Goal: Task Accomplishment & Management: Complete application form

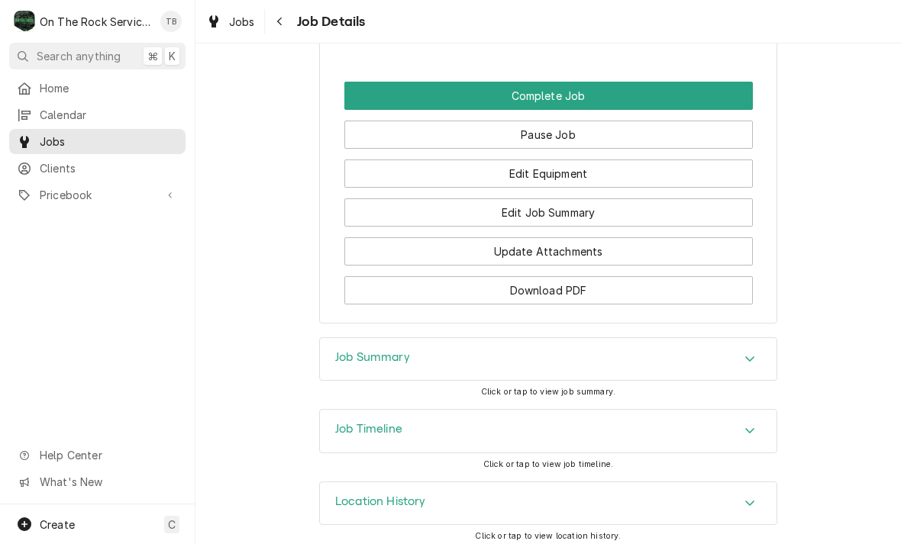
scroll to position [1361, 0]
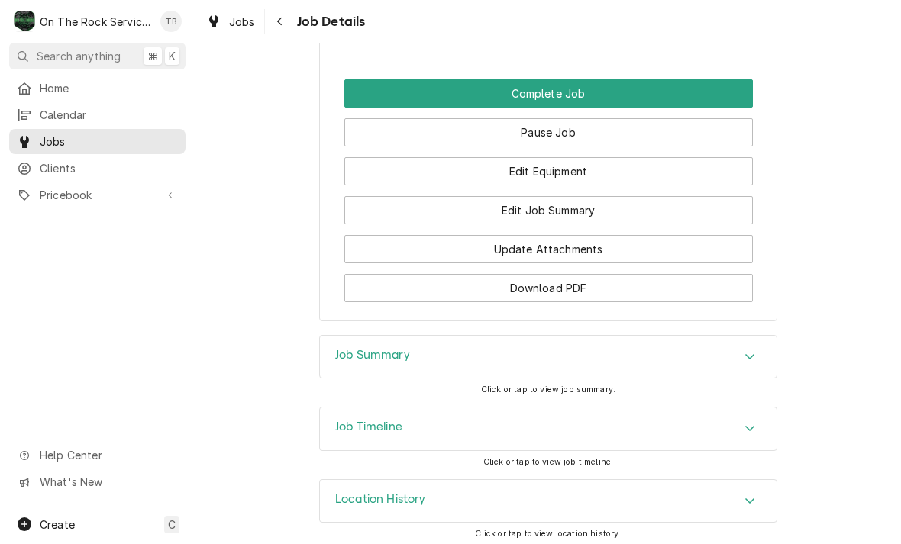
click at [551, 171] on button "Edit Equipment" at bounding box center [548, 171] width 408 height 28
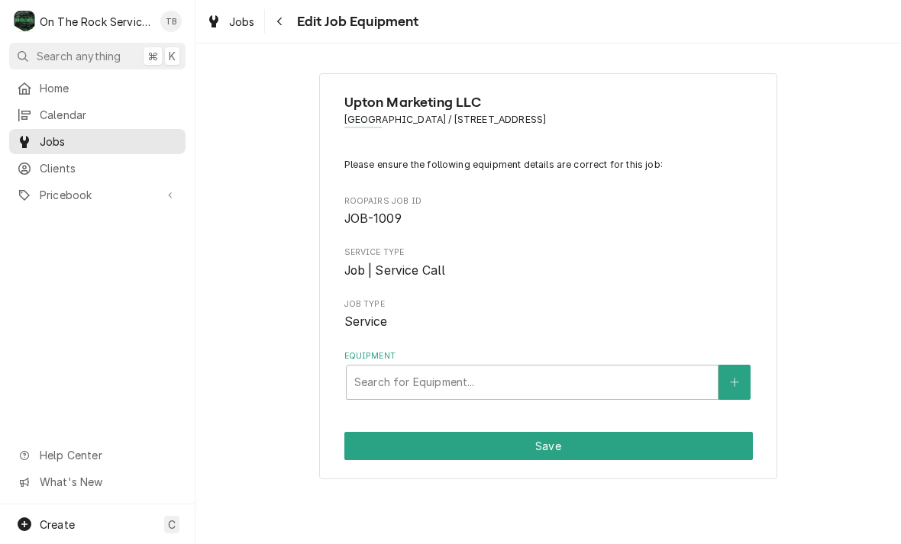
click at [735, 385] on button "Equipment" at bounding box center [734, 382] width 32 height 35
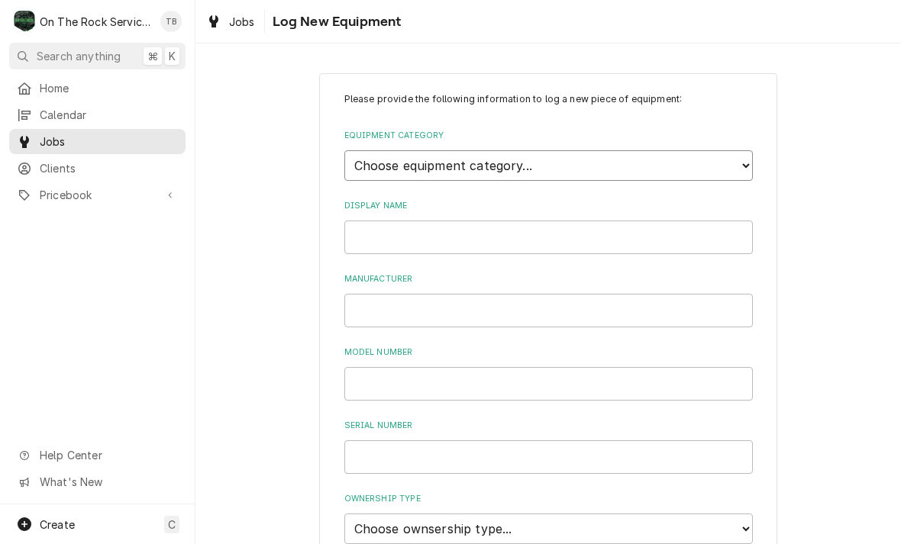
click at [741, 170] on select "Choose equipment category... Cooking Equipment Fryers Ice Machines Ovens and Ra…" at bounding box center [548, 165] width 408 height 31
select select "7"
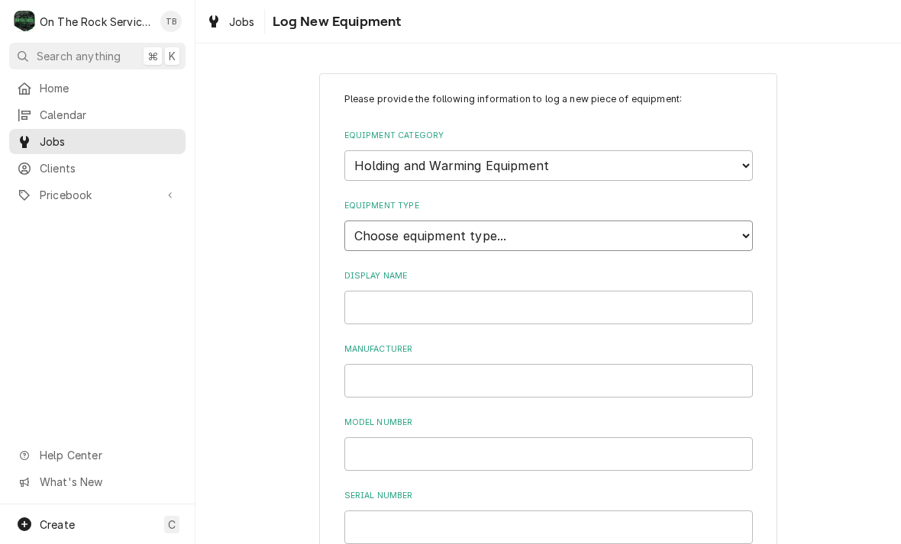
click at [736, 228] on select "Choose equipment type... Bun Warmer Dish and Tray Dispenser Display Cabinet Dra…" at bounding box center [548, 236] width 408 height 31
select select "140"
click at [522, 291] on input "Display Name" at bounding box center [548, 308] width 408 height 34
type input "4 well steam table"
click at [412, 365] on input "Manufacturer" at bounding box center [548, 381] width 408 height 34
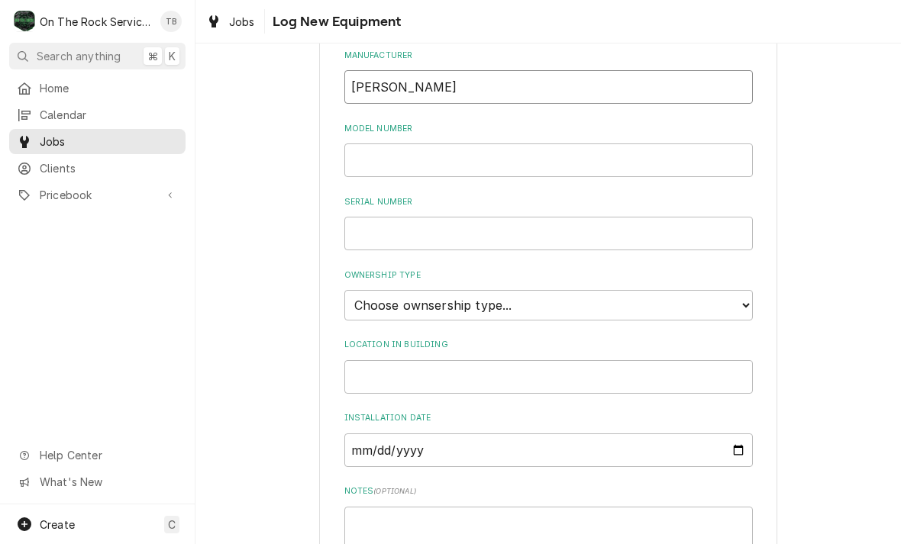
scroll to position [295, 0]
type input "wells"
click at [402, 142] on input "Model Number" at bounding box center [548, 159] width 408 height 34
type input "N8759-D"
click at [401, 215] on input "Serial Number" at bounding box center [548, 232] width 408 height 34
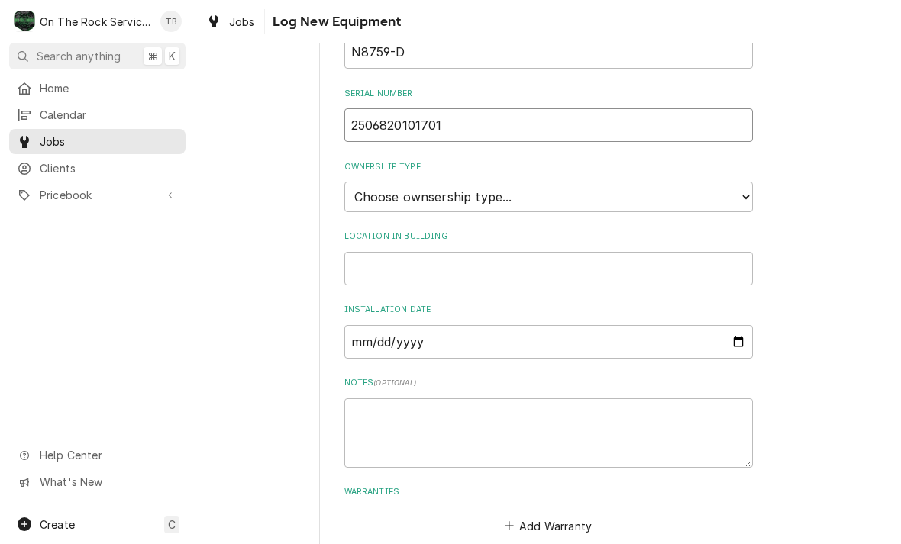
scroll to position [403, 0]
type input "2506820101701"
click at [740, 181] on select "Choose ownsership type... Unknown Owned Leased Rented" at bounding box center [548, 196] width 408 height 31
select select "0"
click at [402, 251] on input "Location in Building" at bounding box center [548, 268] width 408 height 34
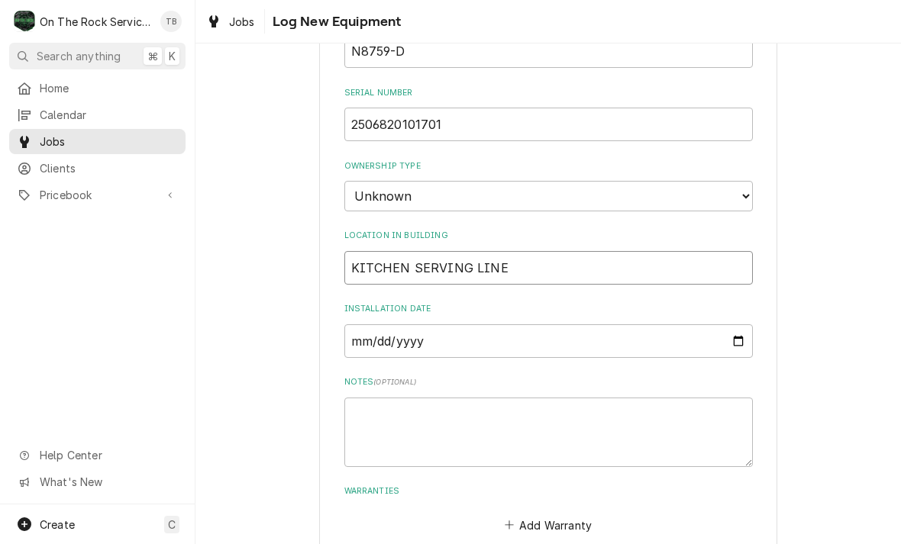
type input "KITCHEN SERVING LINE"
click at [412, 324] on input "Installation Date" at bounding box center [548, 341] width 408 height 34
type input "2025-08-15"
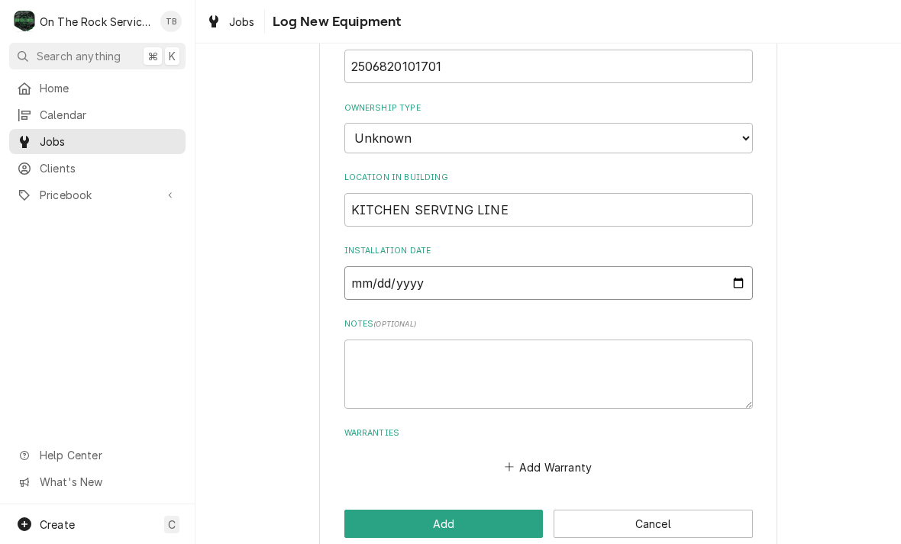
scroll to position [460, 0]
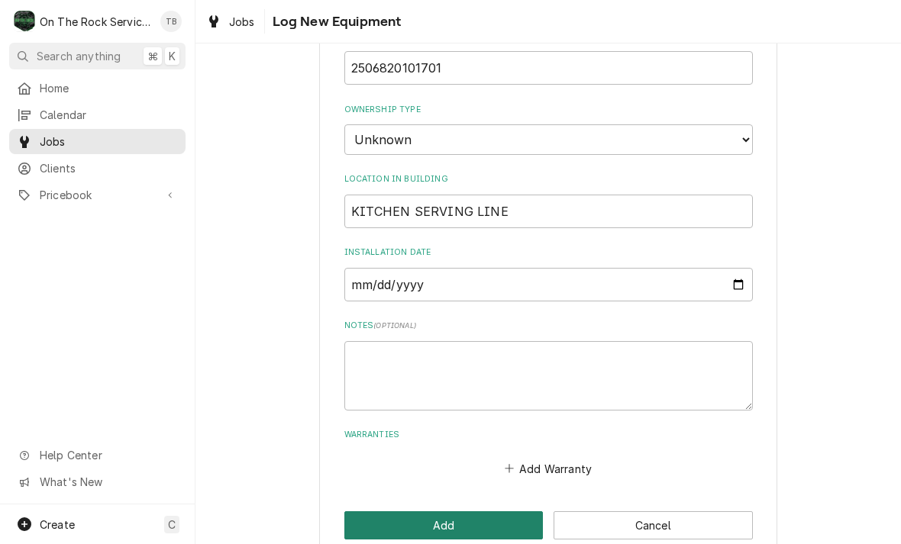
click at [466, 512] on button "Add" at bounding box center [443, 526] width 199 height 28
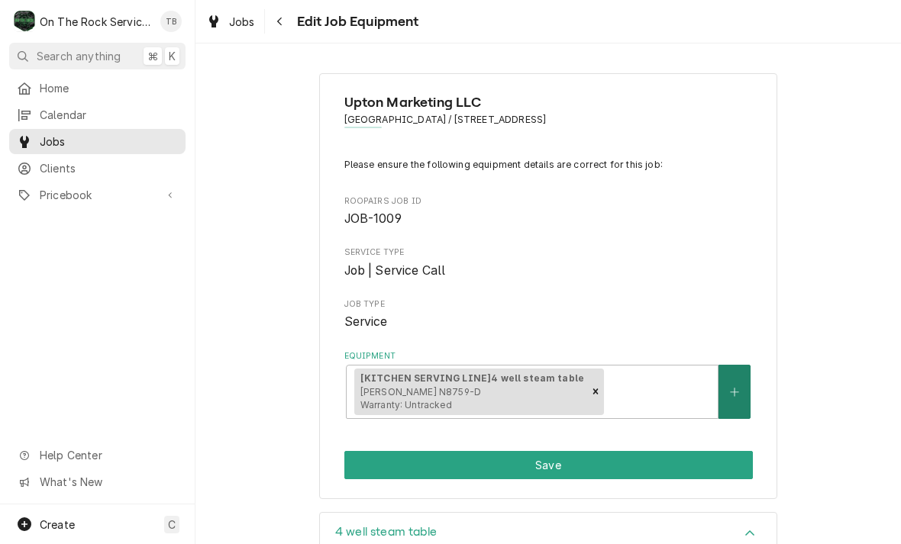
click at [728, 395] on button "Equipment" at bounding box center [734, 392] width 32 height 54
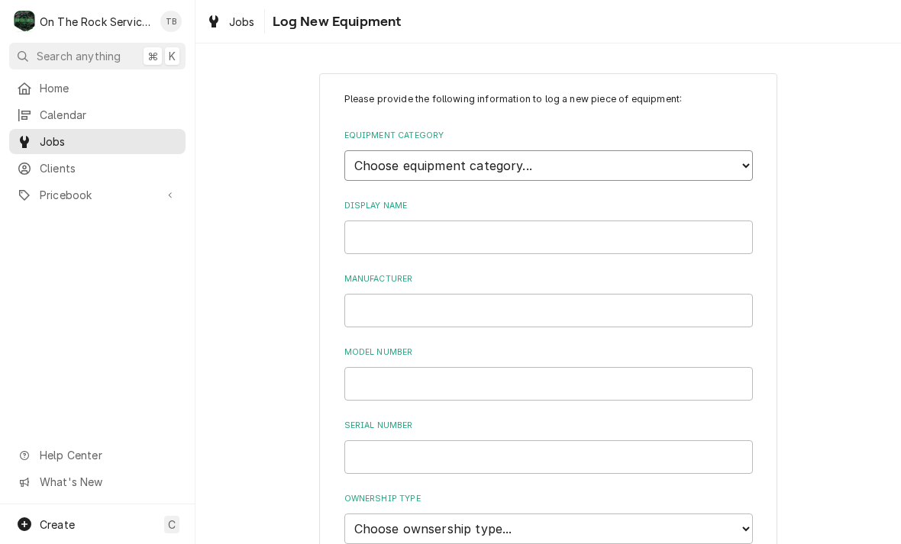
click at [738, 166] on select "Choose equipment category... Cooking Equipment Fryers Ice Machines Ovens and Ra…" at bounding box center [548, 165] width 408 height 31
select select "7"
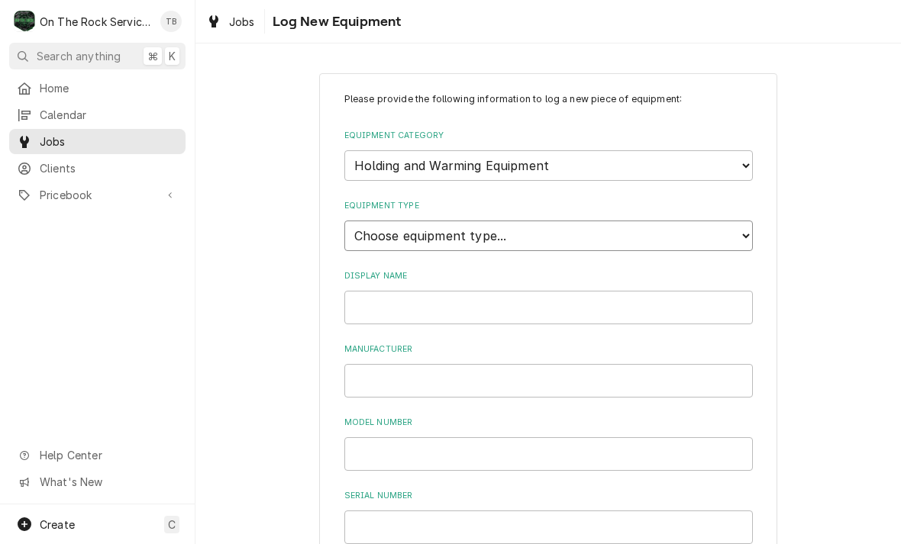
click at [739, 224] on select "Choose equipment type... Bun Warmer Dish and Tray Dispenser Display Cabinet Dra…" at bounding box center [548, 236] width 408 height 31
select select "140"
click at [430, 291] on input "Display Name" at bounding box center [548, 308] width 408 height 34
type input "2 WELL STEAM TABLE"
click at [391, 364] on input "Manufacturer" at bounding box center [548, 381] width 408 height 34
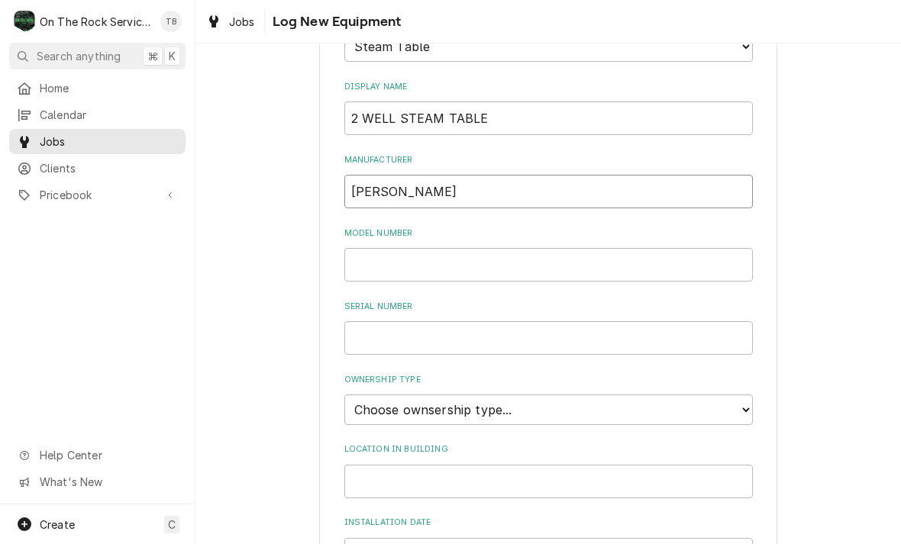
scroll to position [191, 0]
type input "WELLS"
click at [376, 247] on input "Model Number" at bounding box center [548, 264] width 408 height 34
type input "N8731-D"
click at [422, 320] on input "Serial Number" at bounding box center [548, 337] width 408 height 34
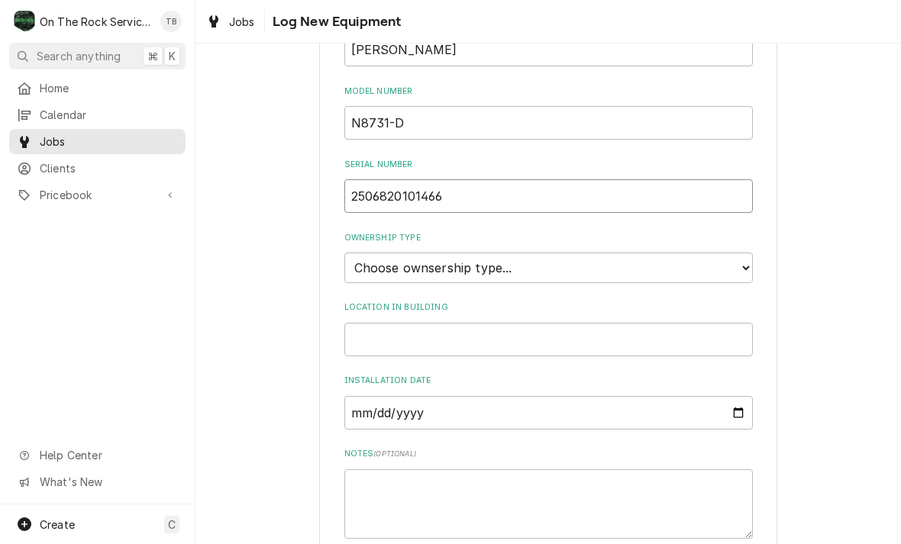
scroll to position [332, 0]
type input "2506820101466"
click at [746, 252] on select "Choose ownsership type... Unknown Owned Leased Rented" at bounding box center [548, 267] width 408 height 31
select select "0"
click at [429, 322] on input "Location in Building" at bounding box center [548, 339] width 408 height 34
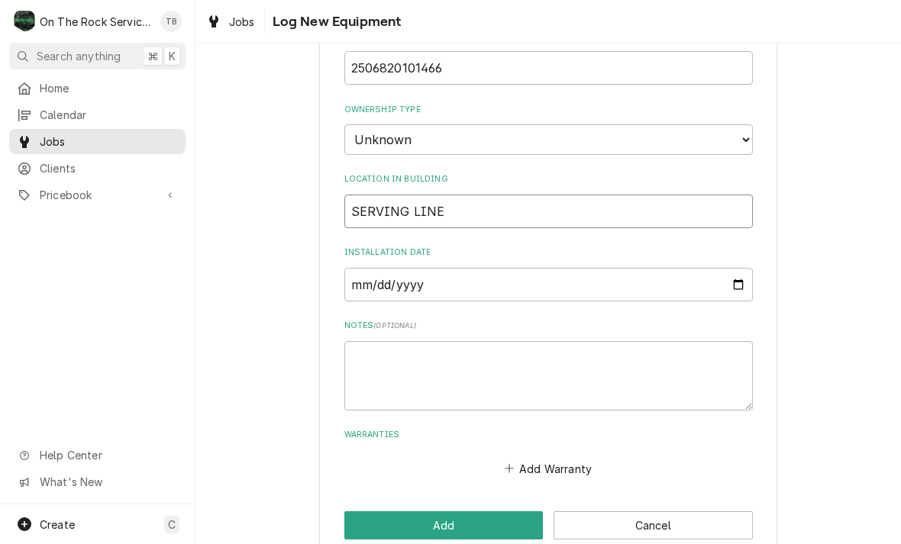
scroll to position [460, 0]
type input "SERVING LINE"
click at [415, 268] on input "Installation Date" at bounding box center [548, 285] width 408 height 34
type input "[DATE]"
click at [395, 341] on textarea "Notes ( optional )" at bounding box center [548, 375] width 408 height 69
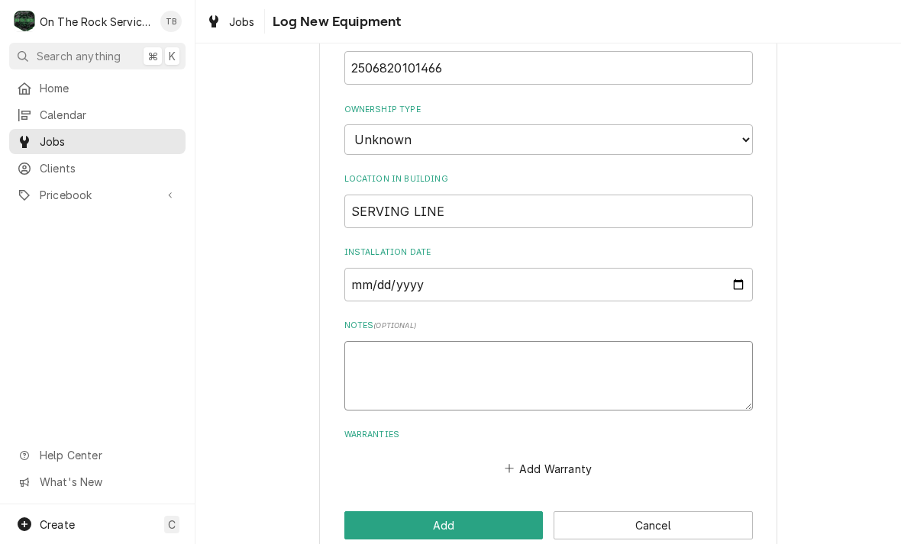
type textarea "x"
type textarea "1"
type textarea "x"
type textarea "12"
type textarea "x"
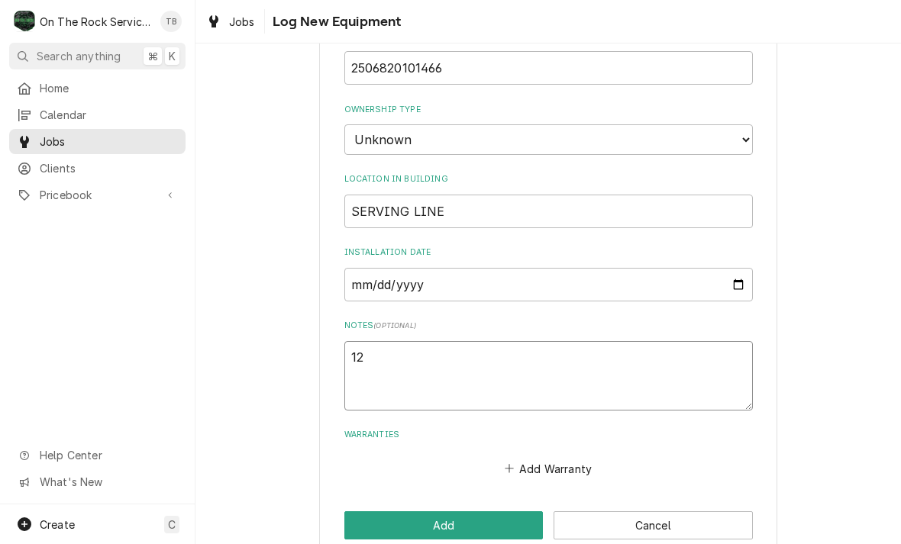
type textarea "12-"
type textarea "x"
type textarea "12"
type textarea "x"
type textarea "120"
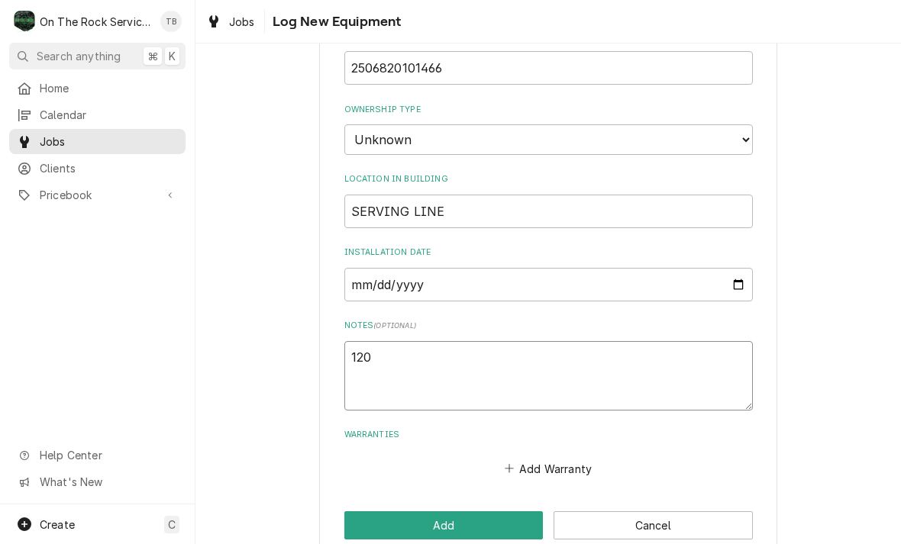
type textarea "x"
type textarea "120VA"
type textarea "x"
type textarea "120VAC"
type textarea "x"
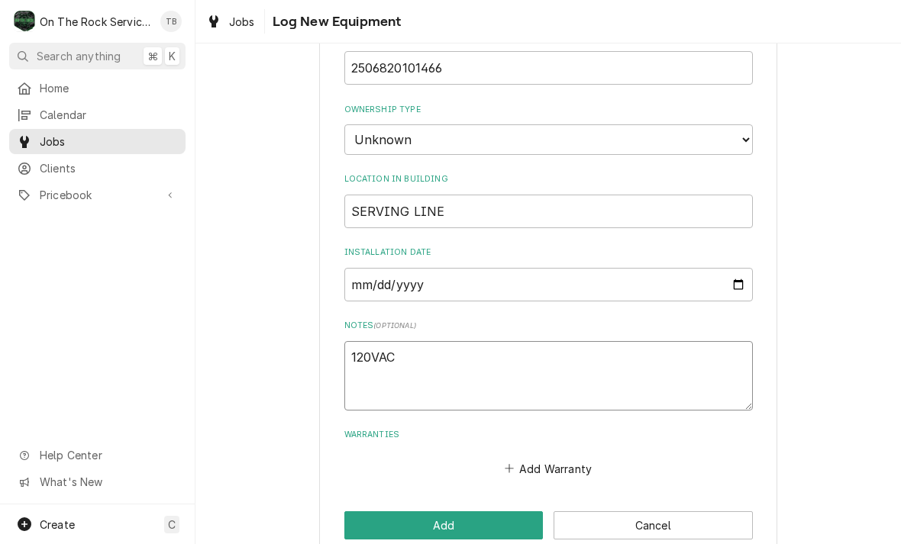
type textarea "120VAC"
type textarea "x"
type textarea "120VAC 1"
type textarea "x"
type textarea "120VAC 16"
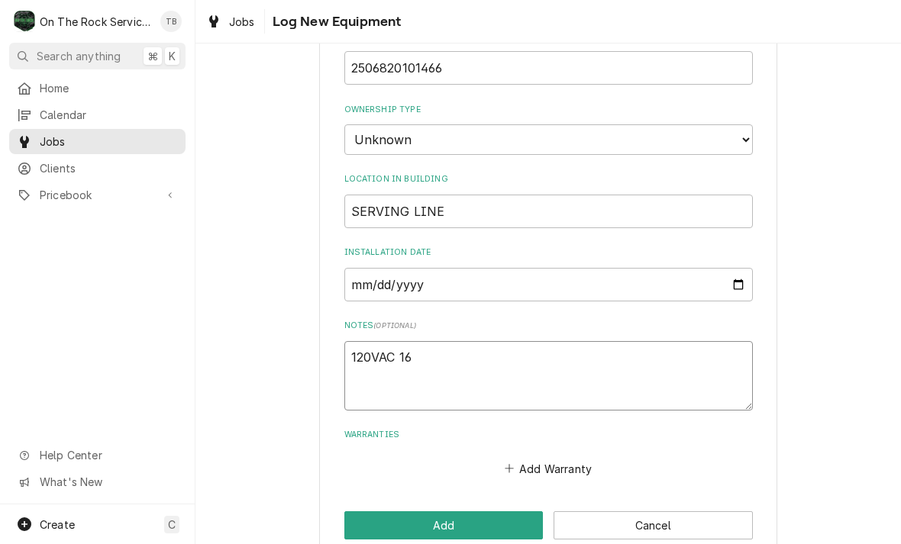
type textarea "x"
type textarea "120VAC 16."
type textarea "x"
type textarea "120VAC 16.6"
type textarea "x"
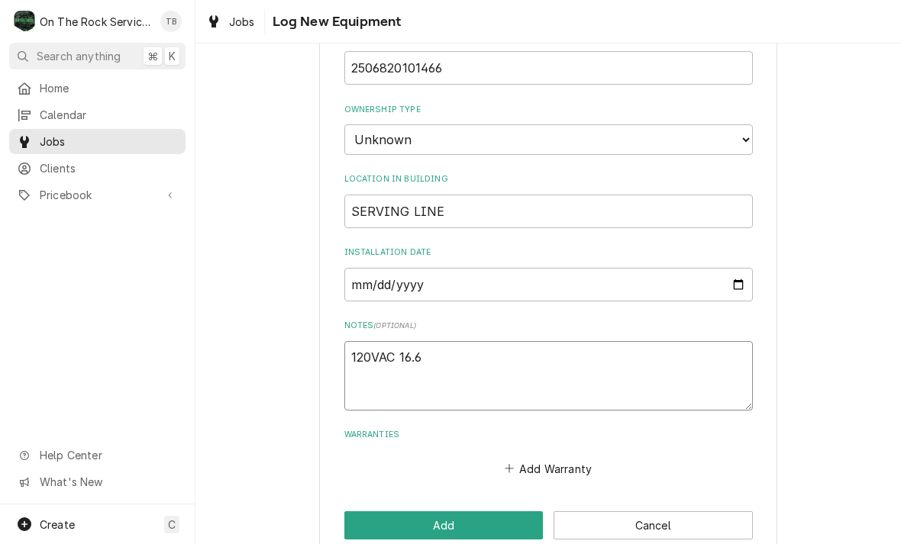
type textarea "120VAC 16.6A"
type textarea "x"
type textarea "120VAC 16.6AM"
type textarea "x"
type textarea "120VAC 16.6AMP"
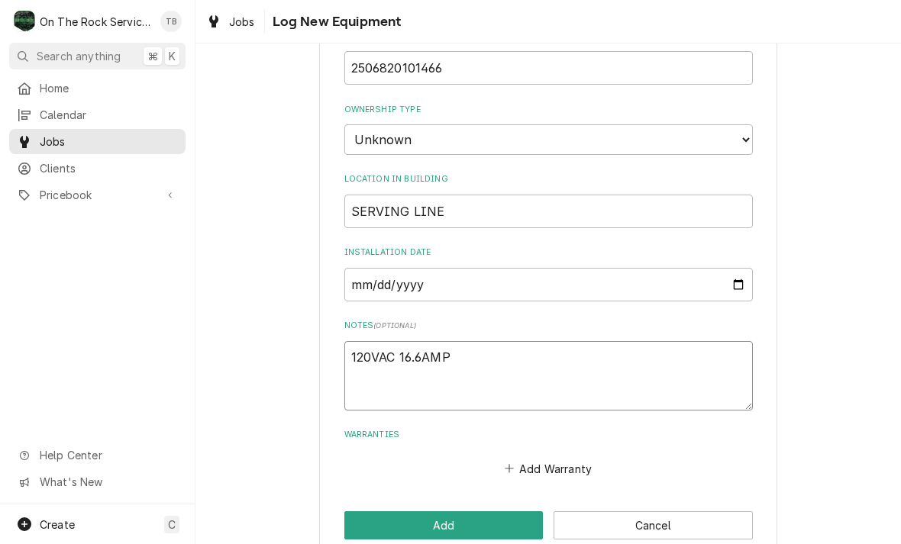
type textarea "x"
type textarea "120VAC 16.6AMP"
type textarea "x"
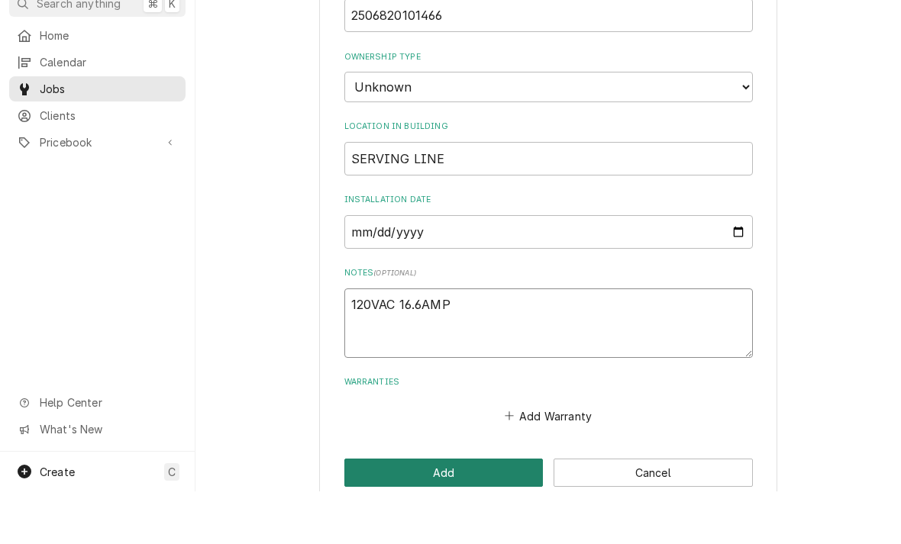
type textarea "120VAC 16.6AMP"
click at [449, 512] on button "Add" at bounding box center [443, 526] width 199 height 28
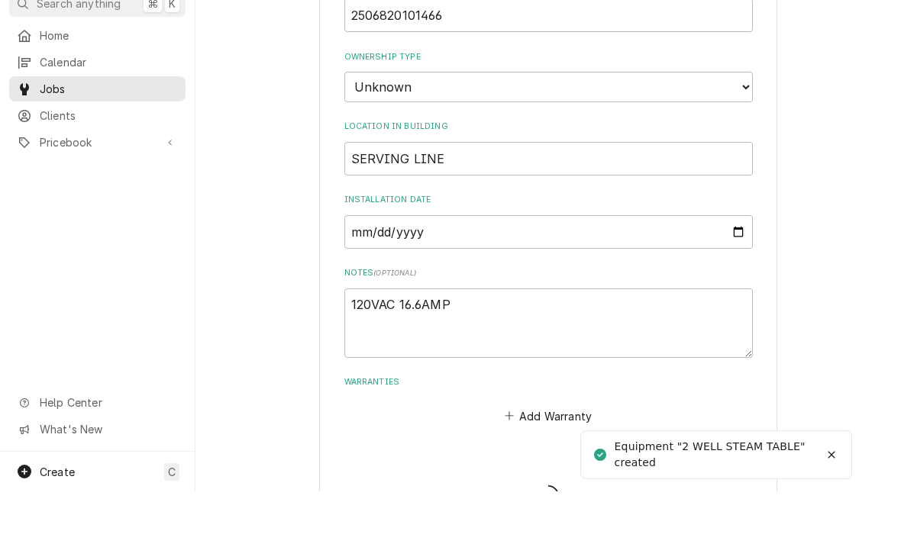
type textarea "x"
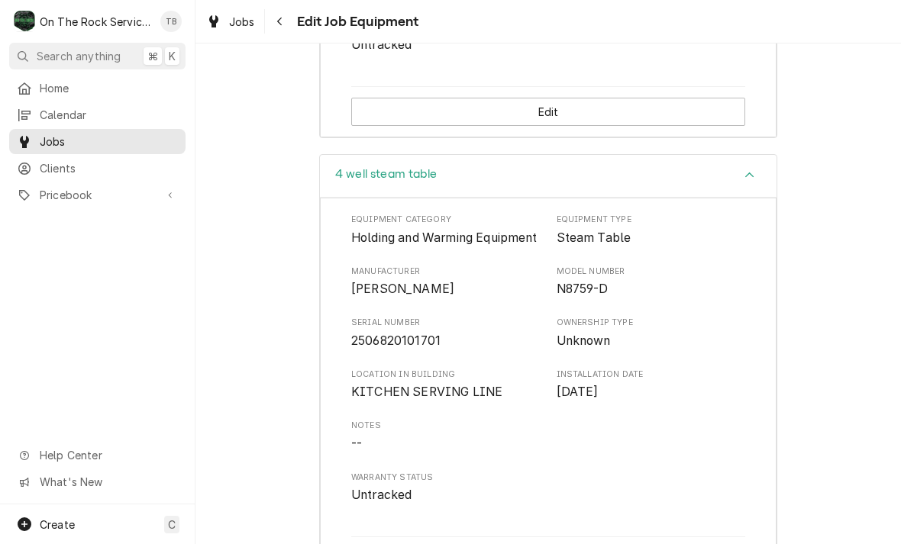
scroll to position [856, 0]
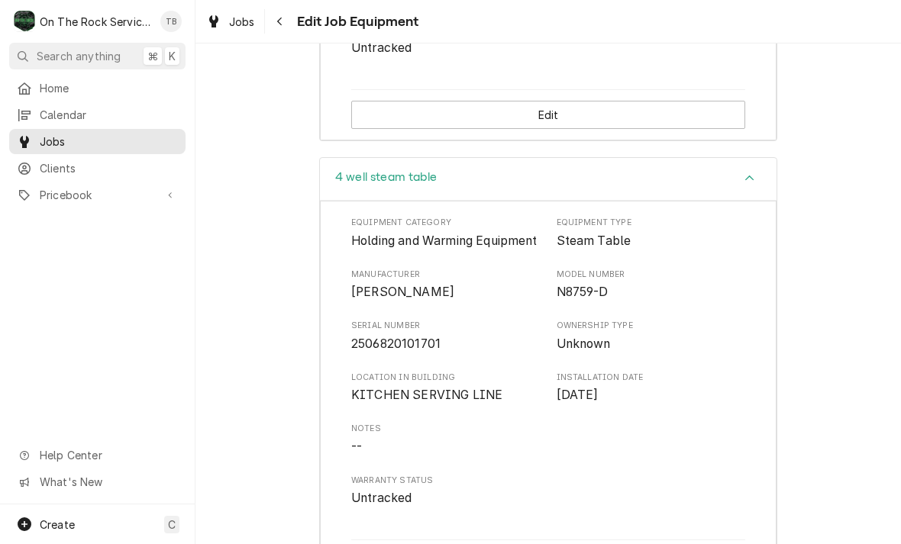
click at [538, 454] on div "Notes --" at bounding box center [548, 439] width 394 height 33
click at [668, 435] on span "Notes" at bounding box center [548, 429] width 394 height 12
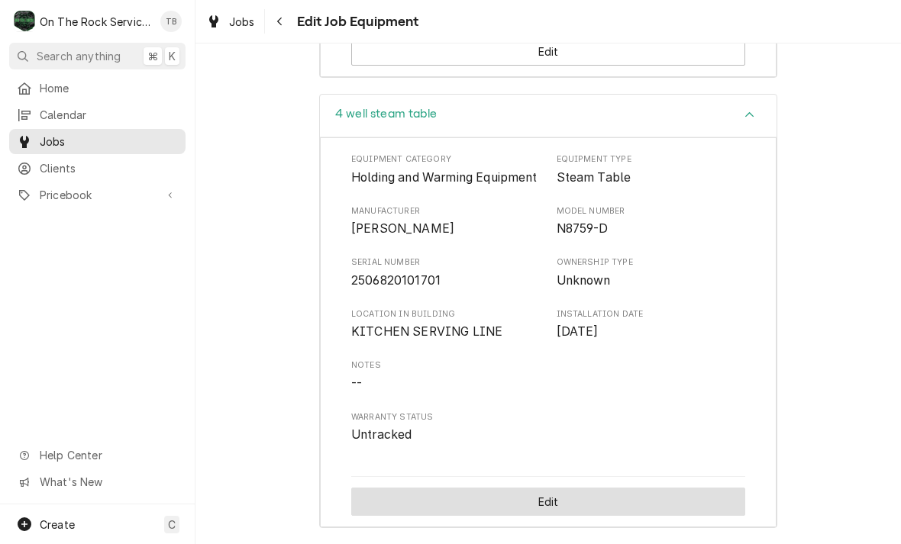
click at [551, 504] on button "Edit" at bounding box center [548, 502] width 394 height 28
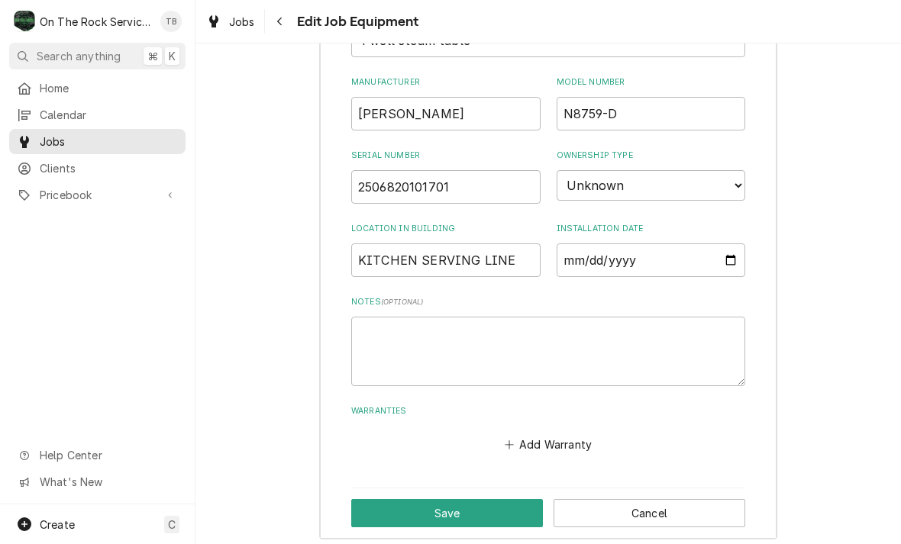
scroll to position [1223, 0]
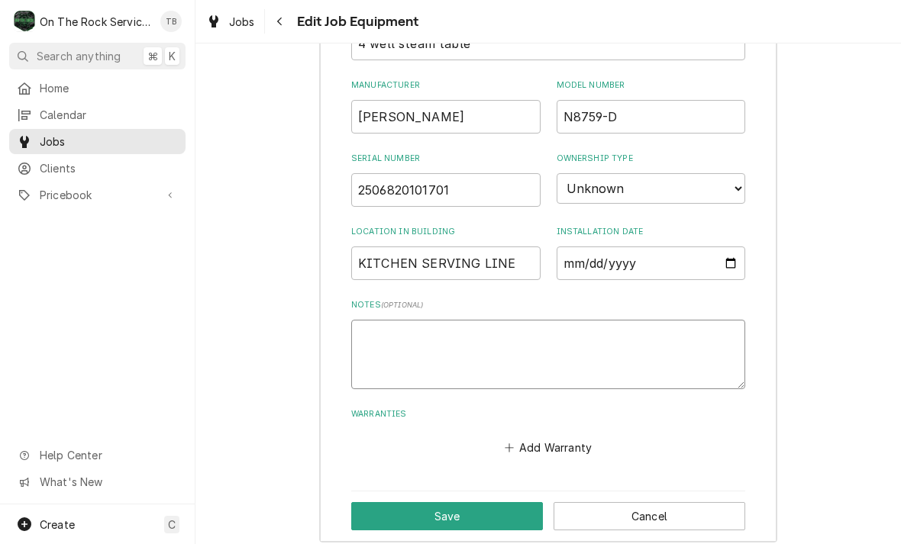
click at [386, 350] on textarea "Notes ( optional )" at bounding box center [548, 354] width 394 height 69
type textarea "x"
type textarea "2"
type textarea "x"
type textarea "20"
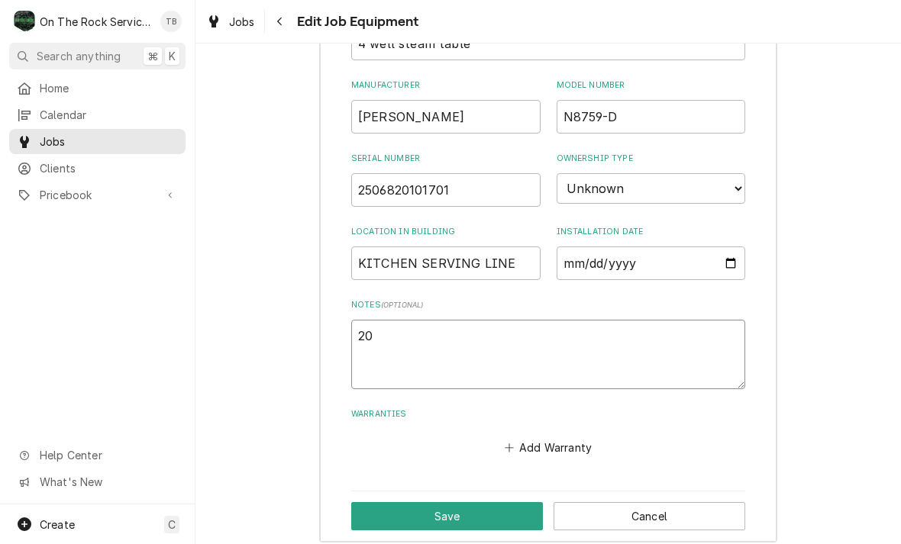
type textarea "x"
type textarea "208"
type textarea "x"
type textarea "208-"
type textarea "x"
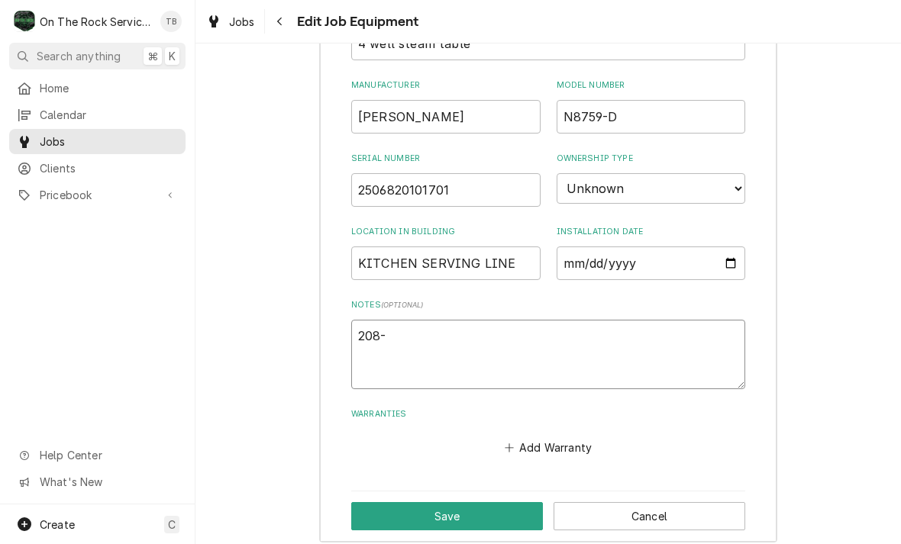
type textarea "208-2"
type textarea "x"
type textarea "208-23"
type textarea "x"
type textarea "208-230"
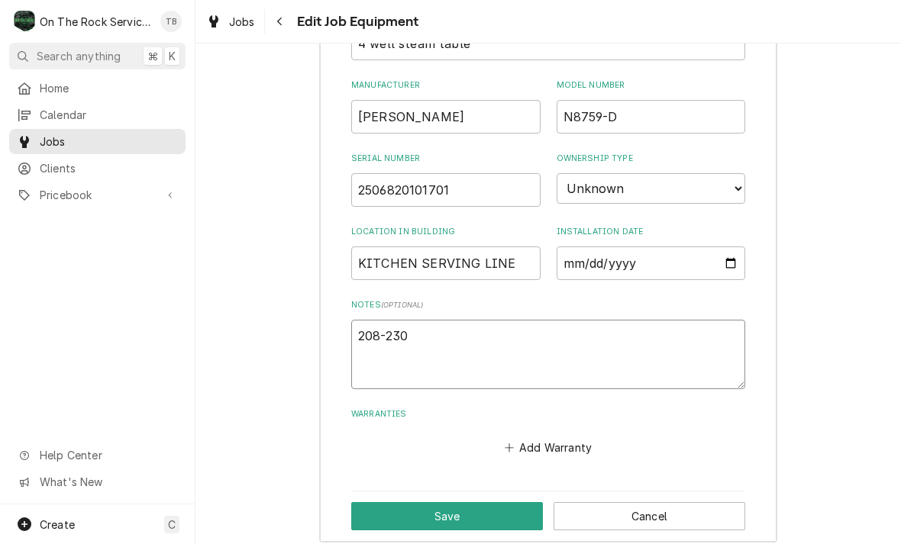
type textarea "x"
type textarea "208-230V"
type textarea "x"
type textarea "208-230V"
type textarea "x"
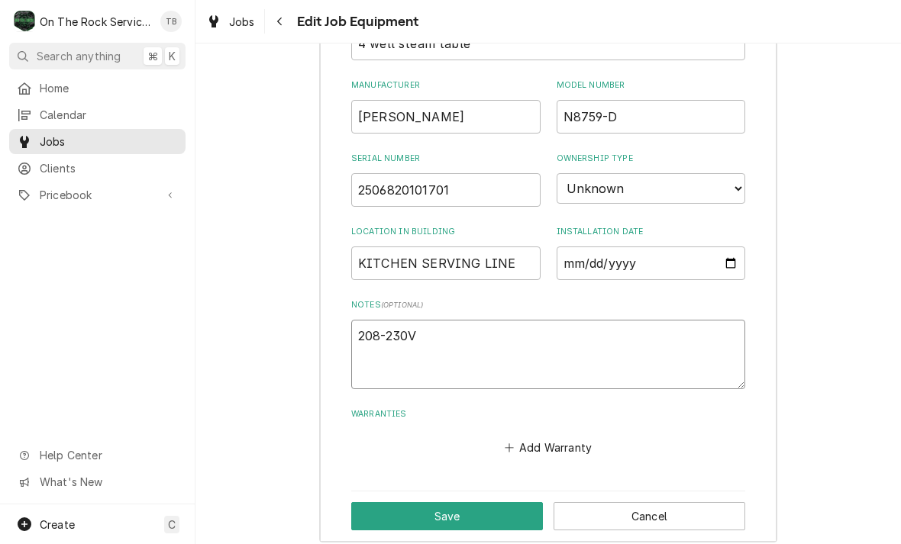
type textarea "208-230V 2"
type textarea "x"
type textarea "208-230V 20"
type textarea "x"
type textarea "208-230V 20-"
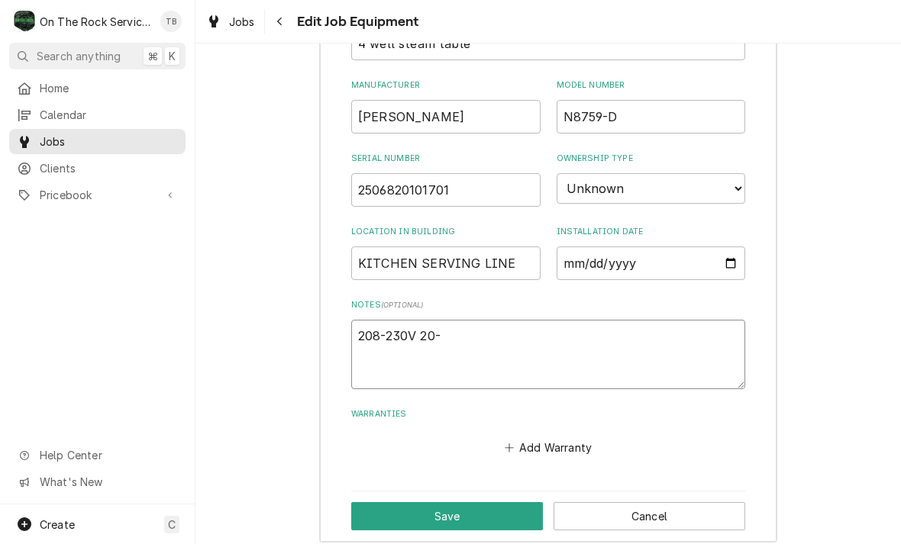
type textarea "x"
type textarea "208-230V 20-2"
type textarea "x"
type textarea "208-230V 20-22"
type textarea "x"
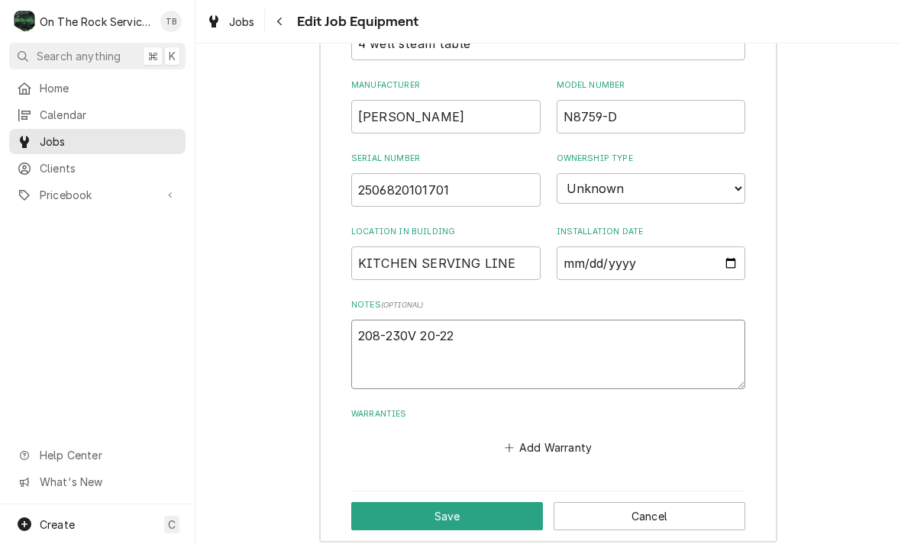
type textarea "208-230V 20-22"
type textarea "x"
type textarea "208-230V 20-22 A"
type textarea "x"
type textarea "208-230V 20-22 AM"
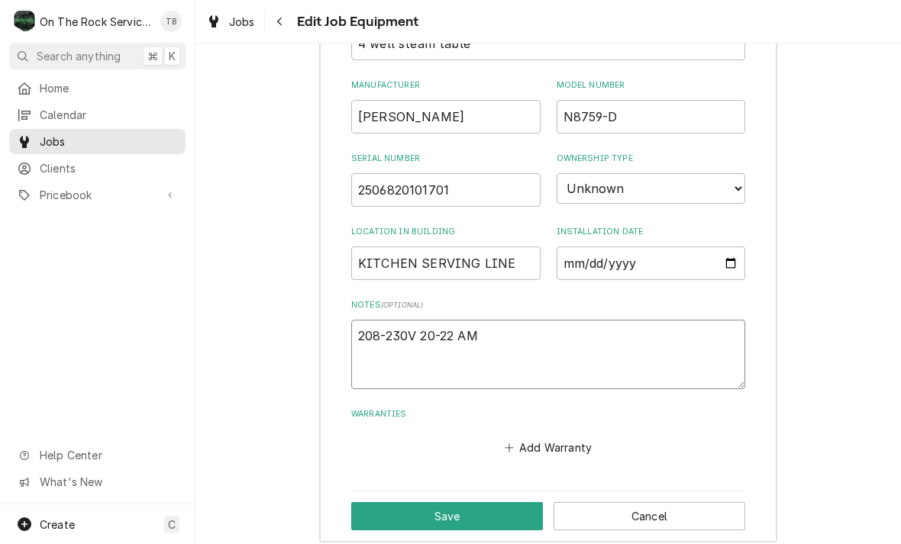
type textarea "x"
type textarea "208-230V 20-22 AMP"
type textarea "x"
type textarea "208-230V 20-22 AMPS"
type textarea "x"
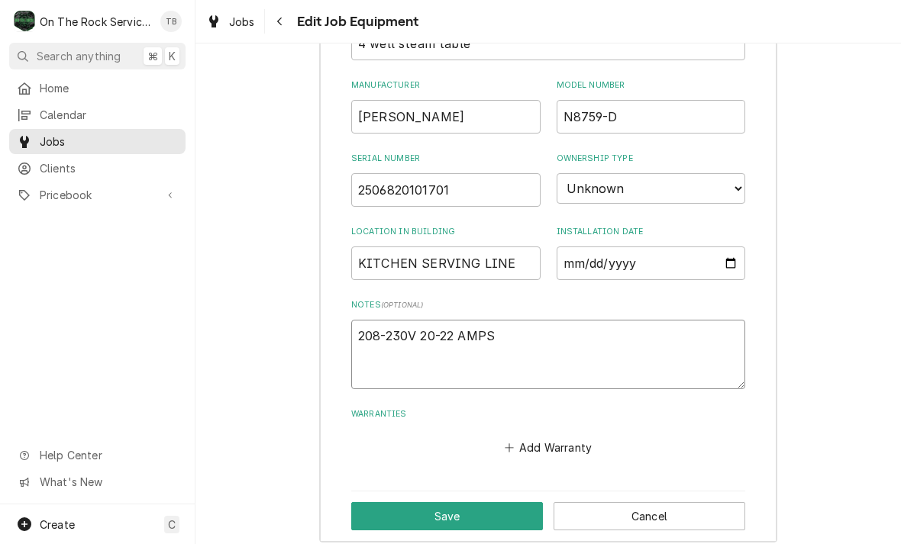
type textarea "208-230V 20-22 AMPS"
type textarea "x"
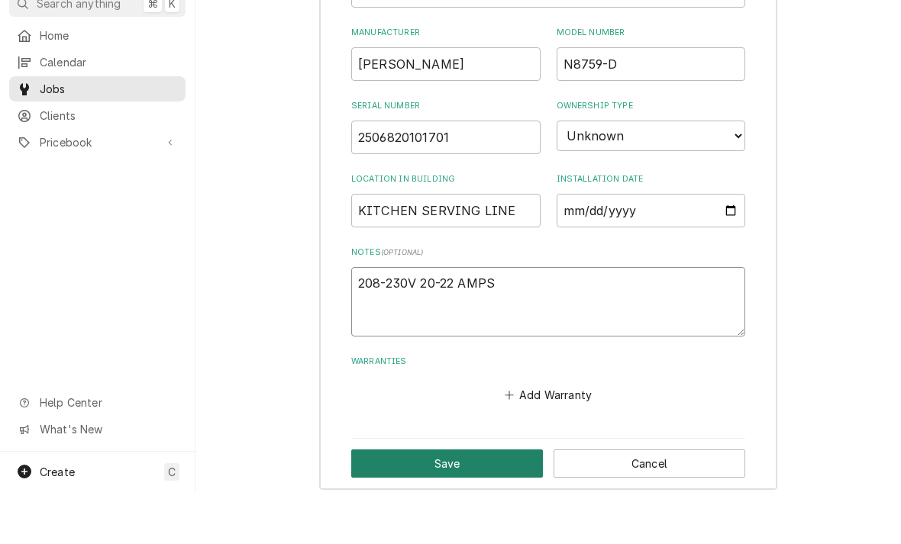
type textarea "208-230V 20-22 AMPS"
click at [454, 502] on button "Save" at bounding box center [447, 516] width 192 height 28
type textarea "x"
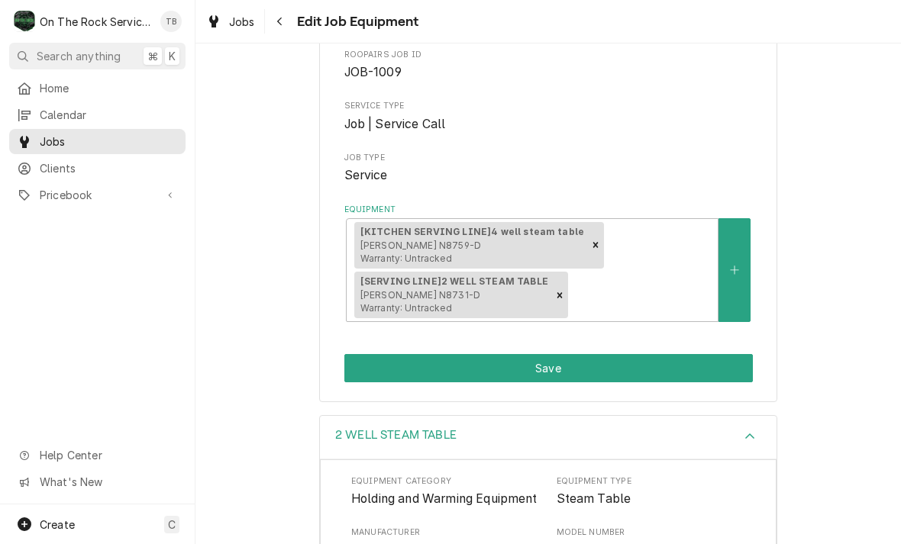
scroll to position [51, 0]
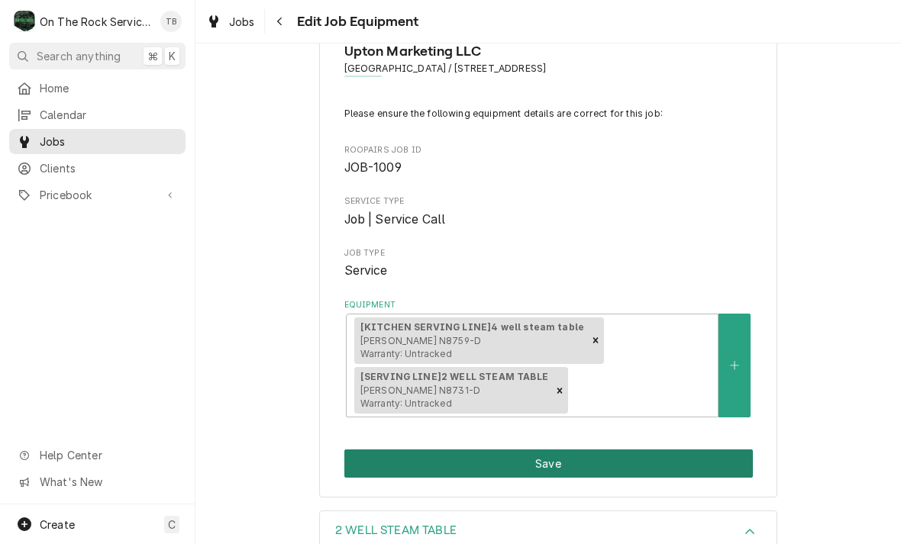
click at [704, 458] on button "Save" at bounding box center [548, 464] width 408 height 28
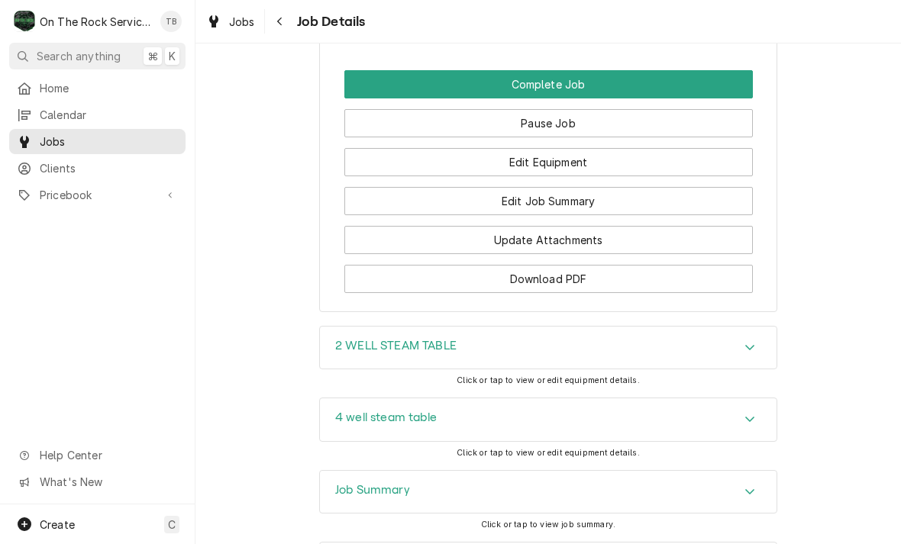
scroll to position [1371, 0]
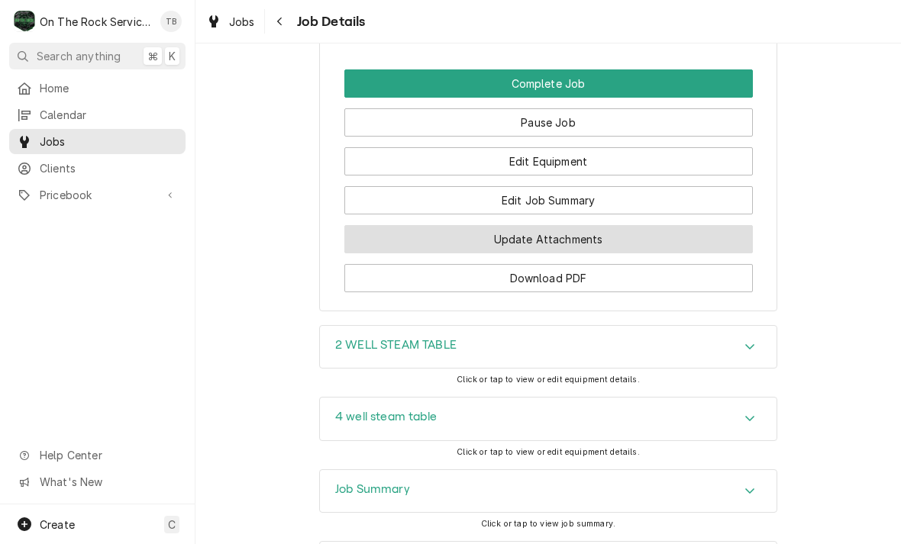
click at [544, 242] on button "Update Attachments" at bounding box center [548, 239] width 408 height 28
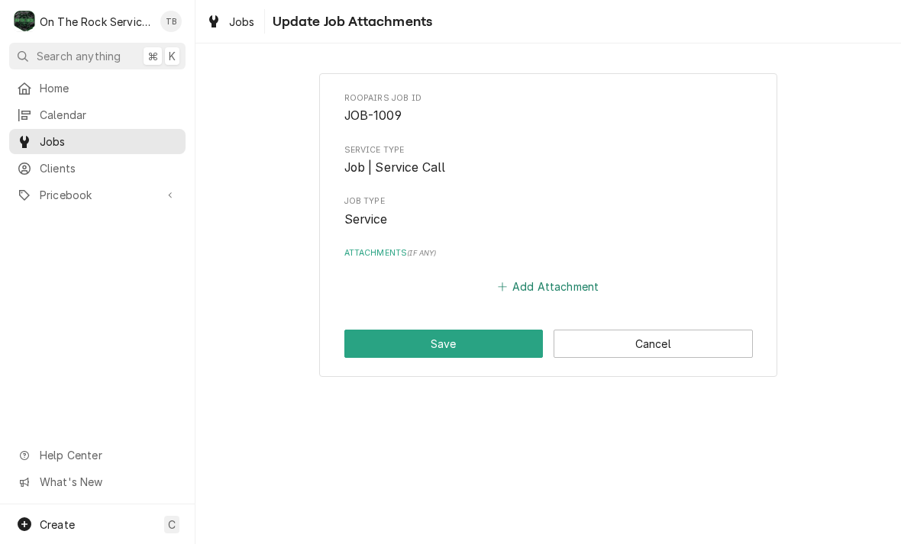
click at [519, 276] on button "Add Attachment" at bounding box center [548, 286] width 107 height 21
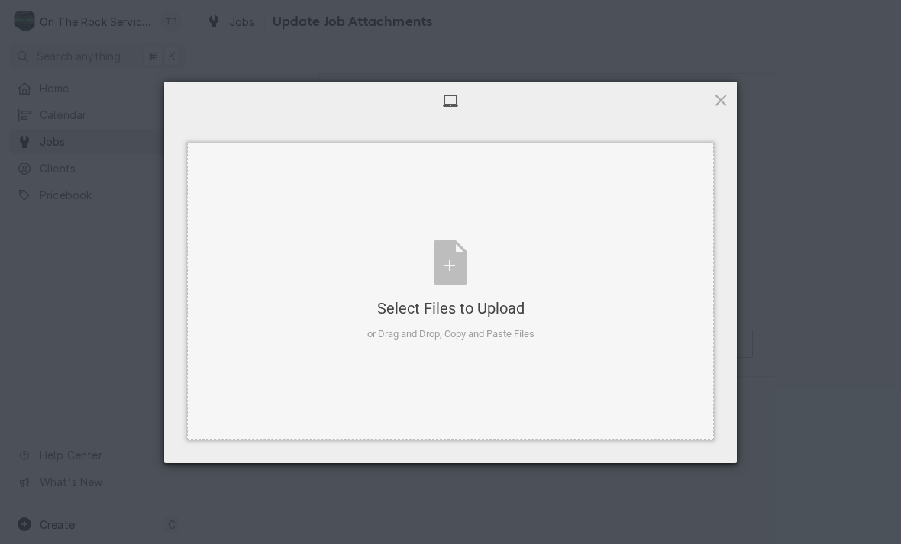
click at [454, 276] on div "Select Files to Upload or Drag and Drop, Copy and Paste Files" at bounding box center [450, 291] width 167 height 102
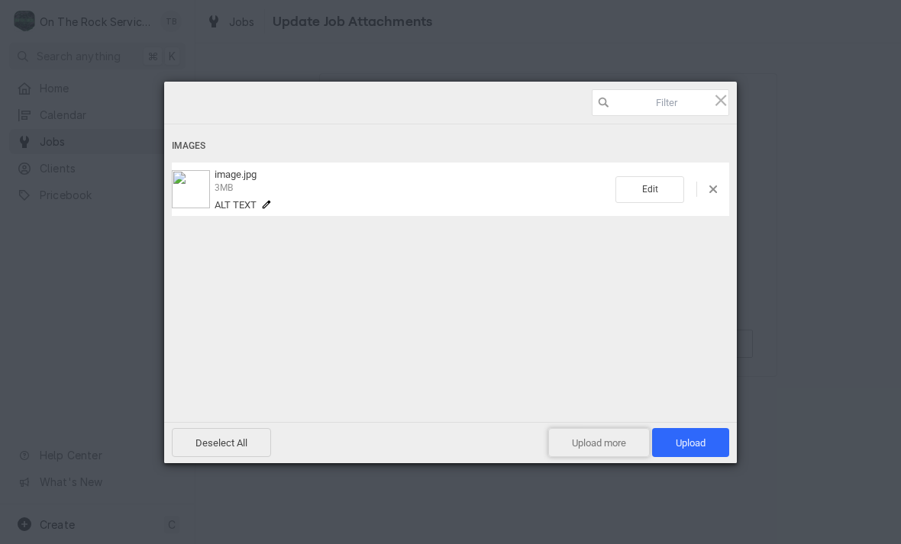
click at [621, 450] on span "Upload more" at bounding box center [599, 442] width 102 height 29
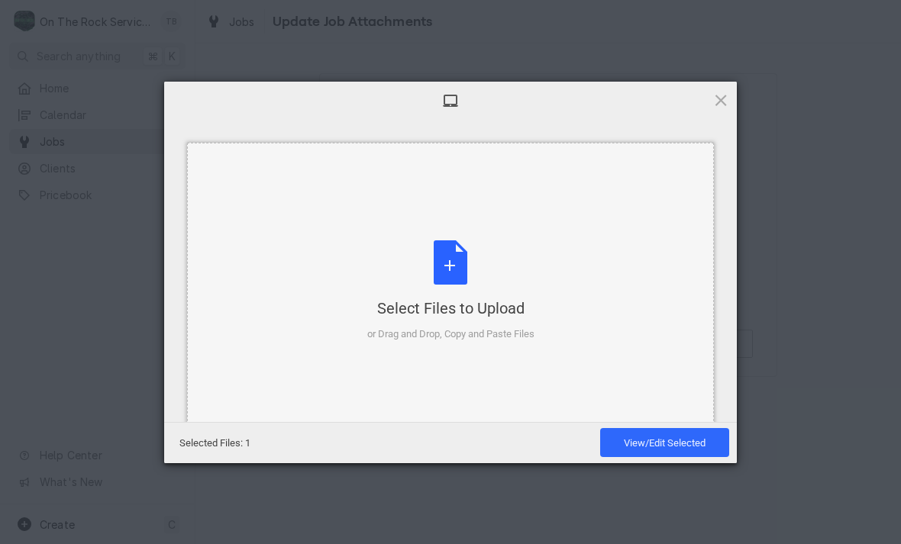
click at [453, 273] on div "Select Files to Upload or Drag and Drop, Copy and Paste Files" at bounding box center [450, 291] width 167 height 102
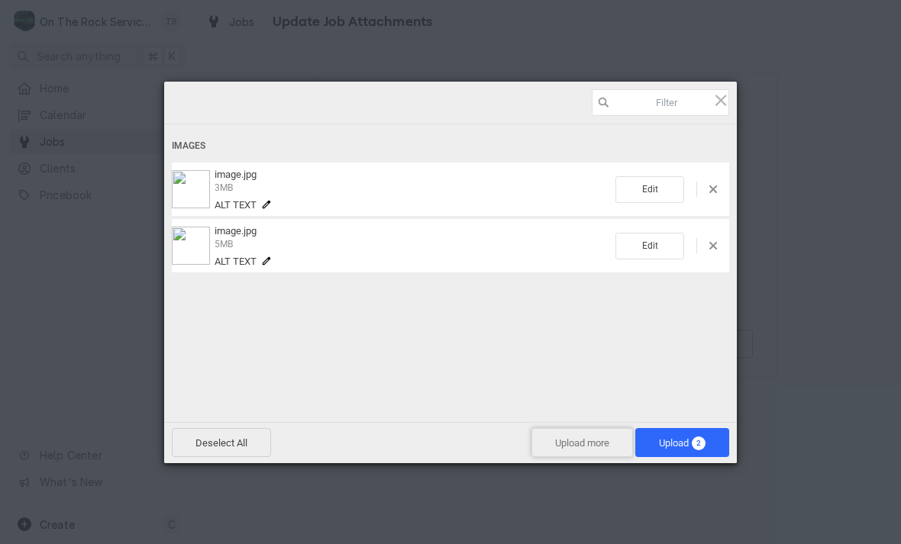
click at [578, 447] on span "Upload more" at bounding box center [582, 442] width 102 height 29
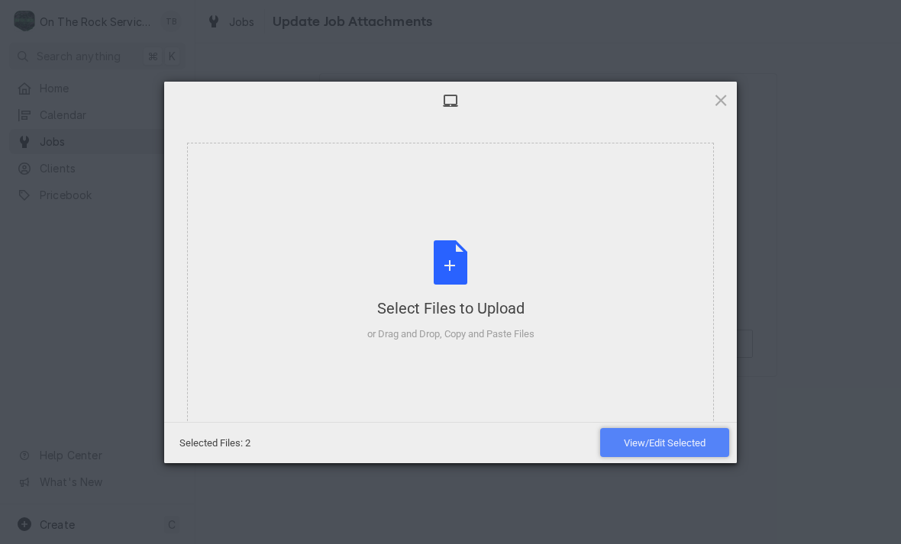
click at [636, 444] on span "View/Edit Selected" at bounding box center [665, 442] width 82 height 11
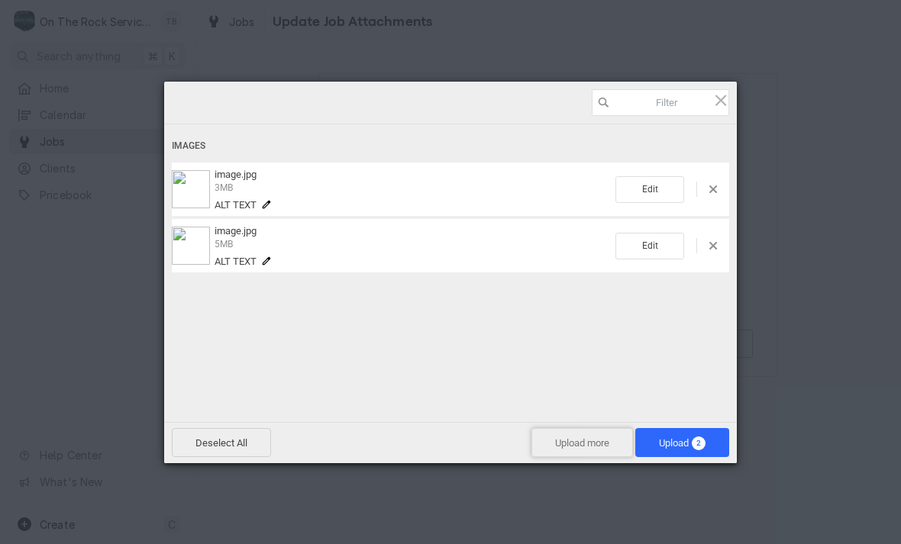
click at [576, 447] on span "Upload more" at bounding box center [582, 442] width 102 height 29
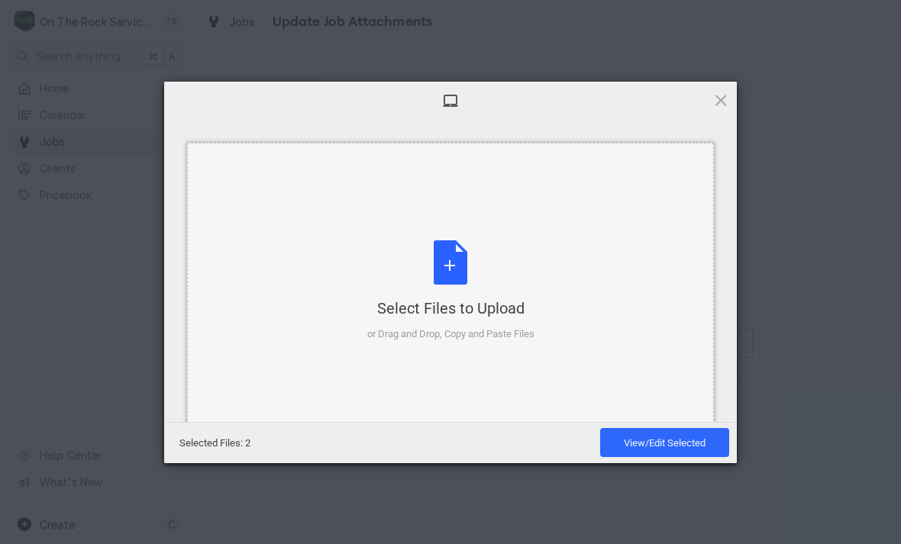
click at [459, 271] on div "Select Files to Upload or Drag and Drop, Copy and Paste Files" at bounding box center [450, 291] width 167 height 102
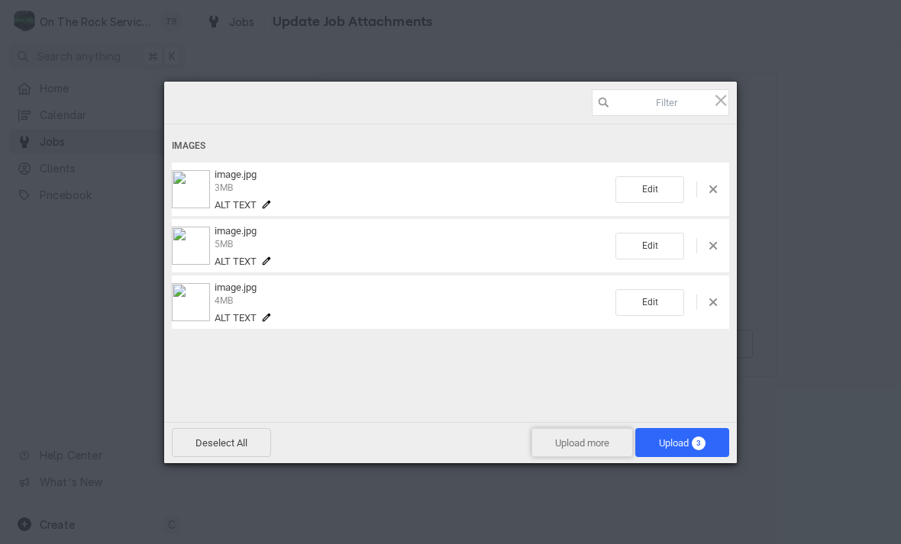
click at [575, 444] on span "Upload more" at bounding box center [582, 442] width 102 height 29
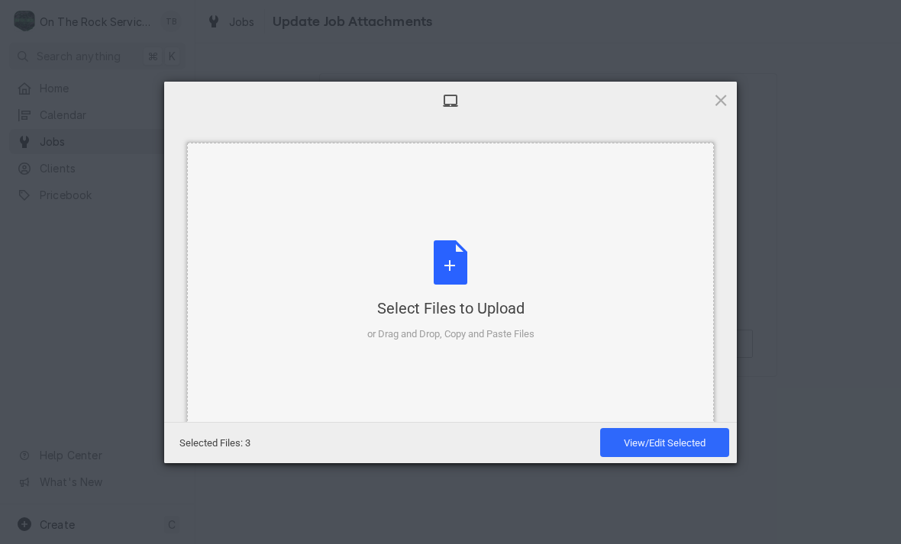
click at [454, 272] on div "Select Files to Upload or Drag and Drop, Copy and Paste Files" at bounding box center [450, 291] width 167 height 102
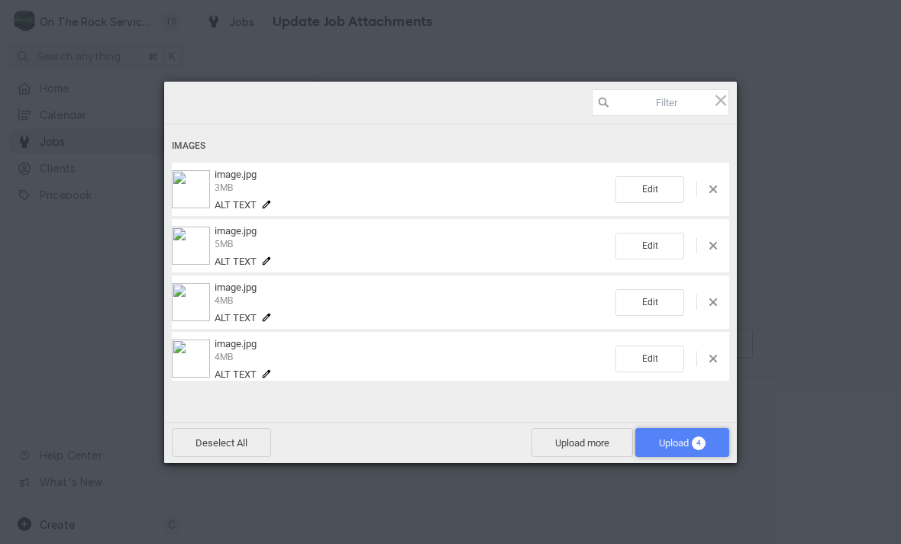
click at [683, 450] on span "Upload 4" at bounding box center [682, 442] width 94 height 29
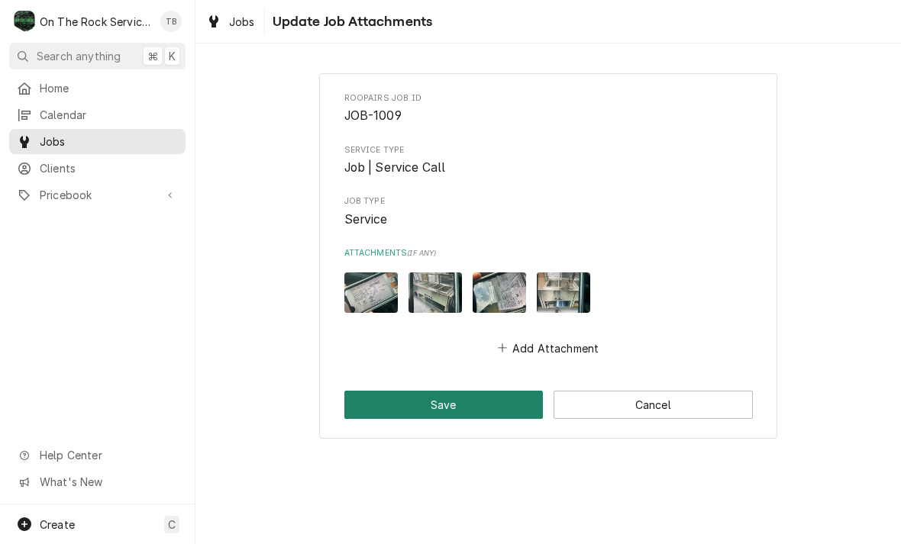
click at [456, 393] on button "Save" at bounding box center [443, 405] width 199 height 28
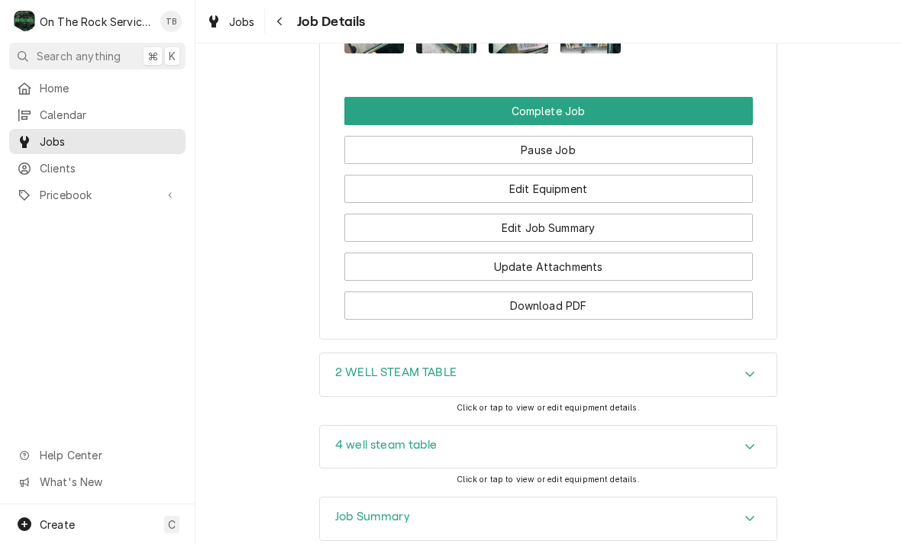
scroll to position [1467, 0]
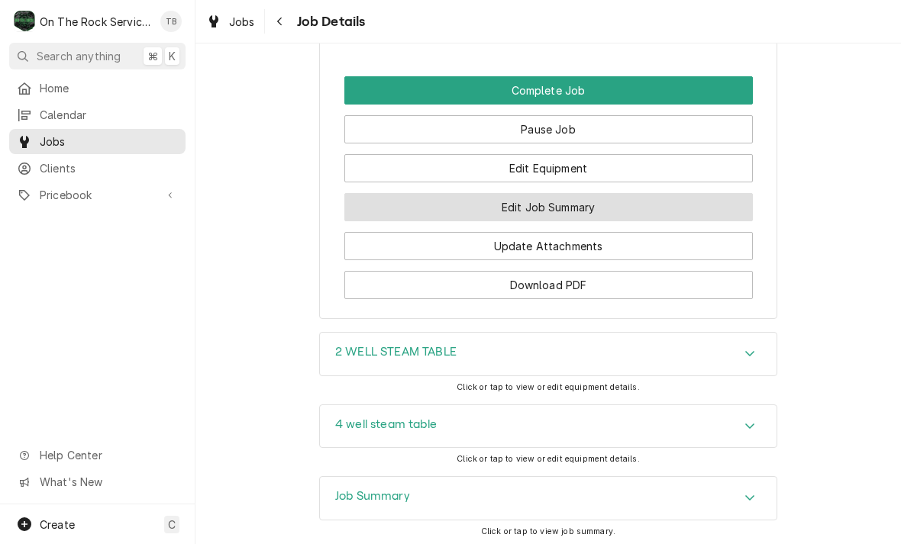
click at [618, 210] on button "Edit Job Summary" at bounding box center [548, 207] width 408 height 28
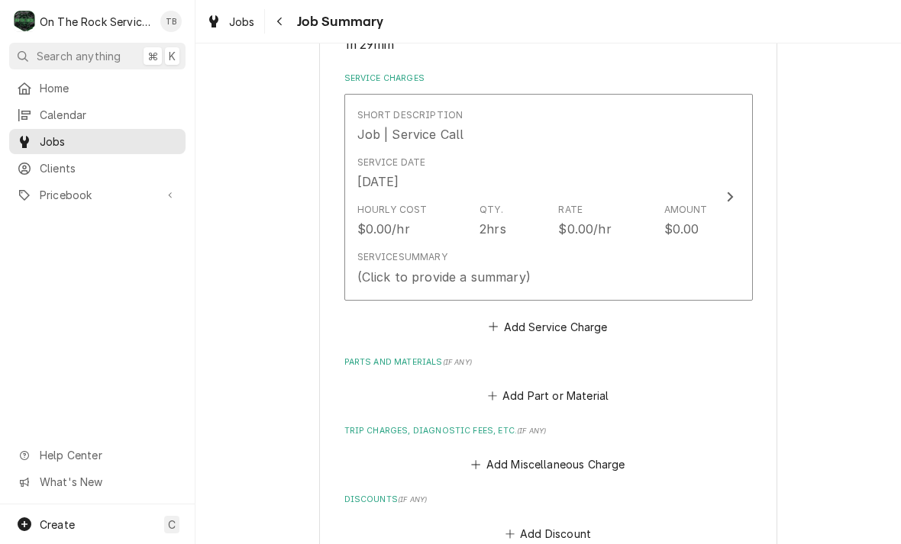
scroll to position [344, 0]
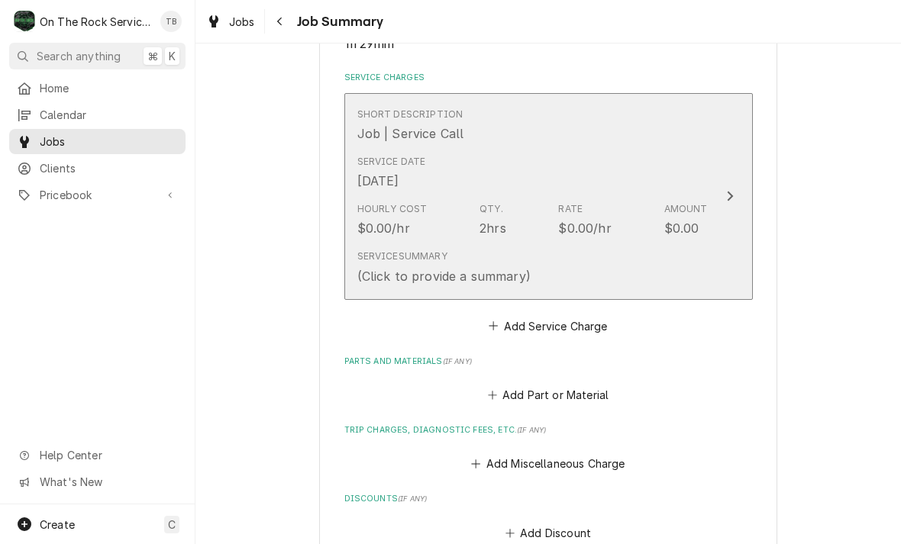
click at [676, 269] on div "Service Summary (Click to provide a summary)" at bounding box center [532, 267] width 350 height 47
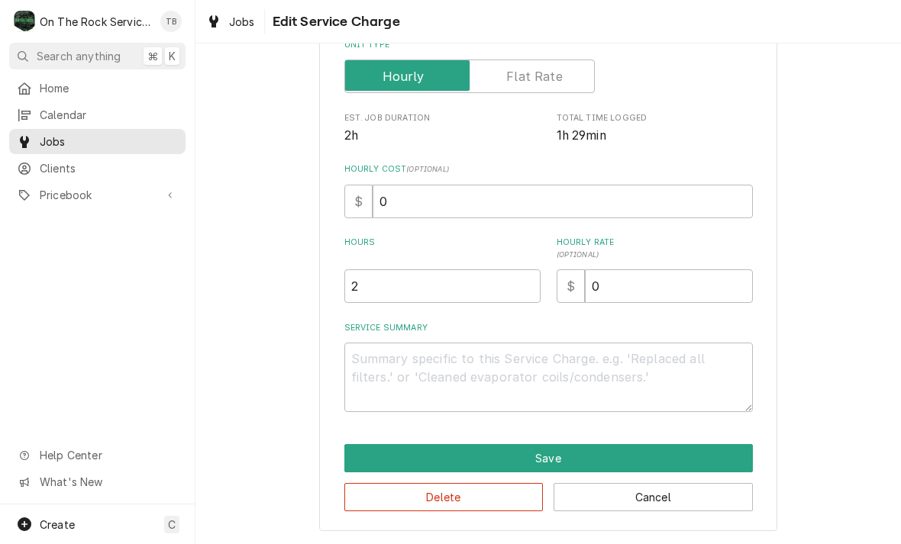
scroll to position [232, 0]
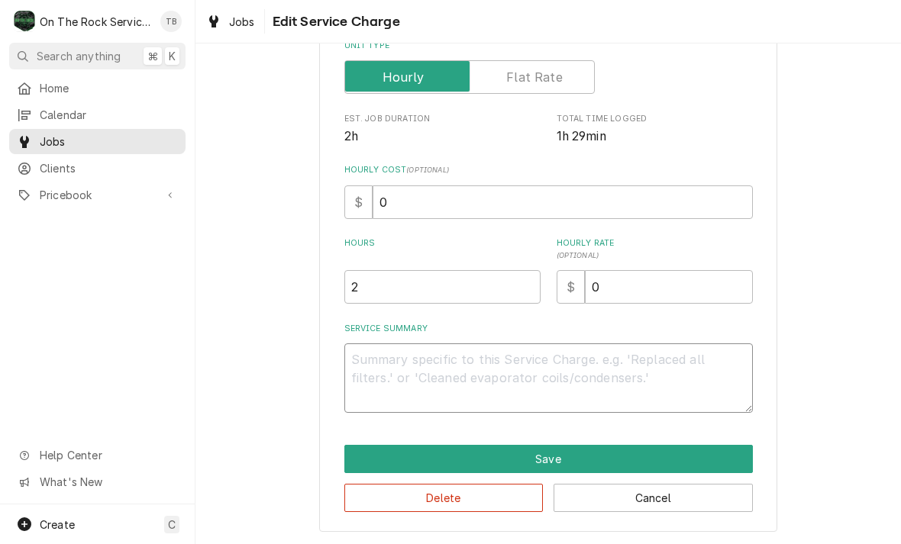
click at [439, 370] on textarea "Service Summary" at bounding box center [548, 378] width 408 height 69
type textarea "x"
type textarea "8"
type textarea "x"
type textarea "8/"
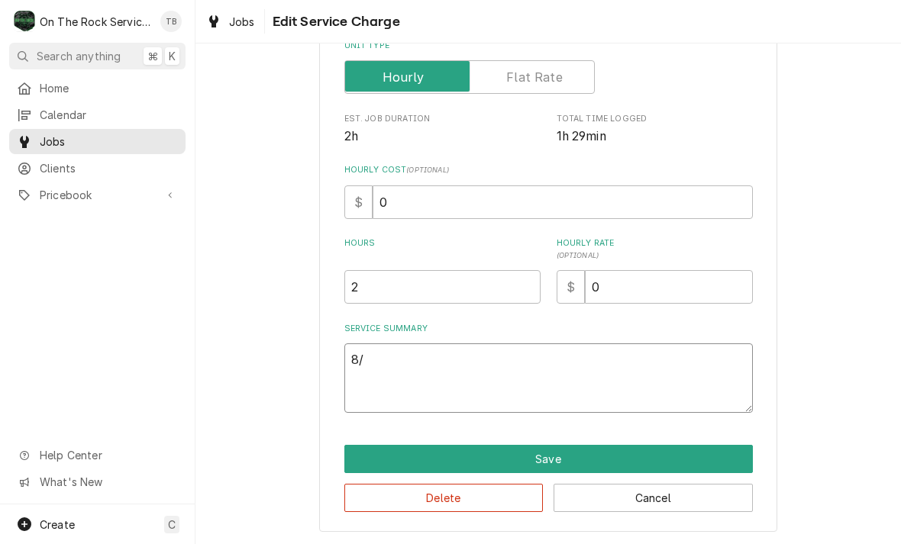
type textarea "x"
type textarea "8/2"
type textarea "x"
type textarea "8/21"
type textarea "x"
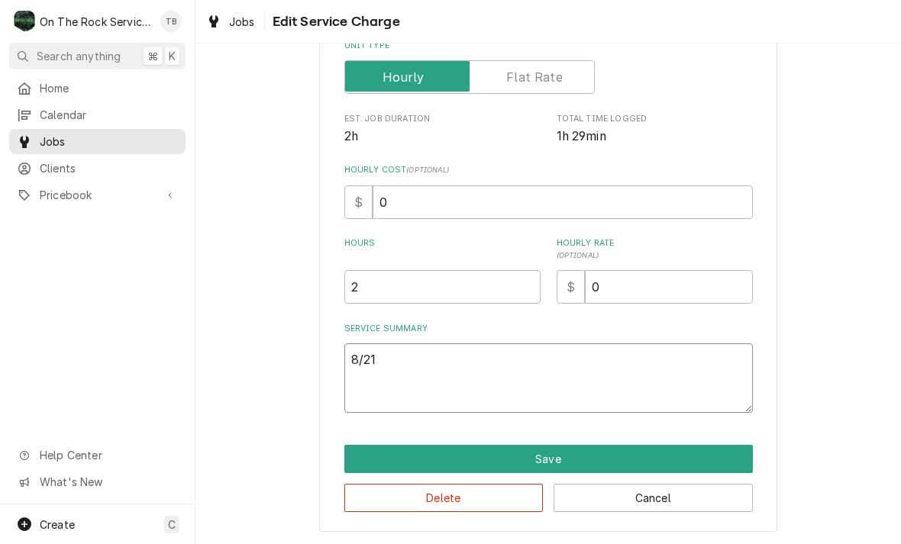
type textarea "8/21/"
type textarea "x"
type textarea "8/21/2"
type textarea "x"
type textarea "8/21/25"
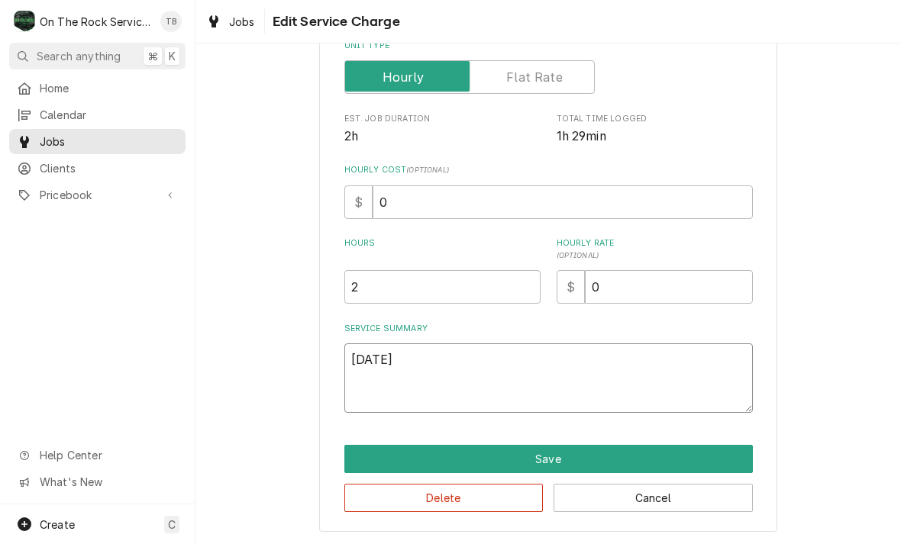
type textarea "x"
type textarea "8/21/25"
type textarea "x"
type textarea "8/21/25 T"
type textarea "x"
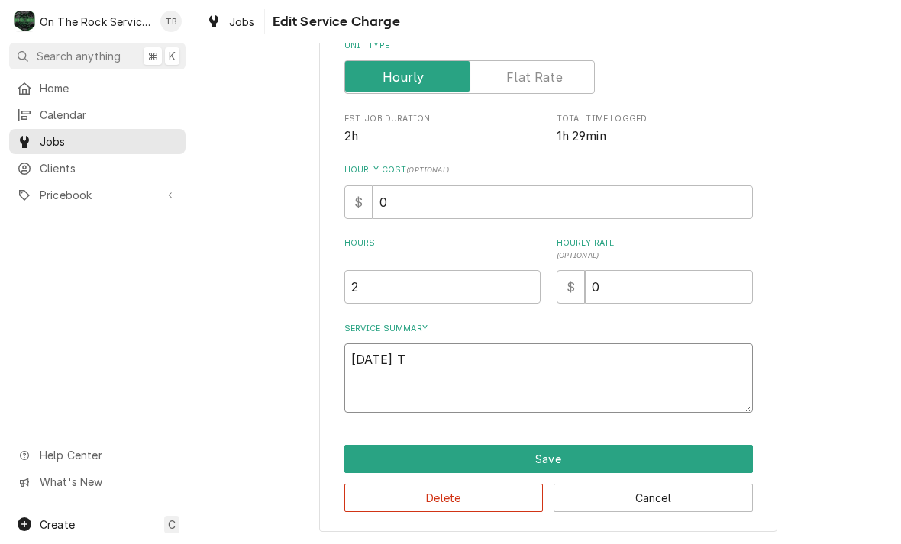
type textarea "8/21/25 TM"
type textarea "x"
type textarea "8/21/25 TMB"
type textarea "x"
type textarea "8/21/25 TMB"
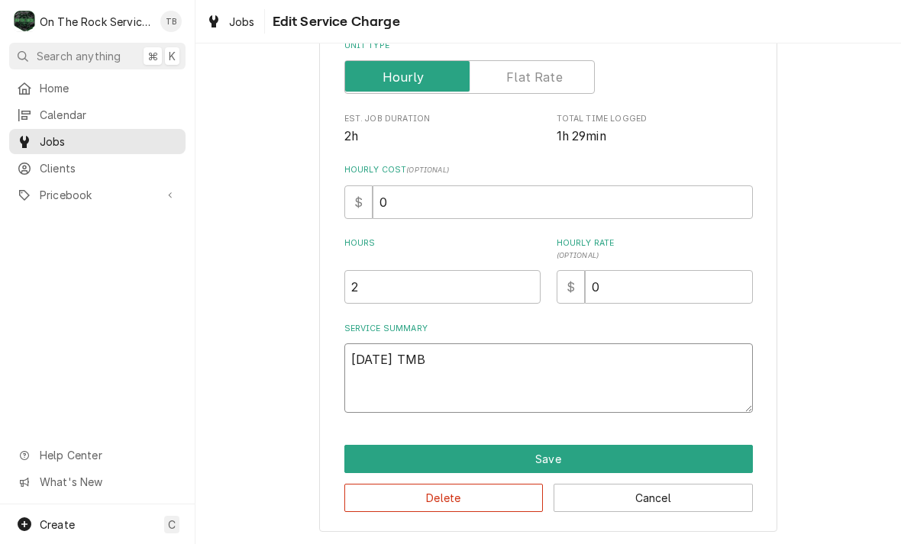
type textarea "x"
type textarea "8/21/25 TMB P"
type textarea "x"
type textarea "8/21/25 TMB PR"
type textarea "x"
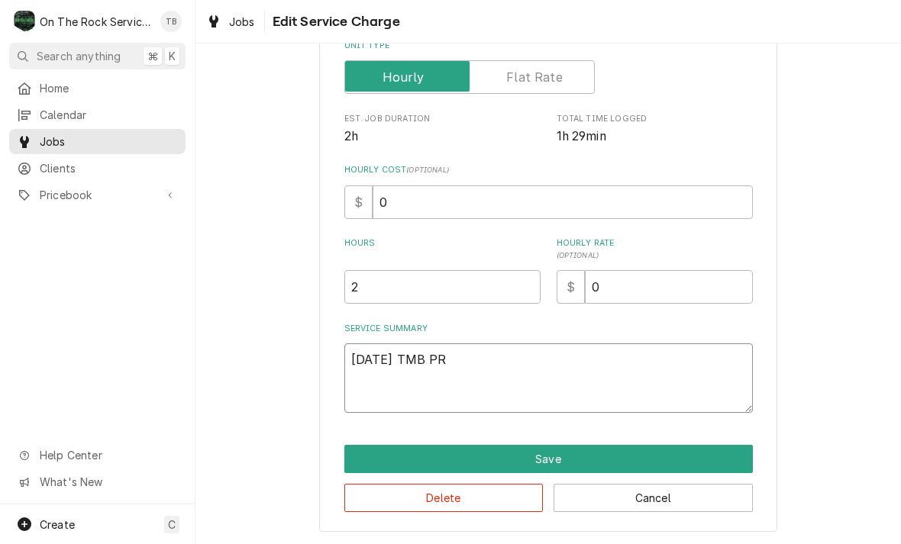
type textarea "8/21/25 TMB PRO"
type textarea "x"
type textarea "8/21/25 TMB PROVI"
type textarea "x"
type textarea "8/21/25 TMB PROVID"
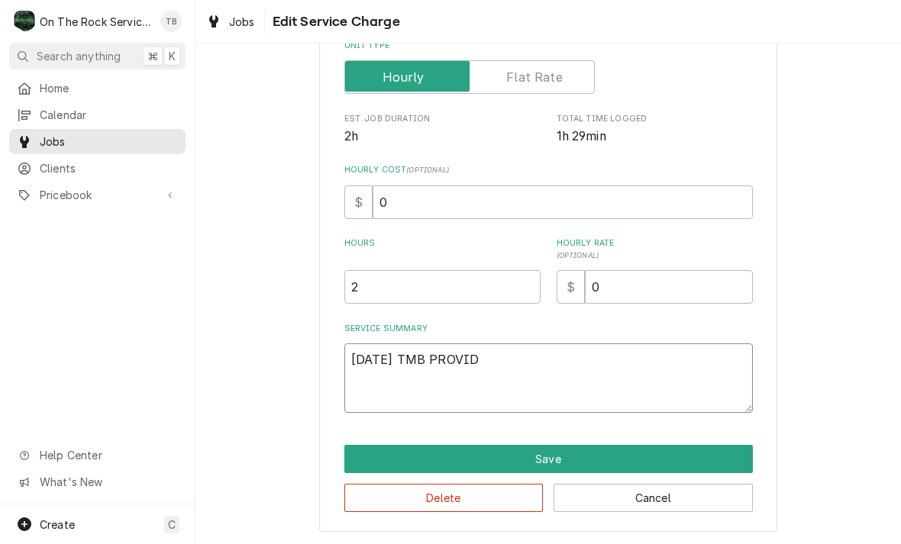
type textarea "x"
type textarea "8/21/25 TMB PROVIDE"
type textarea "x"
type textarea "8/21/25 TMB PROVIDE S"
type textarea "x"
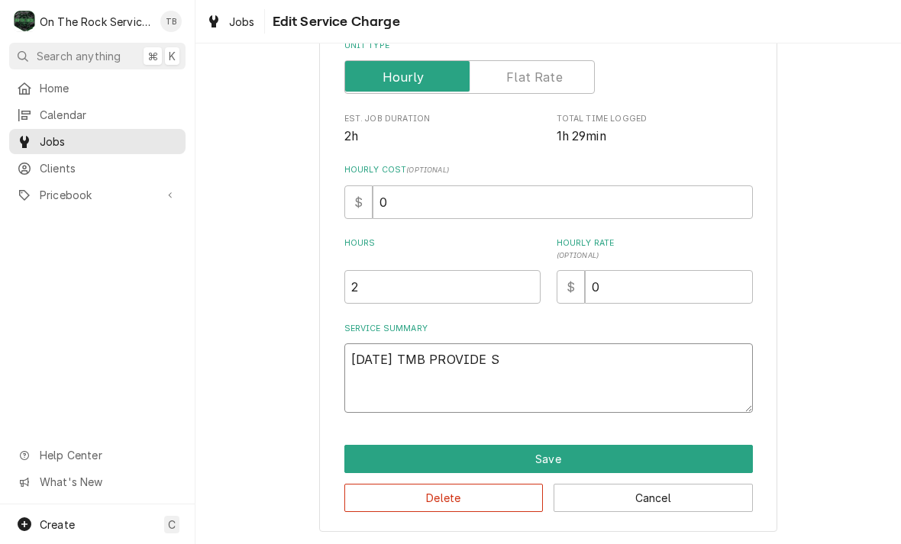
type textarea "8/21/25 TMB PROVIDE SE"
type textarea "x"
type textarea "8/21/25 TMB PROVIDE SER"
type textarea "x"
type textarea "8/21/25 TMB PROVIDE SERV"
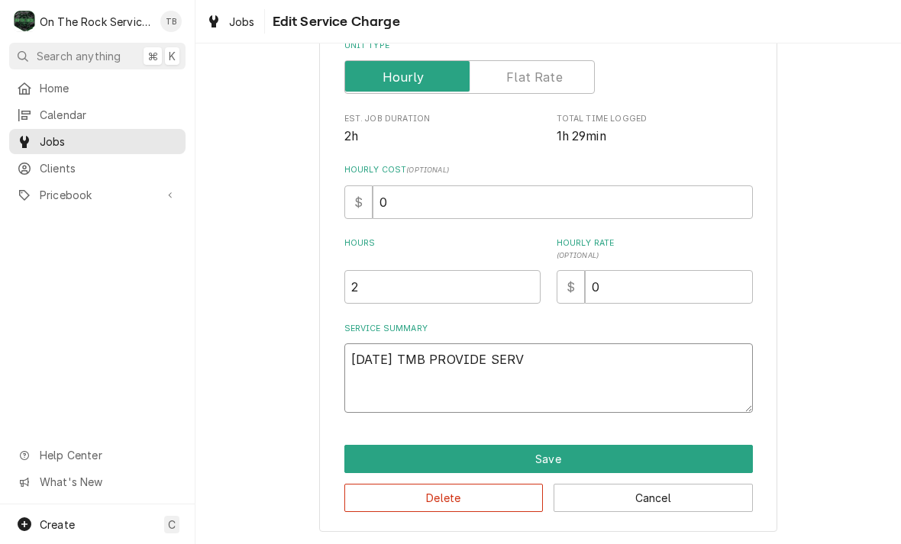
type textarea "x"
type textarea "8/21/25 TMB PROVIDE SERVI"
type textarea "x"
type textarea "8/21/25 TMB PROVIDE SERVIC"
type textarea "x"
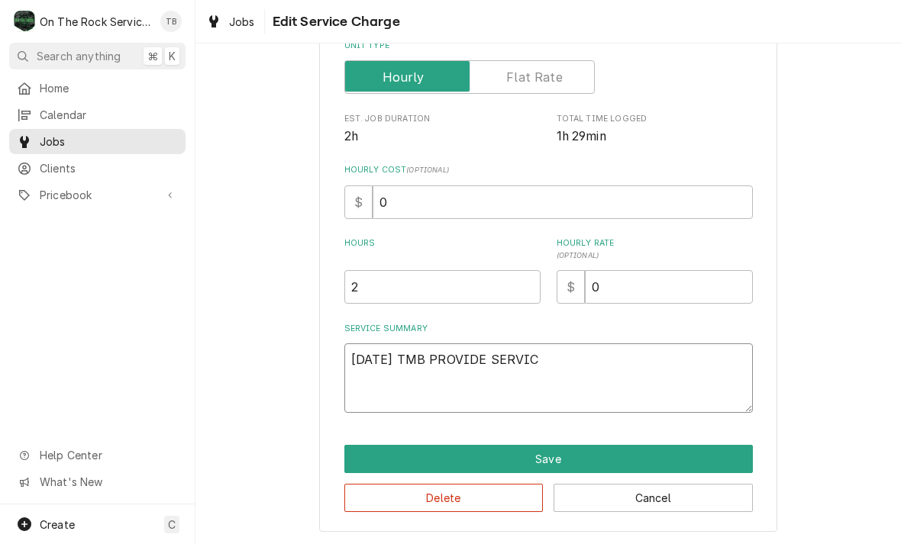
type textarea "8/21/25 TMB PROVIDE SERVICE"
type textarea "x"
type textarea "8/21/25 TMB PROVIDE SERVICE"
type textarea "x"
type textarea "8/21/25 TMB PROVIDE SERVICE P"
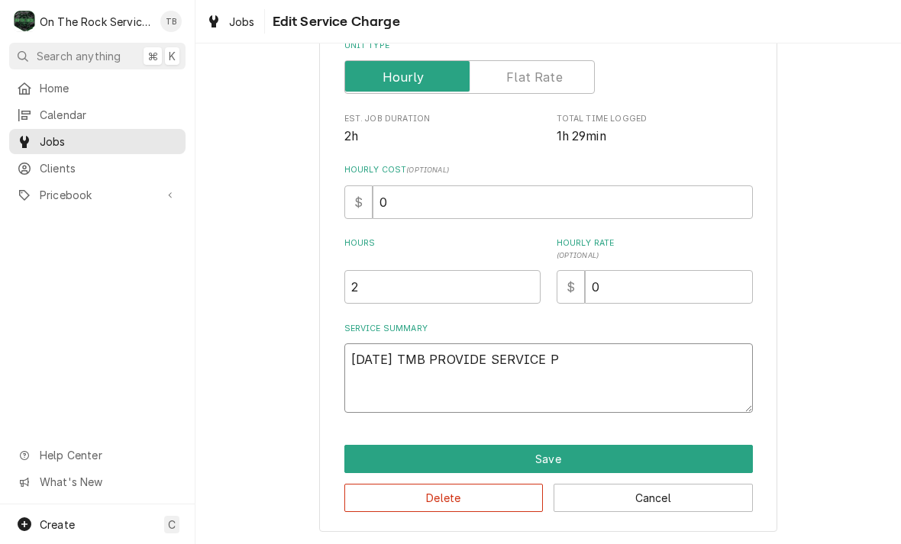
type textarea "x"
type textarea "8/21/25 TMB PROVIDE SERVICE PA"
type textarea "x"
type textarea "8/21/25 TMB PROVIDE SERVICE PAR"
type textarea "x"
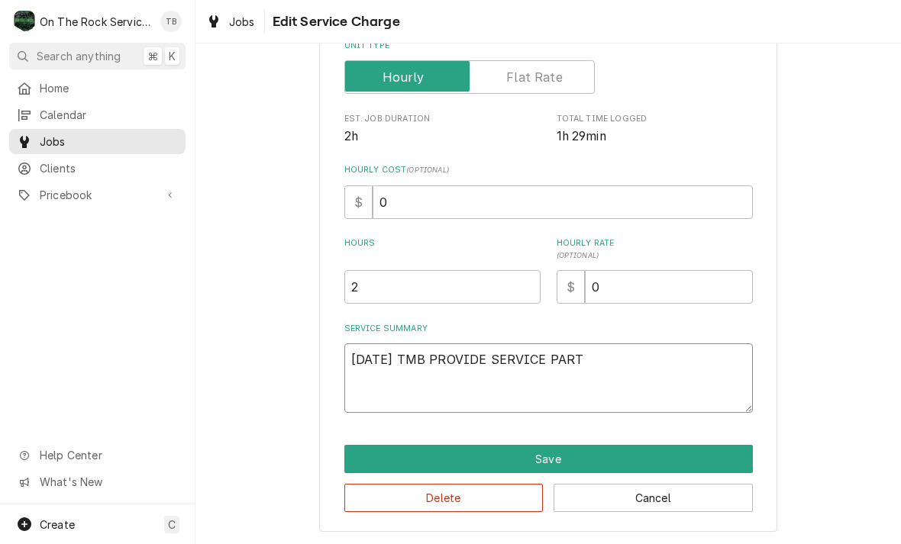
type textarea "8/21/25 TMB PROVIDE SERVICE PARTS"
type textarea "x"
type textarea "8/21/25 TMB PROVIDE SERVICE PARTS"
type textarea "x"
type textarea "8/21/25 TMB PROVIDE SERVICE PARTS A"
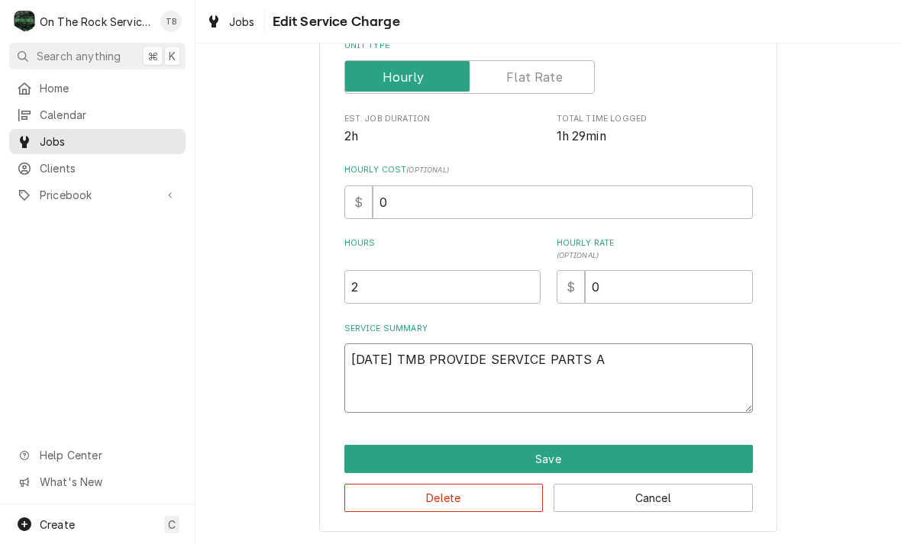
type textarea "x"
type textarea "8/21/25 TMB PROVIDE SERVICE PARTS AN"
type textarea "x"
type textarea "8/21/25 TMB PROVIDE SERVICE PARTS AND"
type textarea "x"
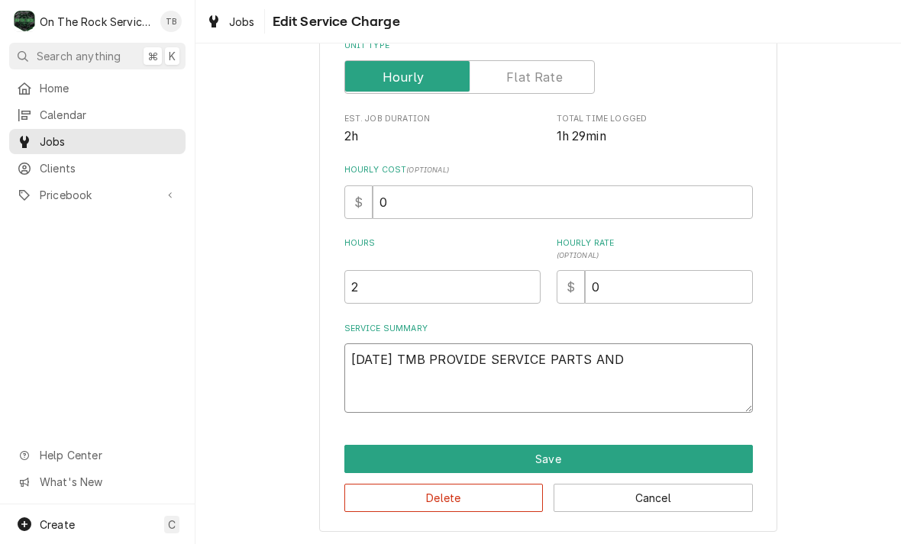
type textarea "8/21/25 TMB PROVIDE SERVICE PARTS AND L"
type textarea "x"
type textarea "8/21/25 TMB PROVIDE SERVICE PARTS AND LA"
type textarea "x"
type textarea "8/21/25 TMB PROVIDE SERVICE PARTS AND LAB"
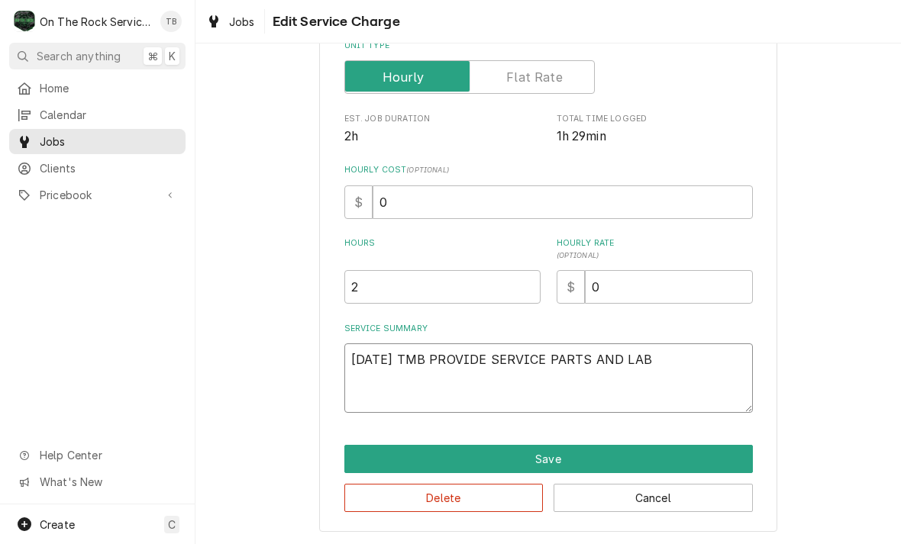
type textarea "x"
type textarea "8/21/25 TMB PROVIDE SERVICE PARTS AND LABO"
type textarea "x"
type textarea "8/21/25 TMB PROVIDE SERVICE PARTS AND LABOR"
type textarea "x"
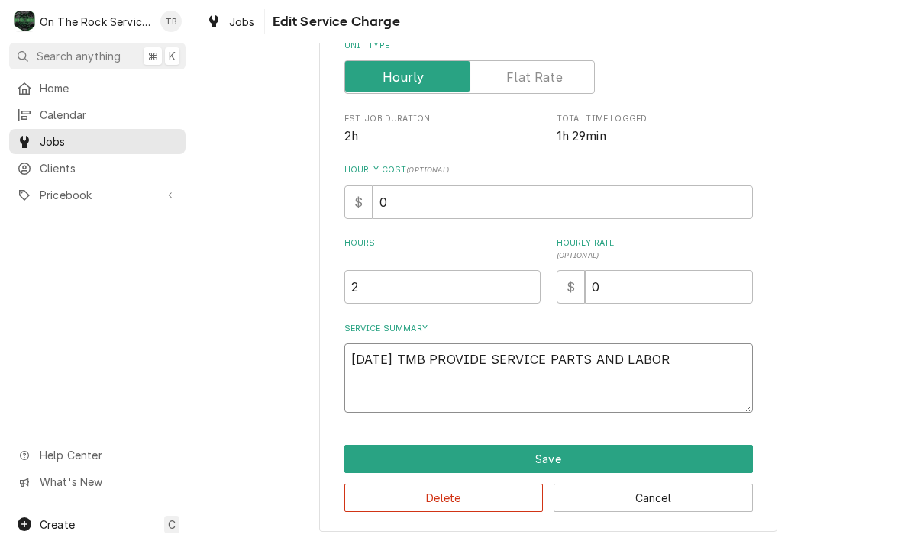
type textarea "8/21/25 TMB PROVIDE SERVICE PARTS AND LABOR"
type textarea "x"
type textarea "8/21/25 TMB PROVIDE SERVICE PARTS AND LABOR T"
type textarea "x"
type textarea "8/21/25 TMB PROVIDE SERVICE PARTS AND LABOR TO"
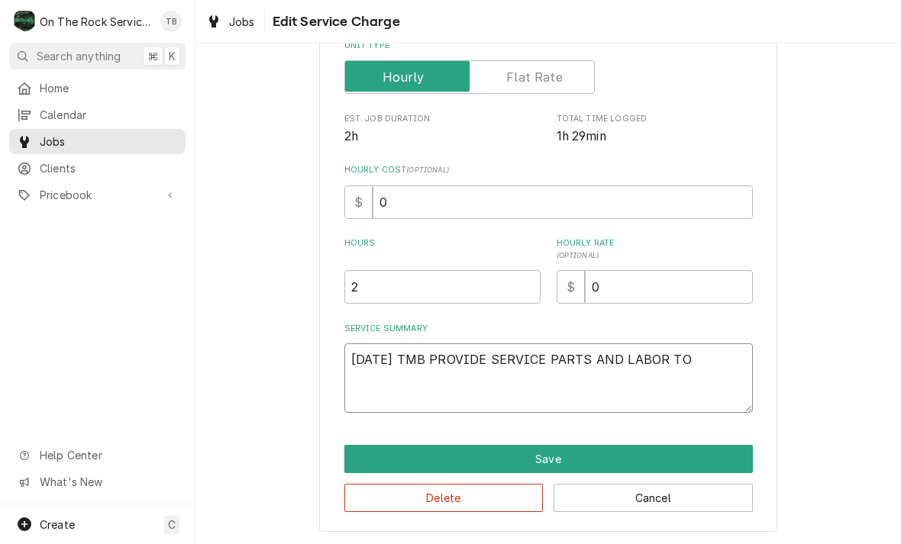
type textarea "x"
type textarea "8/21/25 TMB PROVIDE SERVICE PARTS AND LABOR TO"
type textarea "x"
type textarea "8/21/25 TMB PROVIDE SERVICE PARTS AND LABOR TO D"
type textarea "x"
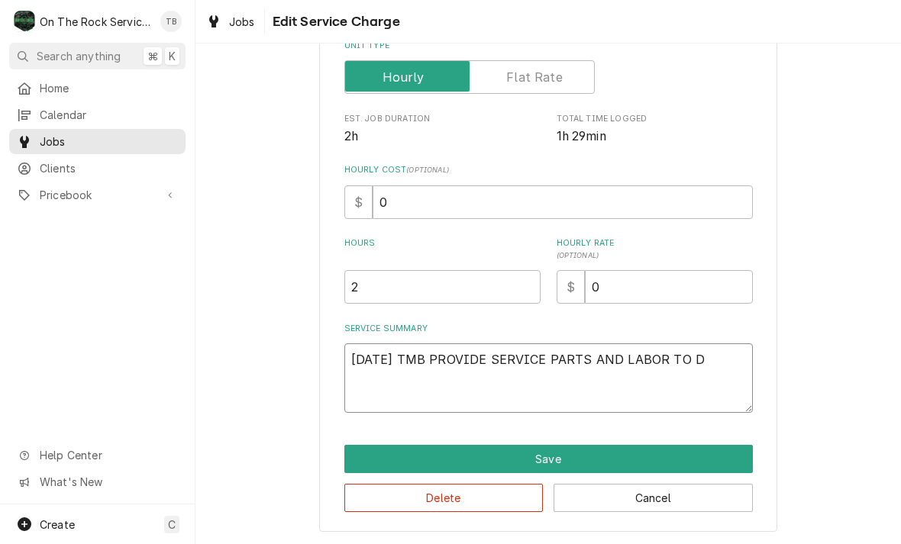
type textarea "8/21/25 TMB PROVIDE SERVICE PARTS AND LABOR TO DE"
type textarea "x"
type textarea "8/21/25 TMB PROVIDE SERVICE PARTS AND LABOR TO DET"
type textarea "x"
type textarea "8/21/25 TMB PROVIDE SERVICE PARTS AND LABOR TO DETE"
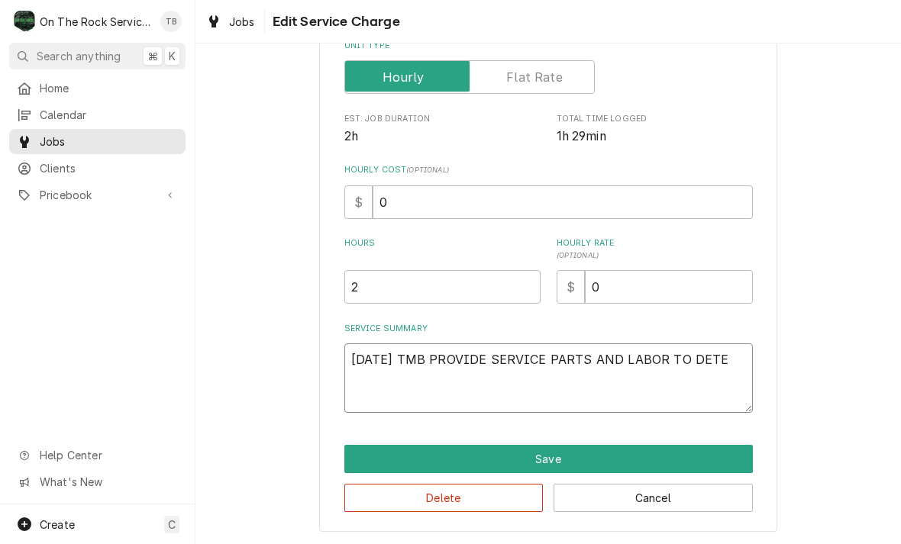
type textarea "x"
type textarea "8/21/25 TMB PROVIDE SERVICE PARTS AND LABOR TO DETER"
type textarea "x"
type textarea "8/21/25 TMB PROVIDE SERVICE PARTS AND LABOR TO DETERM"
type textarea "x"
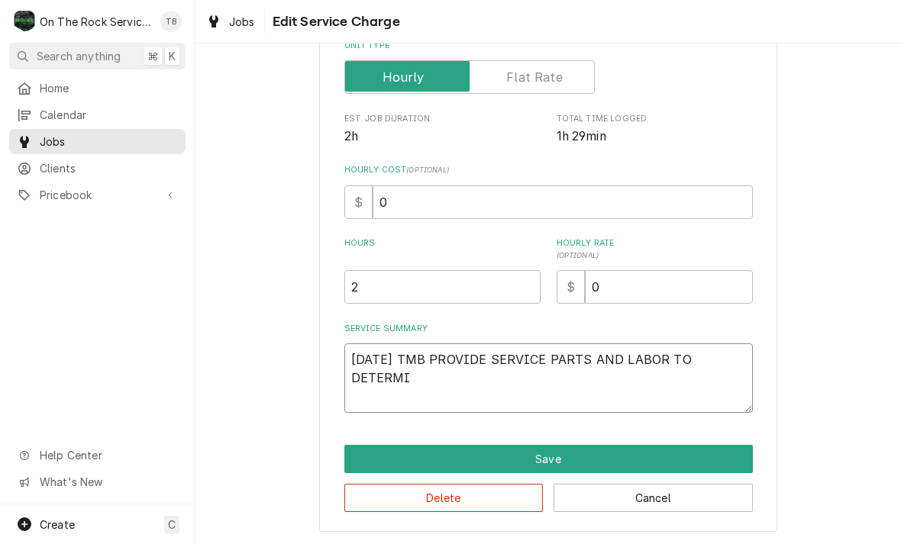
type textarea "8/21/25 TMB PROVIDE SERVICE PARTS AND LABOR TO DETERMIN"
type textarea "x"
type textarea "8/21/25 TMB PROVIDE SERVICE PARTS AND LABOR TO DETERMINE"
type textarea "x"
type textarea "8/21/25 TMB PROVIDE SERVICE PARTS AND LABOR TO DETERMINE"
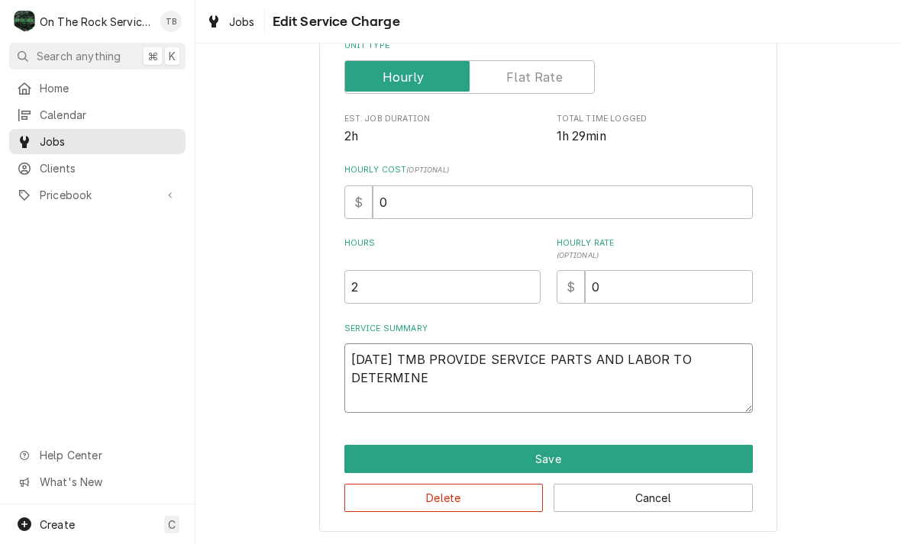
type textarea "x"
type textarea "8/21/25 TMB PROVIDE SERVICE PARTS AND LABOR TO DETERMINE T"
type textarea "x"
type textarea "8/21/25 TMB PROVIDE SERVICE PARTS AND LABOR TO DETERMINE TH"
type textarea "x"
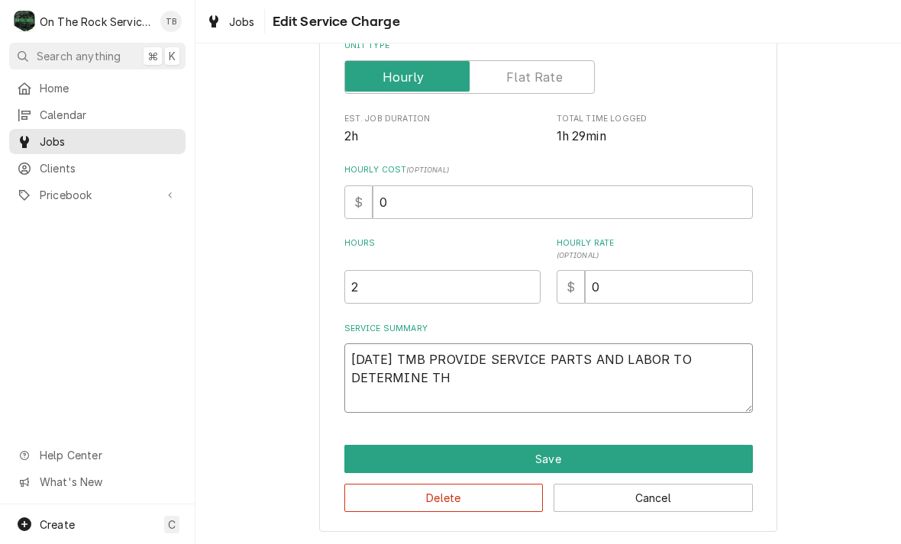
type textarea "8/21/25 TMB PROVIDE SERVICE PARTS AND LABOR TO DETERMINE THA"
type textarea "x"
type textarea "8/21/25 TMB PROVIDE SERVICE PARTS AND LABOR TO DETERMINE THAT"
type textarea "x"
type textarea "8/21/25 TMB PROVIDE SERVICE PARTS AND LABOR TO DETERMINE THAT"
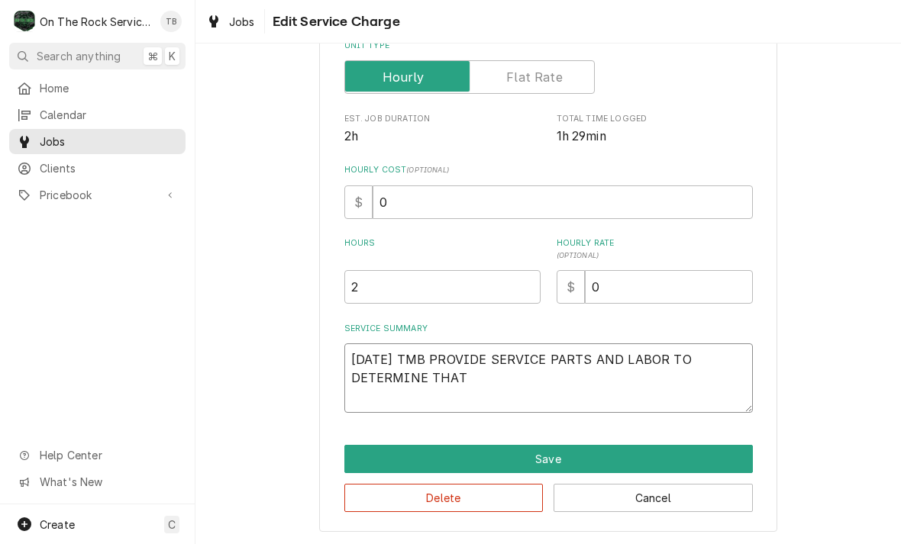
type textarea "x"
type textarea "8/21/25 TMB PROVIDE SERVICE PARTS AND LABOR TO DETERMINE THAT O"
type textarea "x"
type textarea "8/21/25 TMB PROVIDE SERVICE PARTS AND LABOR TO DETERMINE THAT ON"
type textarea "x"
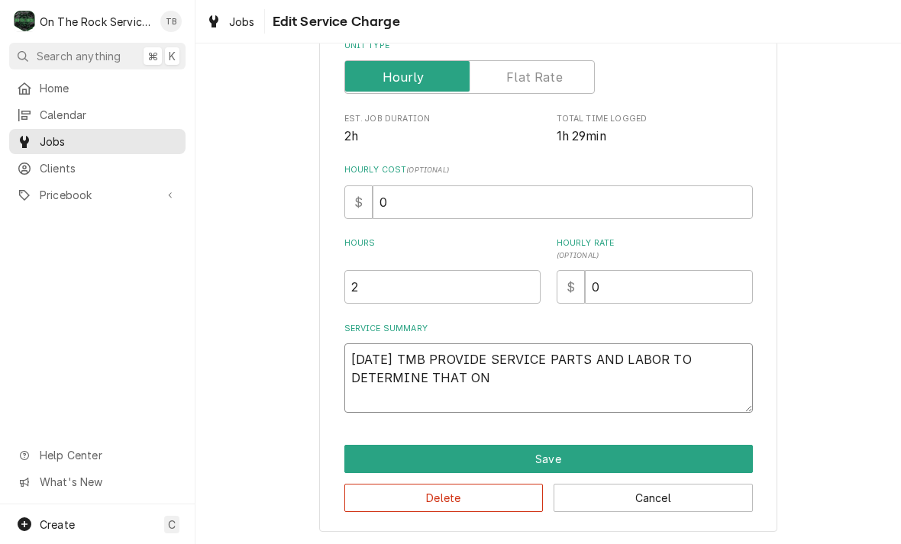
type textarea "8/21/25 TMB PROVIDE SERVICE PARTS AND LABOR TO DETERMINE THAT ON"
type textarea "x"
type textarea "8/21/25 TMB PROVIDE SERVICE PARTS AND LABOR TO DETERMINE THAT ON 4"
type textarea "x"
type textarea "8/21/25 TMB PROVIDE SERVICE PARTS AND LABOR TO DETERMINE THAT ON 4"
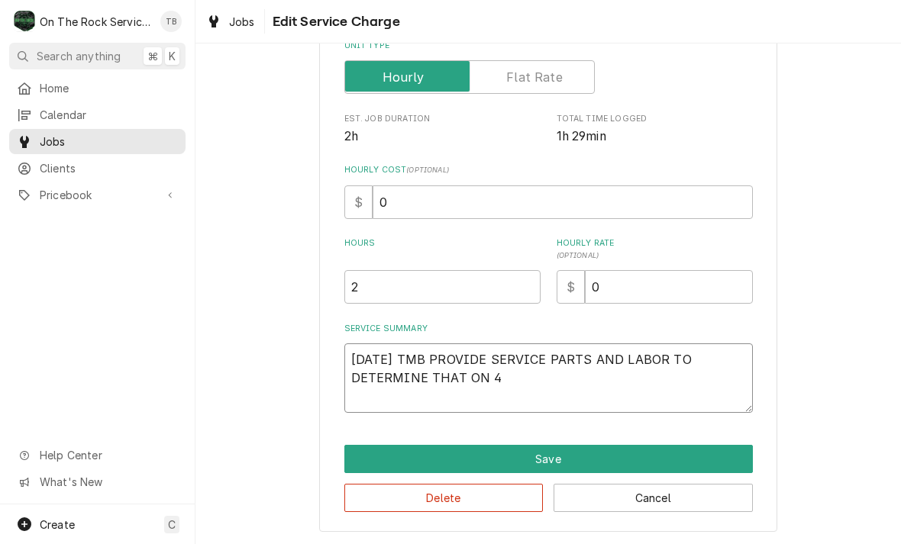
type textarea "x"
type textarea "8/21/25 TMB PROVIDE SERVICE PARTS AND LABOR TO DETERMINE THAT ON 4 W"
type textarea "x"
type textarea "8/21/25 TMB PROVIDE SERVICE PARTS AND LABOR TO DETERMINE THAT ON 4 WE"
type textarea "x"
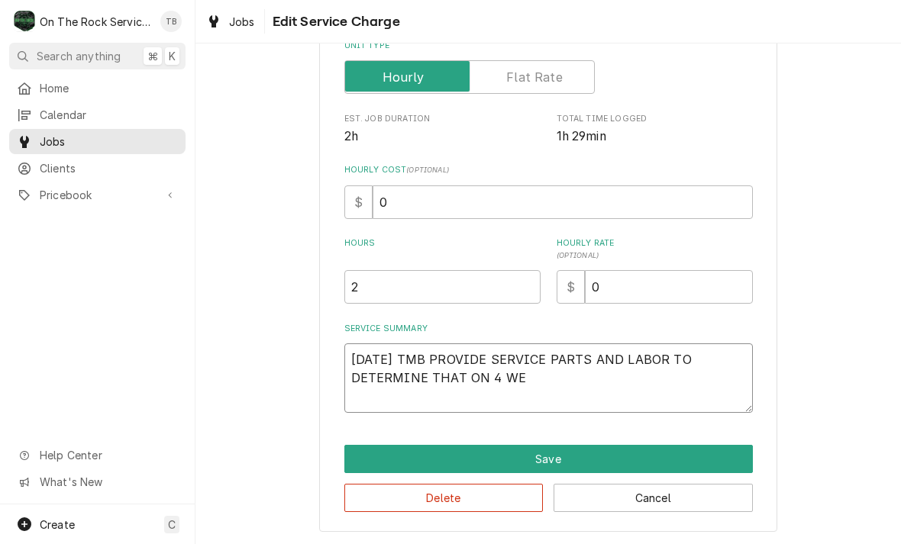
type textarea "8/21/25 TMB PROVIDE SERVICE PARTS AND LABOR TO DETERMINE THAT ON 4 WEL"
type textarea "x"
type textarea "8/21/25 TMB PROVIDE SERVICE PARTS AND LABOR TO DETERMINE THAT ON 4 WELL"
type textarea "x"
type textarea "8/21/25 TMB PROVIDE SERVICE PARTS AND LABOR TO DETERMINE THAT ON 4 WELL"
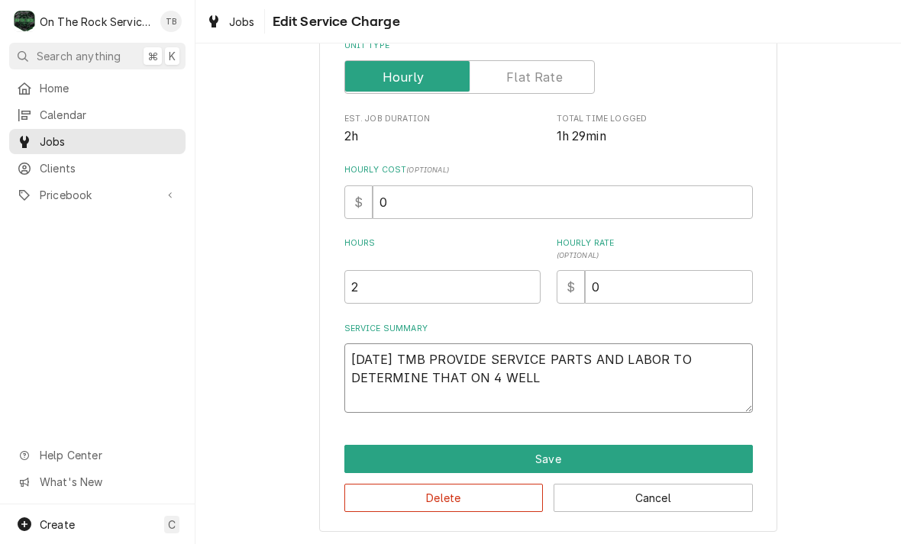
type textarea "x"
type textarea "8/21/25 TMB PROVIDE SERVICE PARTS AND LABOR TO DETERMINE THAT ON 4 WELL U"
type textarea "x"
type textarea "8/21/25 TMB PROVIDE SERVICE PARTS AND LABOR TO DETERMINE THAT ON 4 WELL UN"
type textarea "x"
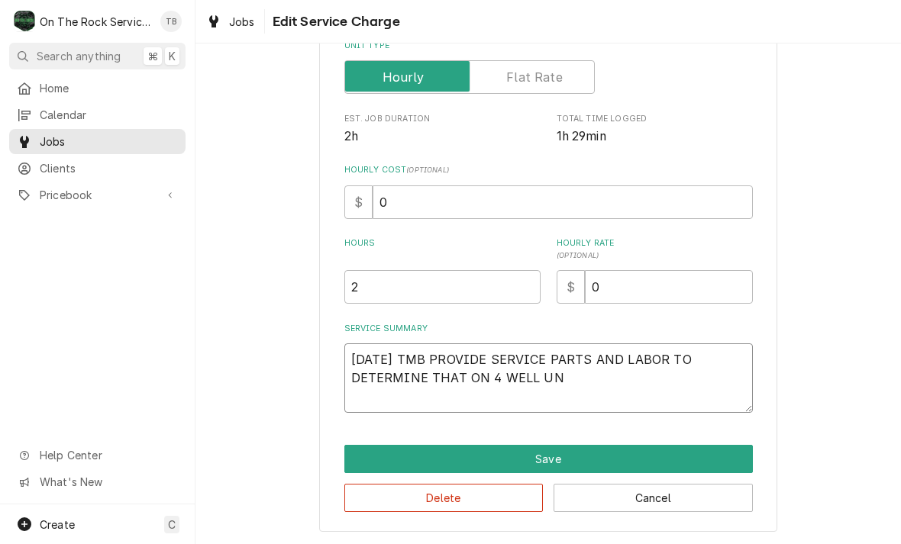
type textarea "8/21/25 TMB PROVIDE SERVICE PARTS AND LABOR TO DETERMINE THAT ON 4 WELL UNI"
type textarea "x"
type textarea "8/21/25 TMB PROVIDE SERVICE PARTS AND LABOR TO DETERMINE THAT ON 4 WELL UNIT"
type textarea "x"
type textarea "8/21/25 TMB PROVIDE SERVICE PARTS AND LABOR TO DETERMINE THAT ON 4 WELL UNIT"
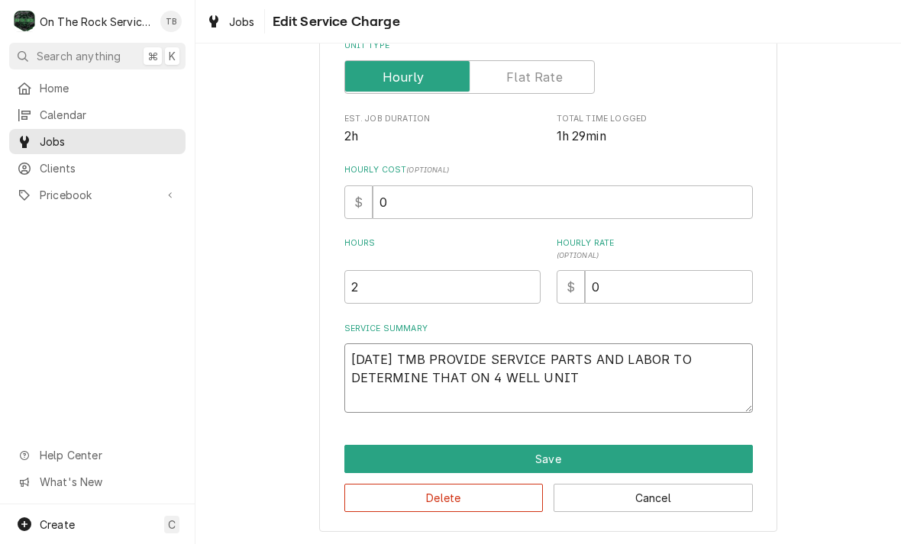
type textarea "x"
type textarea "8/21/25 TMB PROVIDE SERVICE PARTS AND LABOR TO DETERMINE THAT ON 4 WELL UNIT L"
type textarea "x"
type textarea "8/21/25 TMB PROVIDE SERVICE PARTS AND LABOR TO DETERMINE THAT ON 4 WELL UNIT LE"
type textarea "x"
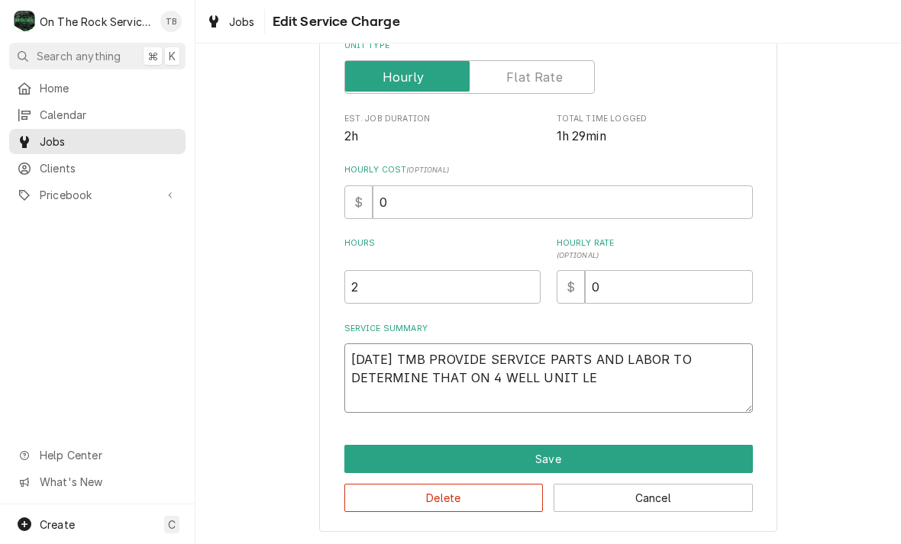
type textarea "8/21/25 TMB PROVIDE SERVICE PARTS AND LABOR TO DETERMINE THAT ON 4 WELL UNIT LEF"
type textarea "x"
type textarea "8/21/25 TMB PROVIDE SERVICE PARTS AND LABOR TO DETERMINE THAT ON 4 WELL UNIT LE…"
type textarea "x"
type textarea "8/21/25 TMB PROVIDE SERVICE PARTS AND LABOR TO DETERMINE THAT ON 4 WELL UNIT LE…"
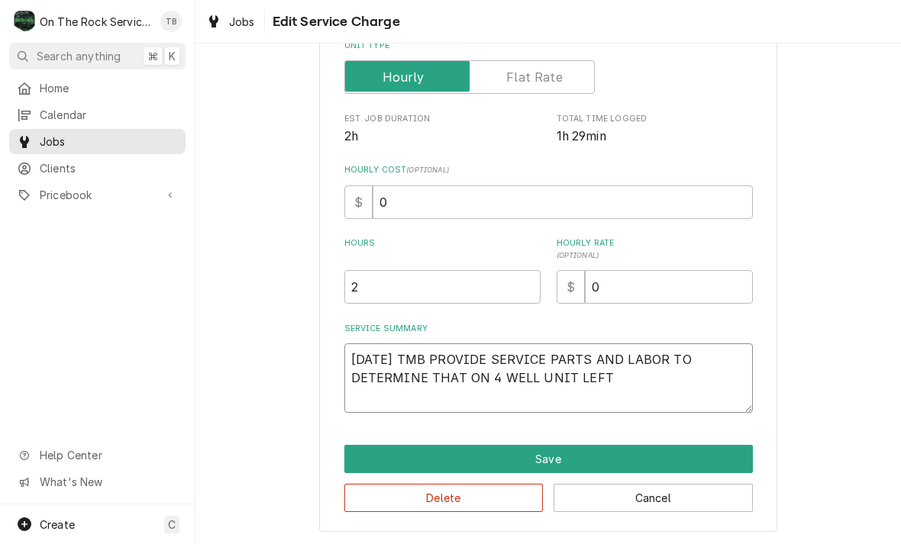
type textarea "x"
type textarea "8/21/25 TMB PROVIDE SERVICE PARTS AND LABOR TO DETERMINE THAT ON 4 WELL UNIT LE…"
type textarea "x"
type textarea "8/21/25 TMB PROVIDE SERVICE PARTS AND LABOR TO DETERMINE THAT ON 4 WELL UNIT LE…"
type textarea "x"
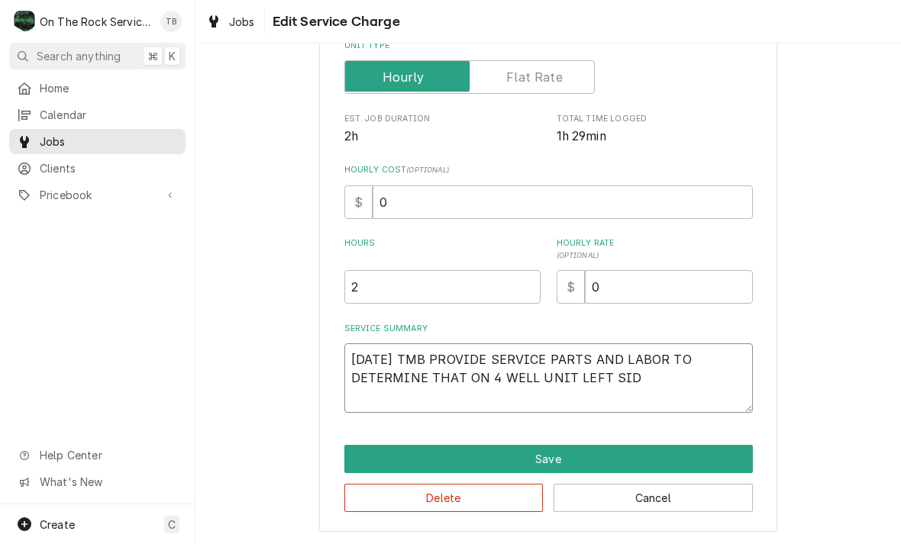
type textarea "8/21/25 TMB PROVIDE SERVICE PARTS AND LABOR TO DETERMINE THAT ON 4 WELL UNIT LE…"
type textarea "x"
type textarea "8/21/25 TMB PROVIDE SERVICE PARTS AND LABOR TO DETERMINE THAT ON 4 WELL UNIT LE…"
type textarea "x"
type textarea "8/21/25 TMB PROVIDE SERVICE PARTS AND LABOR TO DETERMINE THAT ON 4 WELL UNIT LE…"
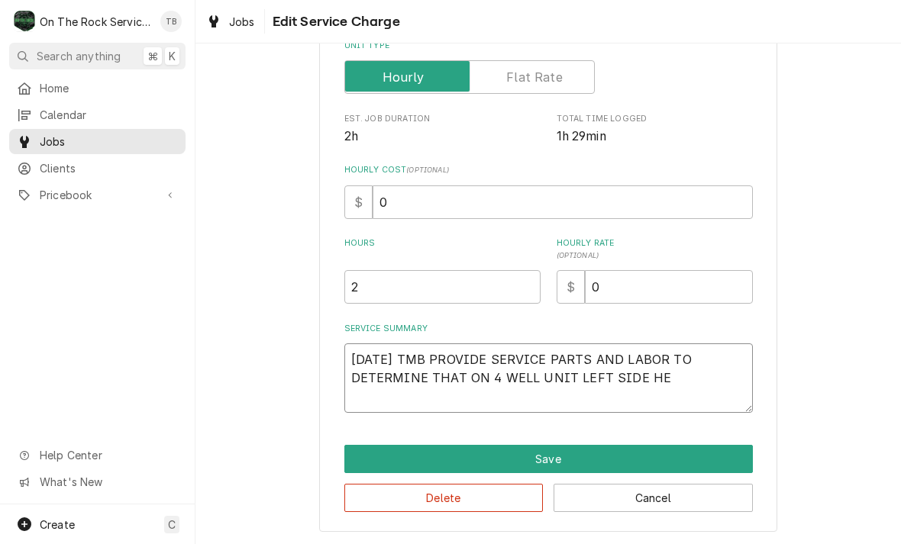
type textarea "x"
type textarea "8/21/25 TMB PROVIDE SERVICE PARTS AND LABOR TO DETERMINE THAT ON 4 WELL UNIT LE…"
type textarea "x"
type textarea "8/21/25 TMB PROVIDE SERVICE PARTS AND LABOR TO DETERMINE THAT ON 4 WELL UNIT LE…"
type textarea "x"
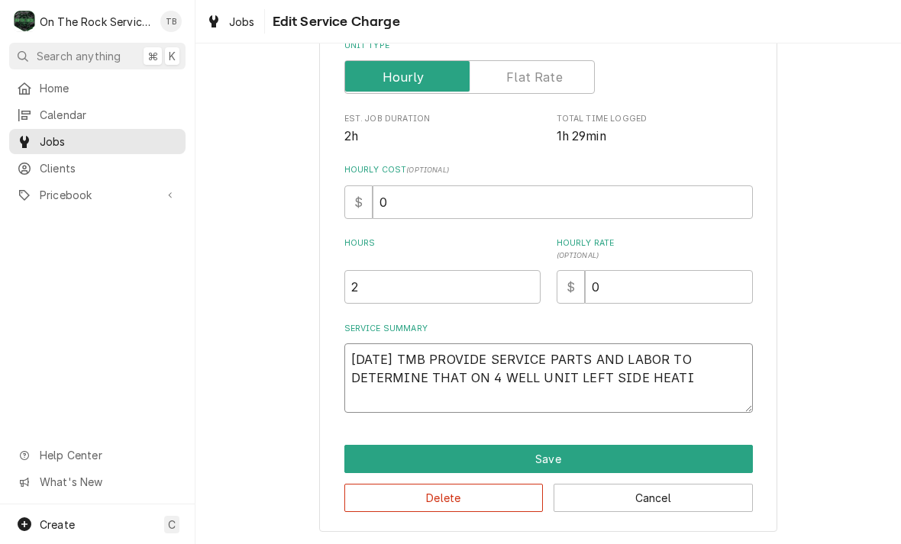
type textarea "8/21/25 TMB PROVIDE SERVICE PARTS AND LABOR TO DETERMINE THAT ON 4 WELL UNIT LE…"
type textarea "x"
type textarea "8/21/25 TMB PROVIDE SERVICE PARTS AND LABOR TO DETERMINE THAT ON 4 WELL UNIT LE…"
type textarea "x"
type textarea "8/21/25 TMB PROVIDE SERVICE PARTS AND LABOR TO DETERMINE THAT ON 4 WELL UNIT LE…"
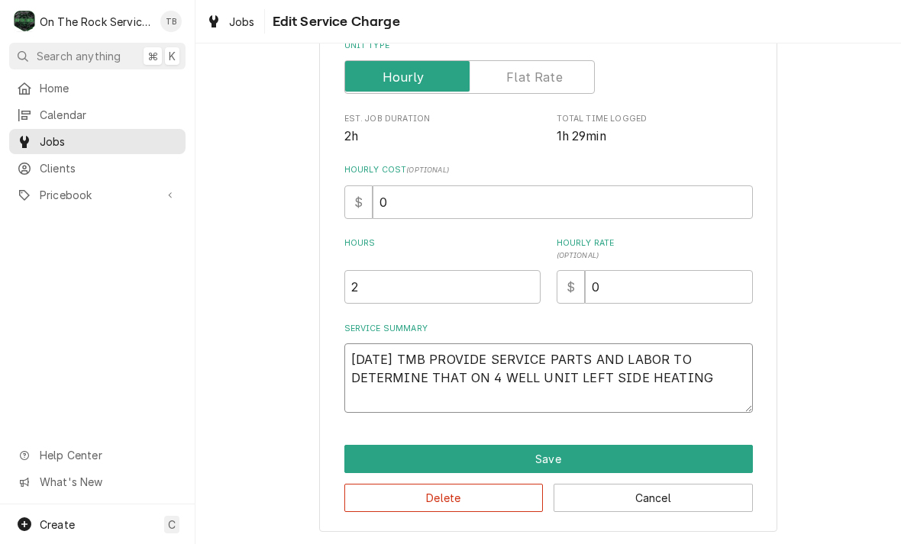
type textarea "x"
type textarea "8/21/25 TMB PROVIDE SERVICE PARTS AND LABOR TO DETERMINE THAT ON 4 WELL UNIT LE…"
type textarea "x"
type textarea "8/21/25 TMB PROVIDE SERVICE PARTS AND LABOR TO DETERMINE THAT ON 4 WELL UNIT LE…"
type textarea "x"
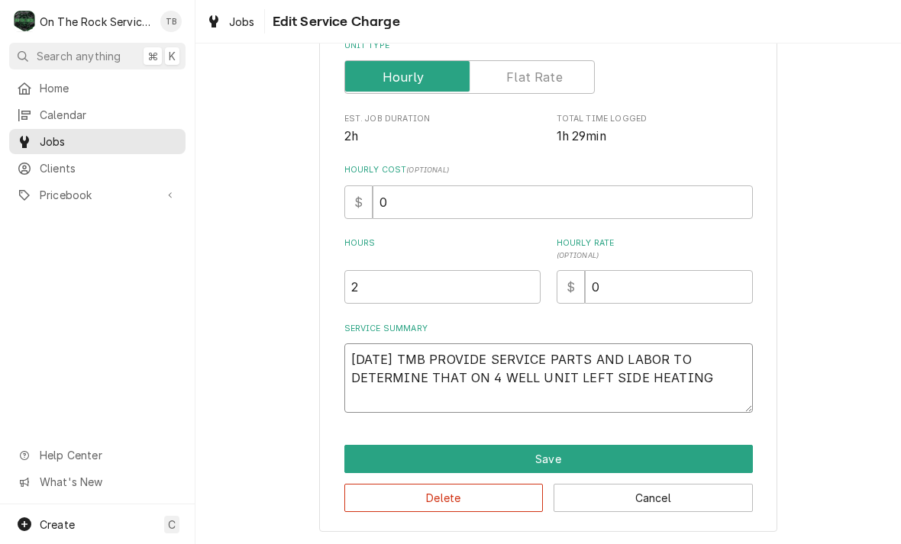
type textarea "8/21/25 TMB PROVIDE SERVICE PARTS AND LABOR TO DETERMINE THAT ON 4 WELL UNIT LE…"
type textarea "x"
type textarea "8/21/25 TMB PROVIDE SERVICE PARTS AND LABOR TO DETERMINE THAT ON 4 WELL UNIT LE…"
type textarea "x"
type textarea "8/21/25 TMB PROVIDE SERVICE PARTS AND LABOR TO DETERMINE THAT ON 4 WELL UNIT LE…"
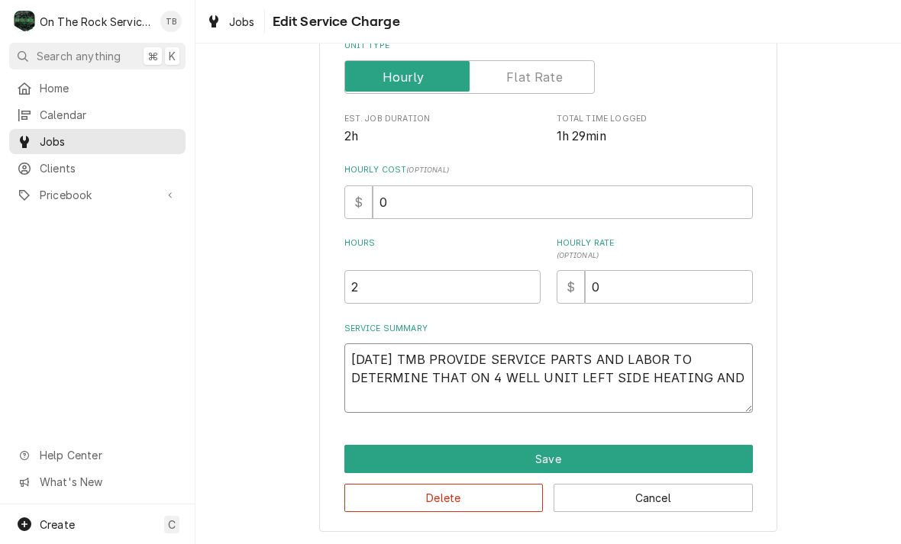
type textarea "x"
type textarea "8/21/25 TMB PROVIDE SERVICE PARTS AND LABOR TO DETERMINE THAT ON 4 WELL UNIT LE…"
type textarea "x"
type textarea "8/21/25 TMB PROVIDE SERVICE PARTS AND LABOR TO DETERMINE THAT ON 4 WELL UNIT LE…"
type textarea "x"
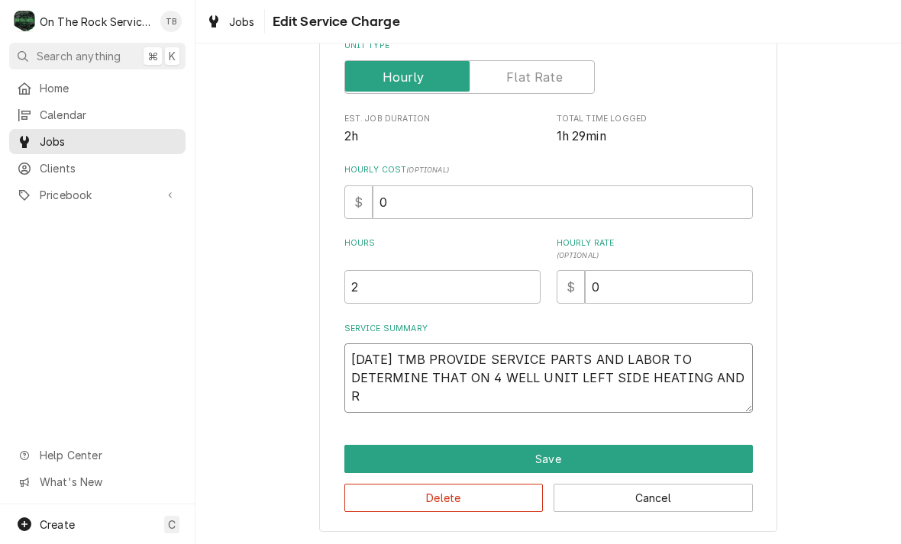
type textarea "8/21/25 TMB PROVIDE SERVICE PARTS AND LABOR TO DETERMINE THAT ON 4 WELL UNIT LE…"
type textarea "x"
type textarea "8/21/25 TMB PROVIDE SERVICE PARTS AND LABOR TO DETERMINE THAT ON 4 WELL UNIT LE…"
type textarea "x"
type textarea "8/21/25 TMB PROVIDE SERVICE PARTS AND LABOR TO DETERMINE THAT ON 4 WELL UNIT LE…"
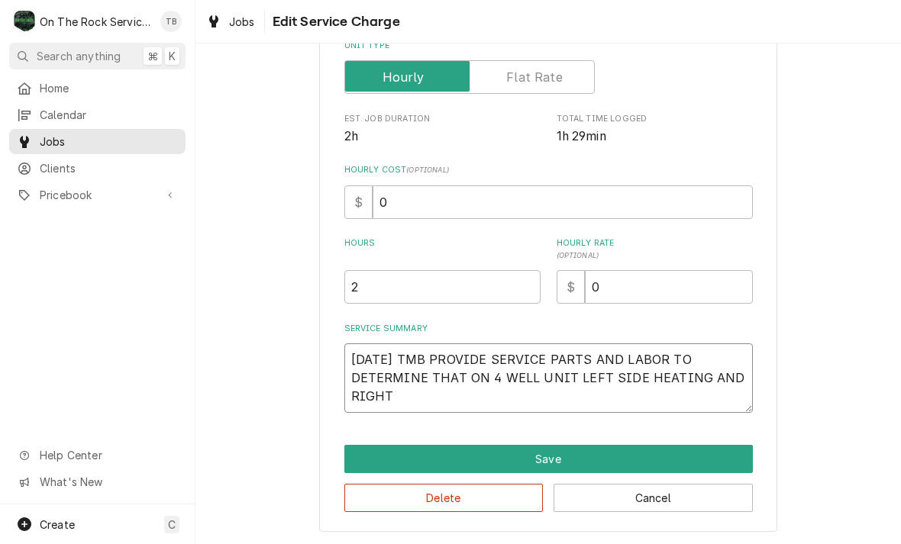
type textarea "x"
type textarea "8/21/25 TMB PROVIDE SERVICE PARTS AND LABOR TO DETERMINE THAT ON 4 WELL UNIT LE…"
type textarea "x"
type textarea "8/21/25 TMB PROVIDE SERVICE PARTS AND LABOR TO DETERMINE THAT ON 4 WELL UNIT LE…"
type textarea "x"
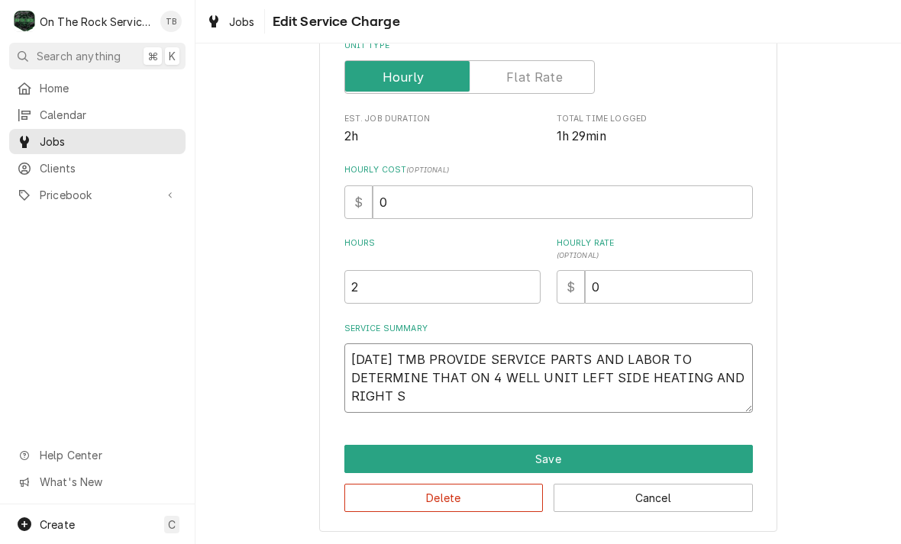
type textarea "8/21/25 TMB PROVIDE SERVICE PARTS AND LABOR TO DETERMINE THAT ON 4 WELL UNIT LE…"
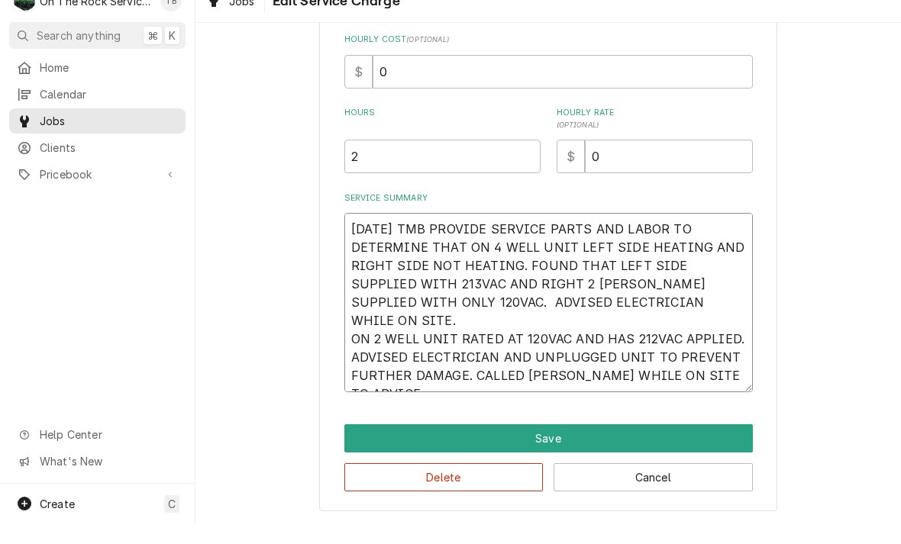
scroll to position [342, 0]
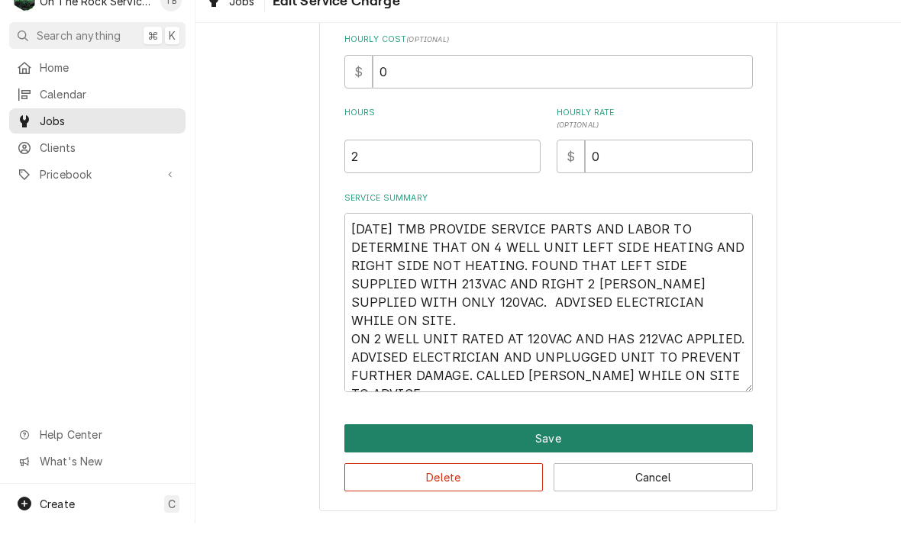
click at [554, 445] on button "Save" at bounding box center [548, 459] width 408 height 28
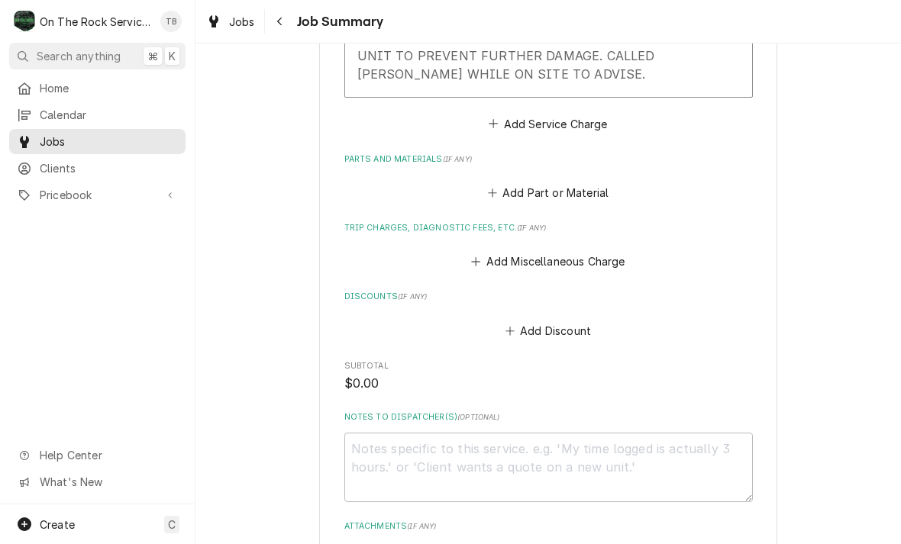
scroll to position [783, 0]
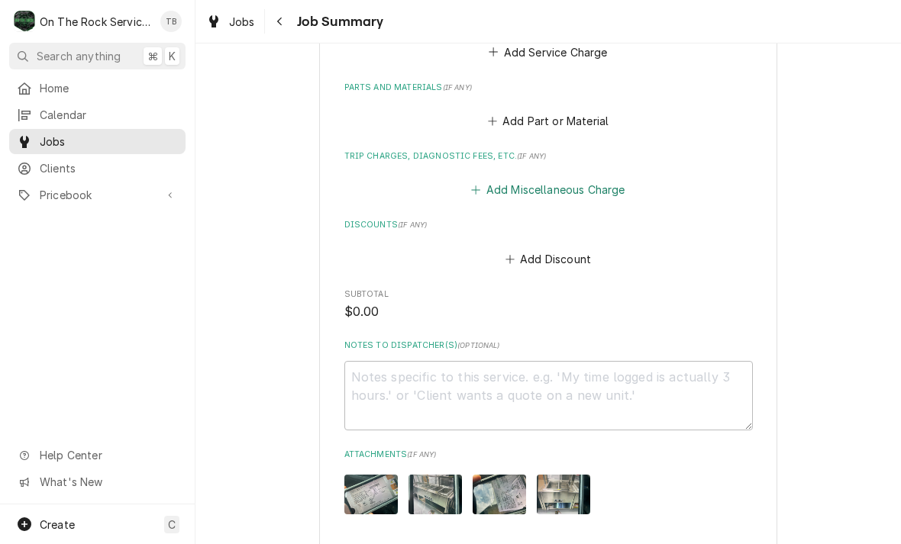
click at [570, 189] on button "Add Miscellaneous Charge" at bounding box center [548, 189] width 159 height 21
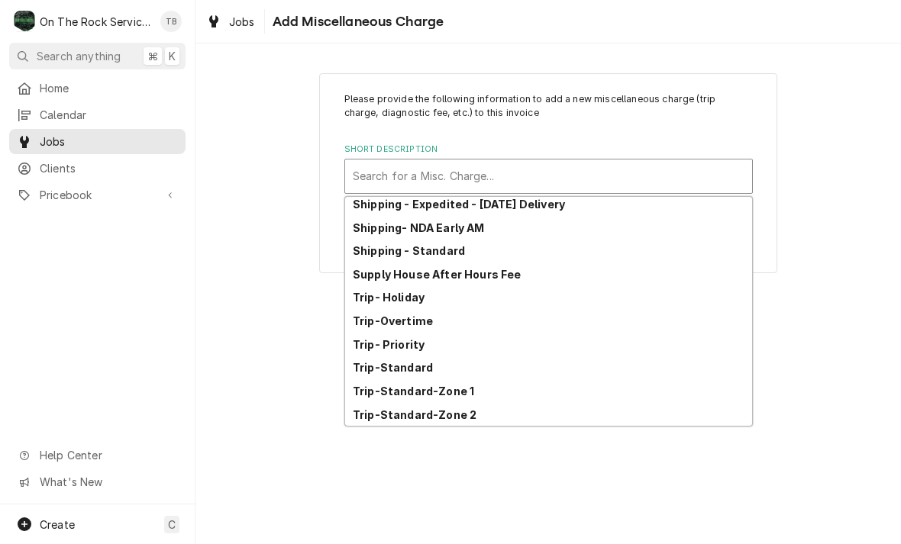
scroll to position [262, 0]
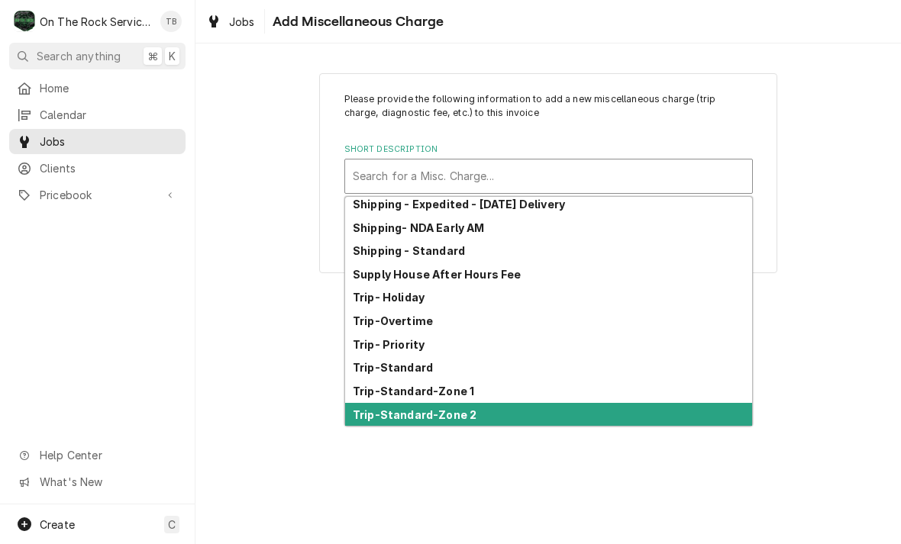
click at [462, 418] on strong "Trip-Standard-Zone 2" at bounding box center [415, 414] width 124 height 13
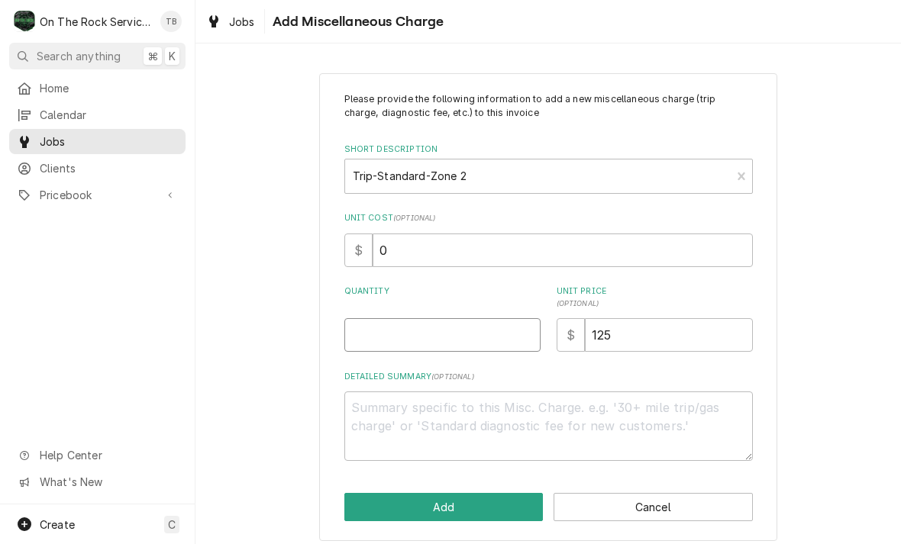
click at [399, 337] on input "Quantity" at bounding box center [442, 335] width 196 height 34
click at [861, 258] on div "Please provide the following information to add a new miscellaneous charge (tri…" at bounding box center [547, 307] width 705 height 495
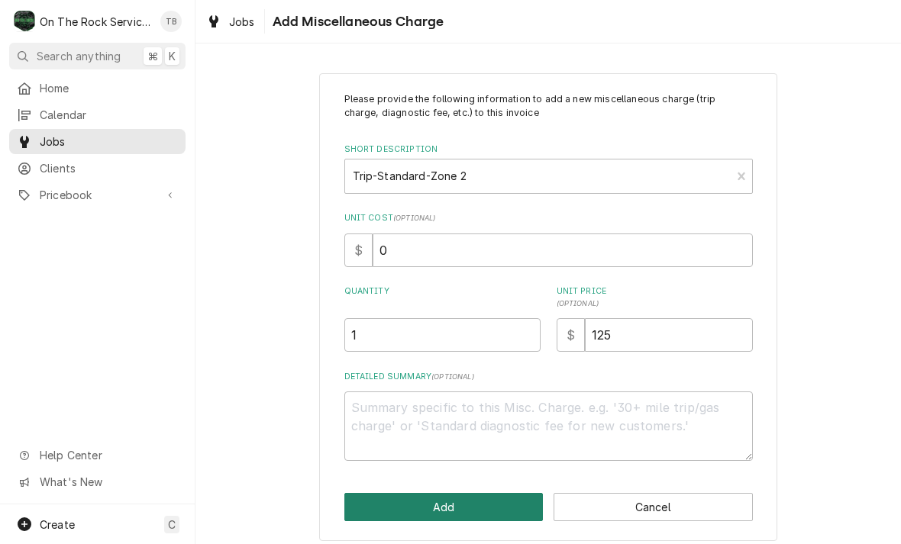
click at [429, 515] on button "Add" at bounding box center [443, 507] width 199 height 28
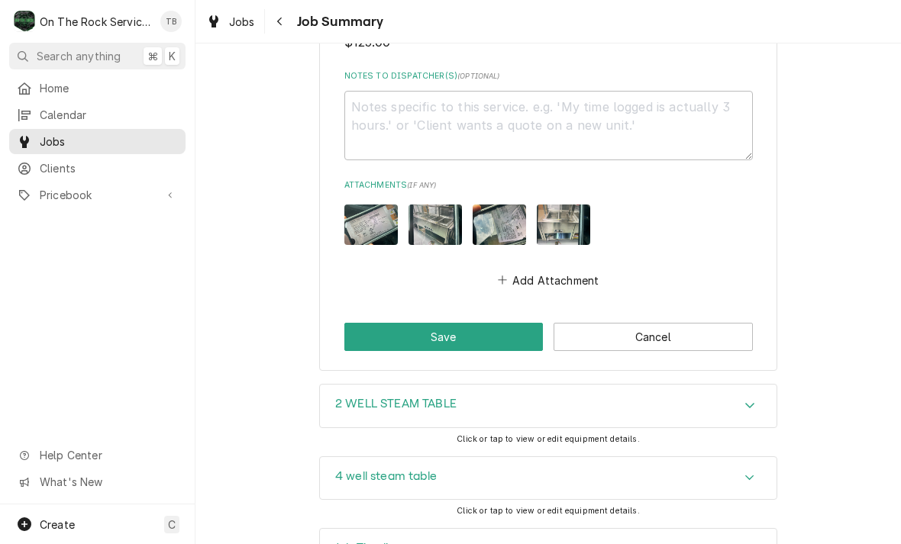
scroll to position [1177, 0]
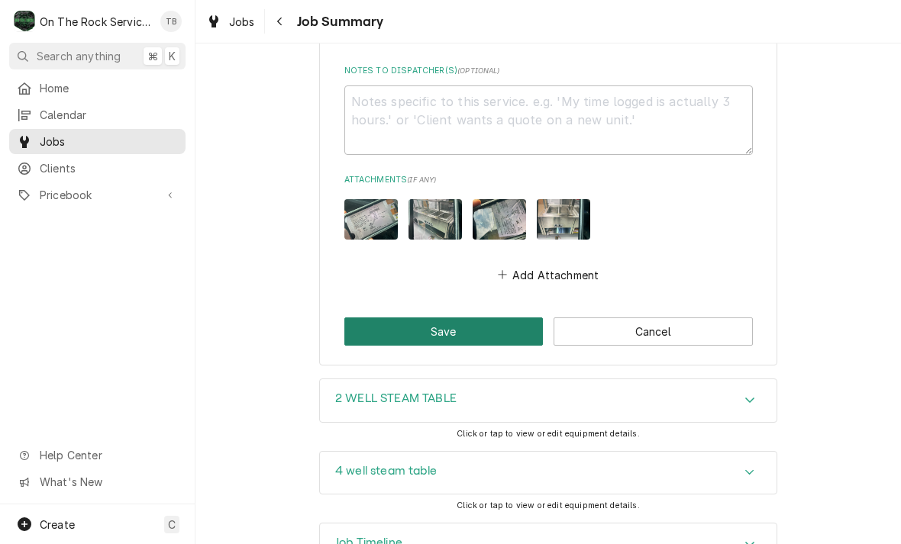
click at [463, 324] on button "Save" at bounding box center [443, 332] width 199 height 28
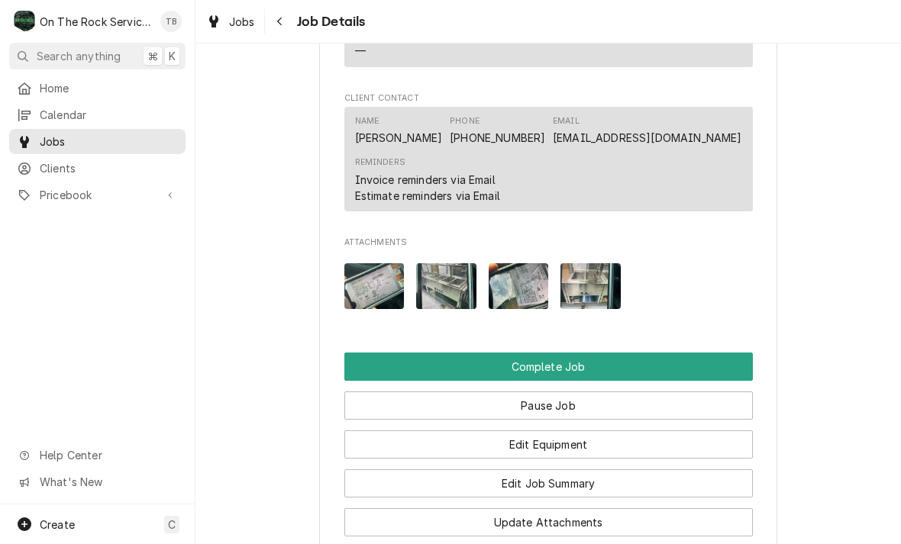
scroll to position [1475, 0]
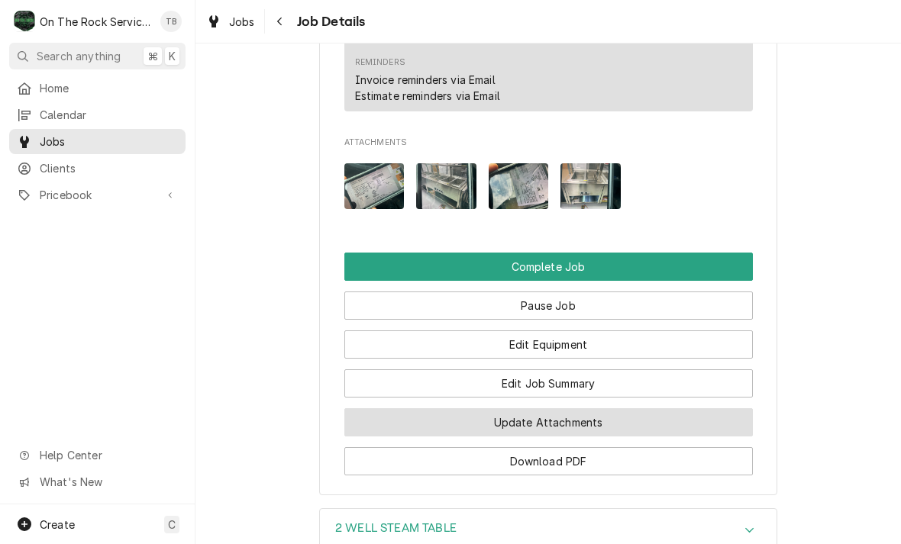
click at [584, 424] on button "Update Attachments" at bounding box center [548, 422] width 408 height 28
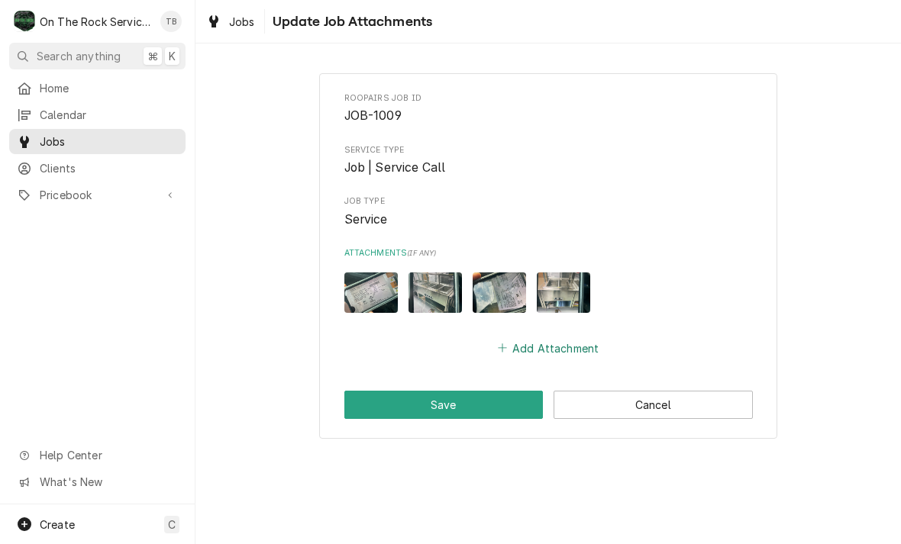
click at [543, 352] on button "Add Attachment" at bounding box center [548, 347] width 107 height 21
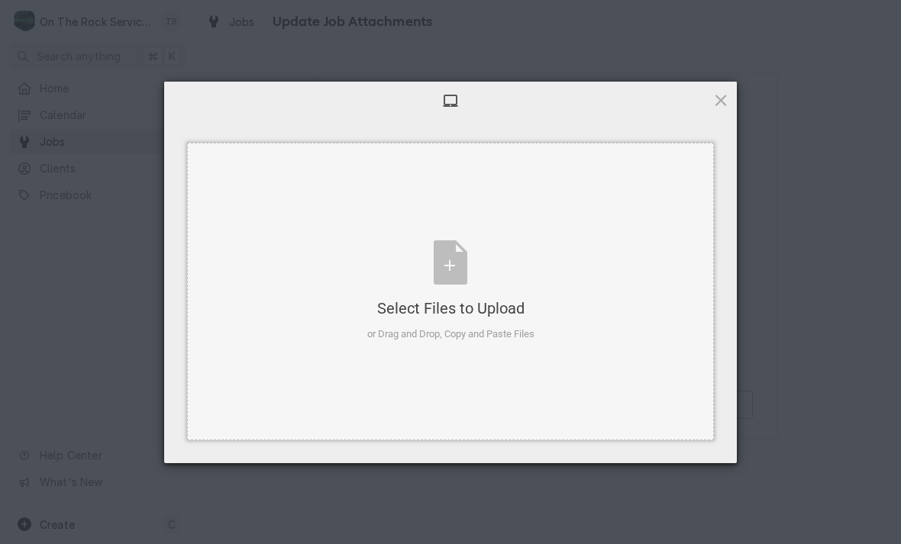
click at [445, 276] on div "Select Files to Upload or Drag and Drop, Copy and Paste Files" at bounding box center [450, 291] width 167 height 102
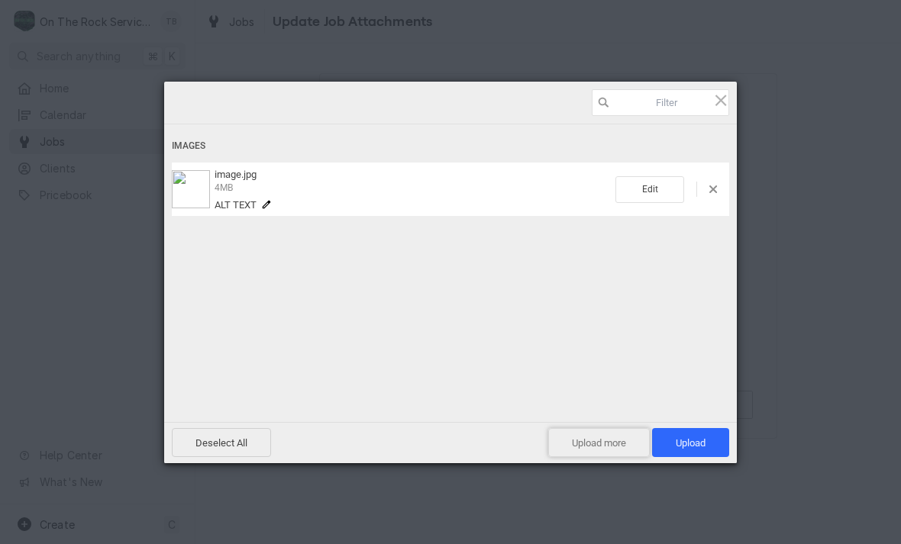
click at [585, 456] on span "Upload more" at bounding box center [599, 442] width 102 height 29
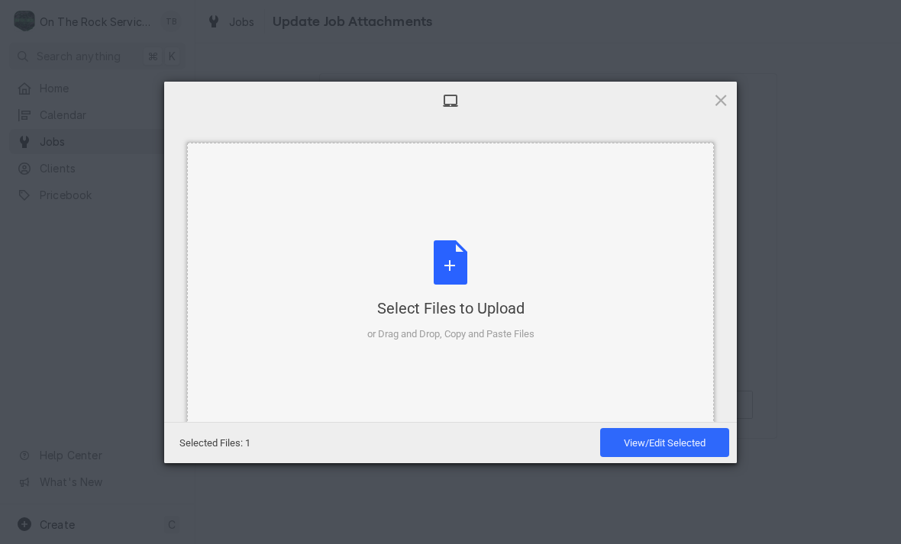
click at [455, 276] on div "Select Files to Upload or Drag and Drop, Copy and Paste Files" at bounding box center [450, 291] width 167 height 102
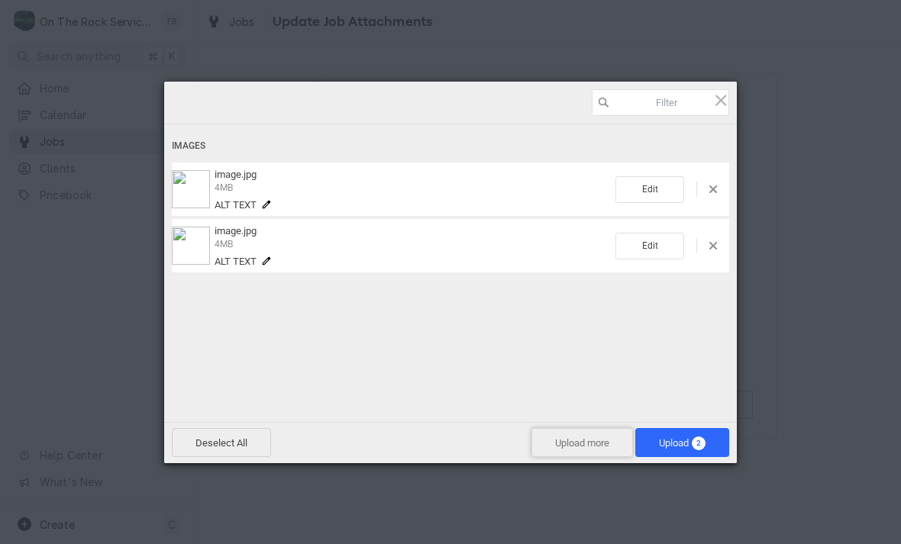
click at [576, 450] on span "Upload more" at bounding box center [582, 442] width 102 height 29
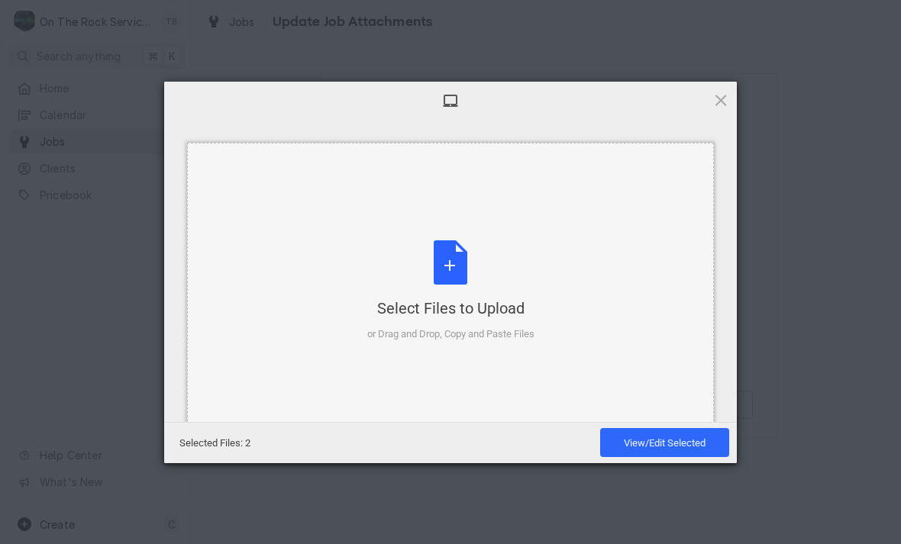
click at [454, 269] on div "Select Files to Upload or Drag and Drop, Copy and Paste Files" at bounding box center [450, 291] width 167 height 102
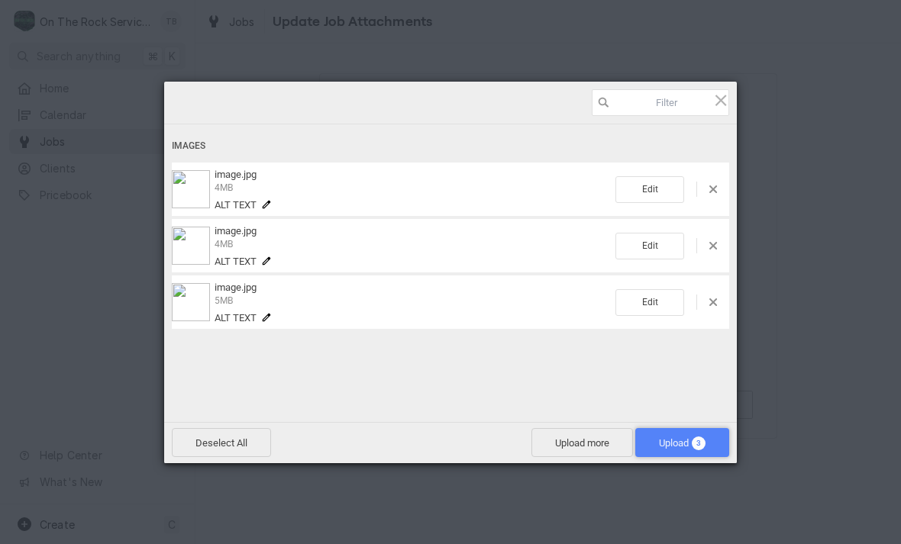
click at [676, 444] on span "Upload 3" at bounding box center [682, 442] width 47 height 11
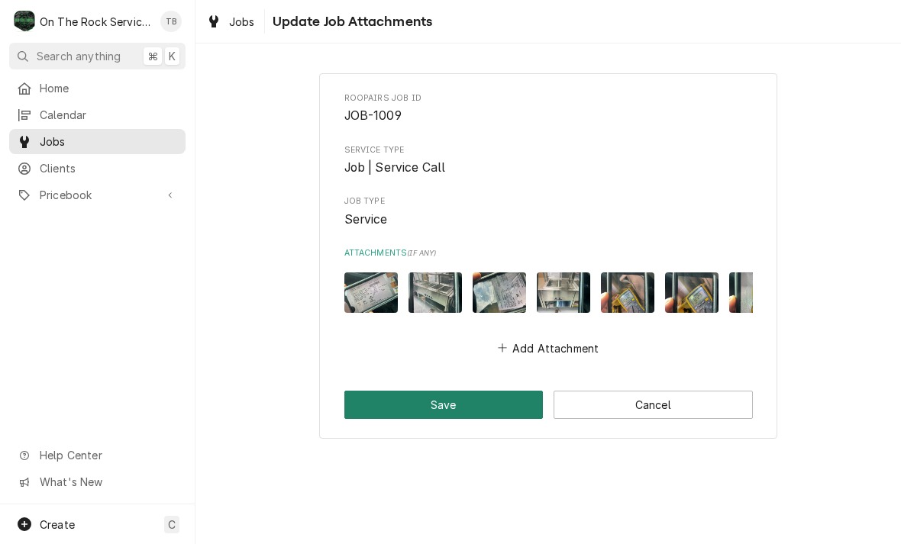
click at [490, 405] on button "Save" at bounding box center [443, 405] width 199 height 28
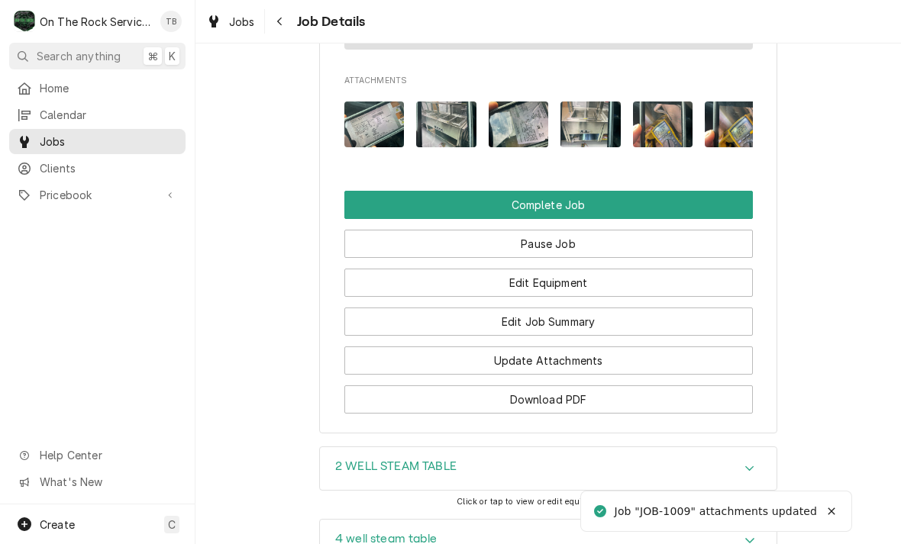
scroll to position [1550, 0]
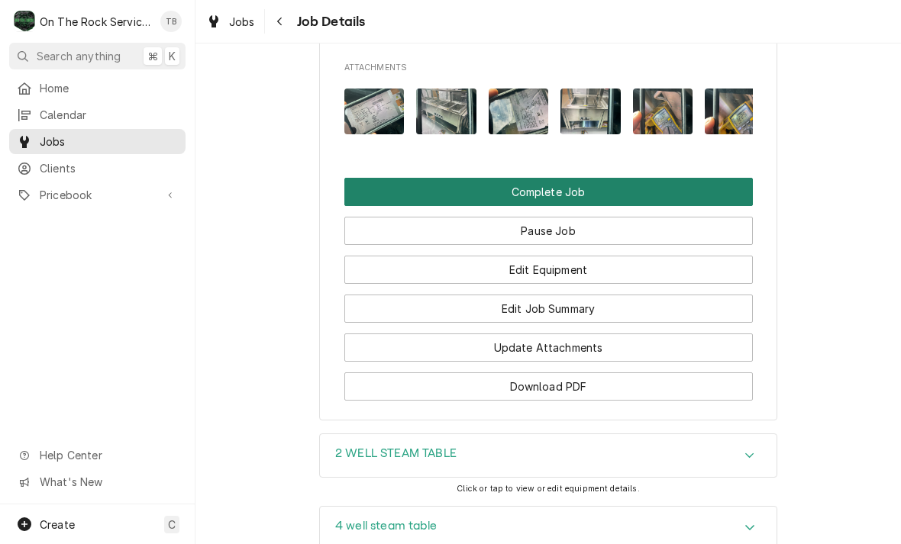
click at [545, 193] on button "Complete Job" at bounding box center [548, 192] width 408 height 28
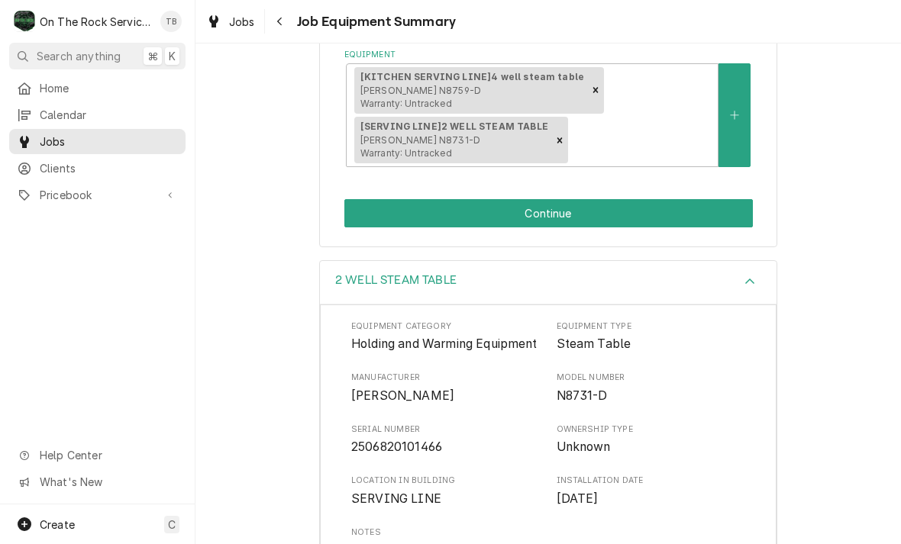
scroll to position [318, 0]
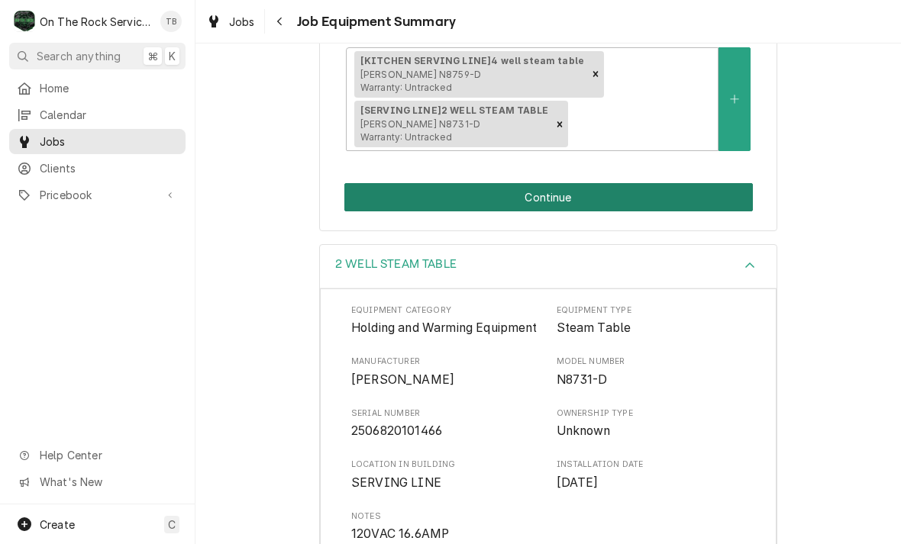
click at [581, 197] on button "Continue" at bounding box center [548, 197] width 408 height 28
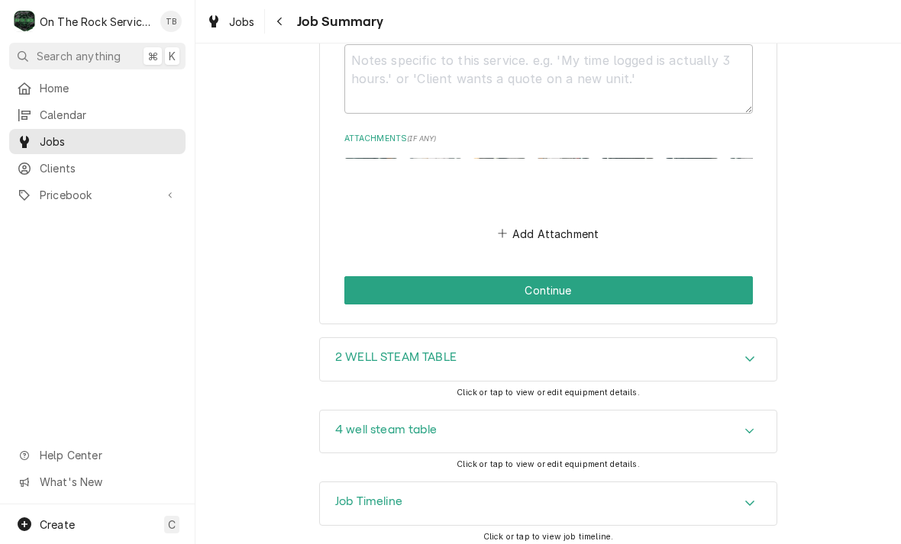
scroll to position [1218, 0]
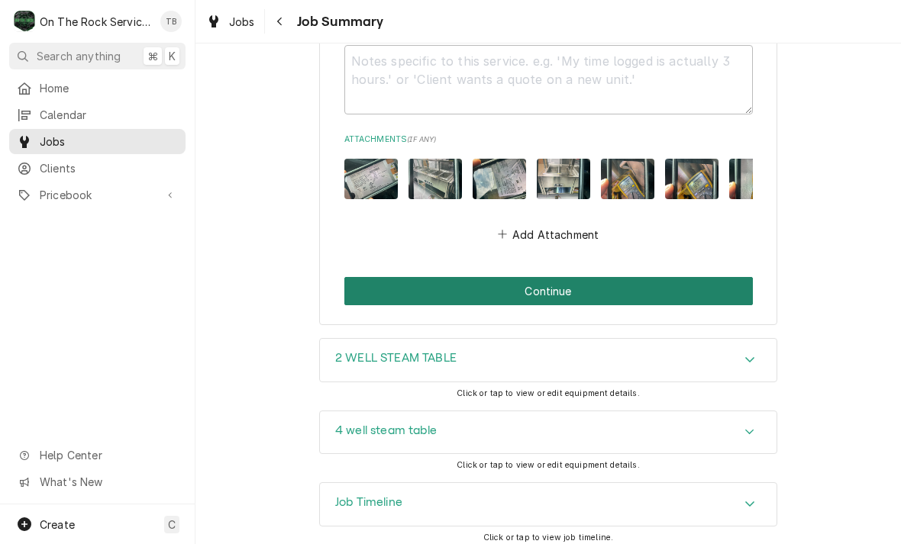
click at [656, 280] on button "Continue" at bounding box center [548, 291] width 408 height 28
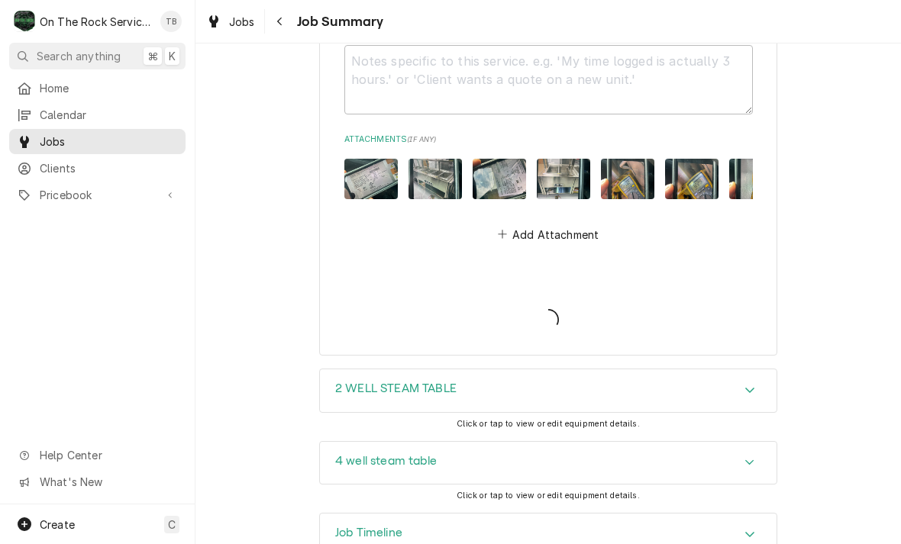
type textarea "x"
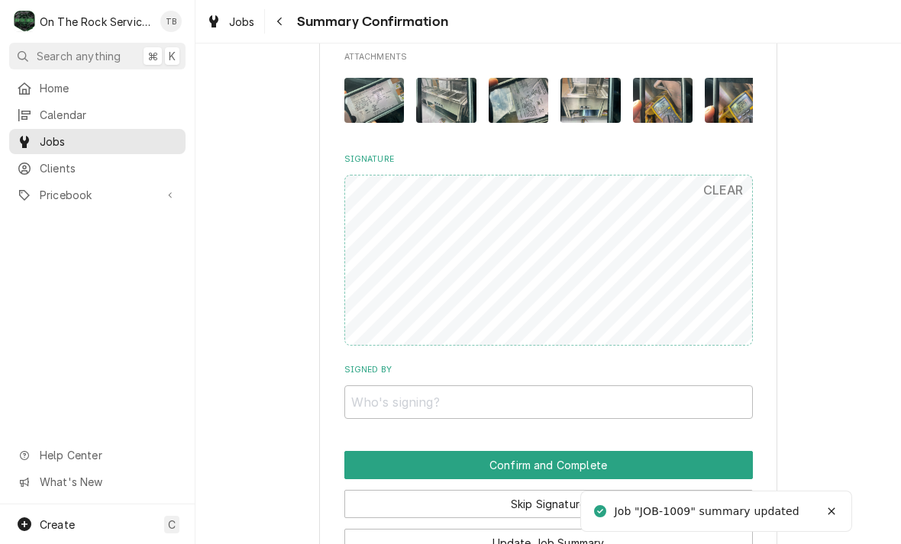
scroll to position [996, 0]
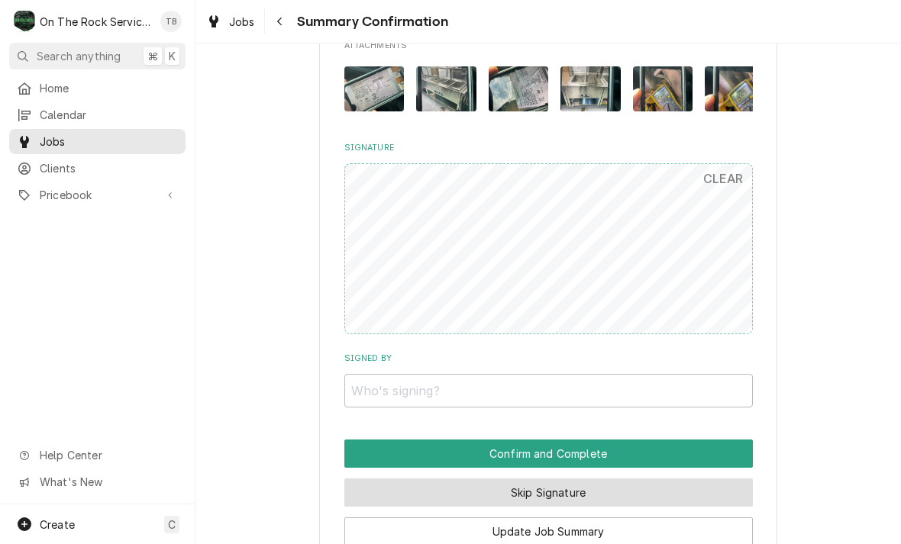
click at [712, 489] on button "Skip Signature" at bounding box center [548, 493] width 408 height 28
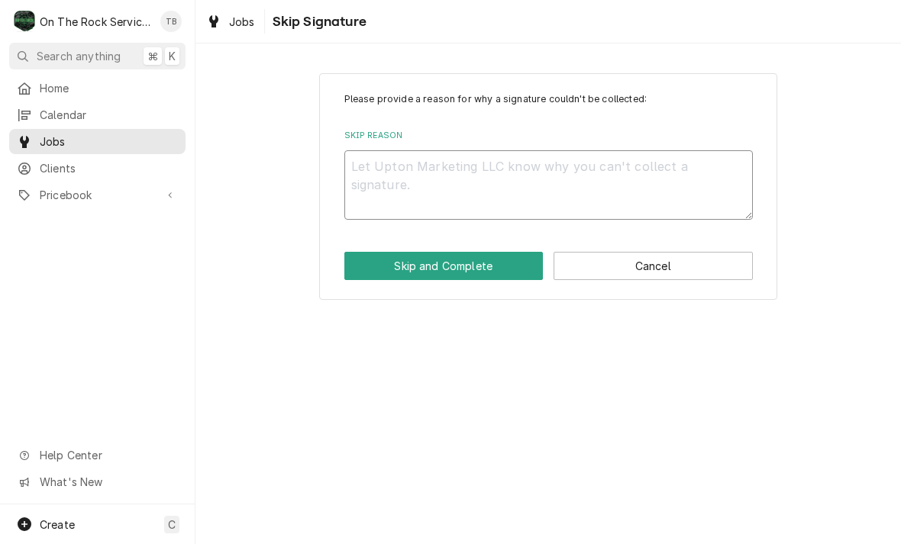
click at [512, 172] on textarea "Skip Reason" at bounding box center [548, 184] width 408 height 69
type textarea "x"
type textarea "S"
type textarea "x"
type textarea "SK"
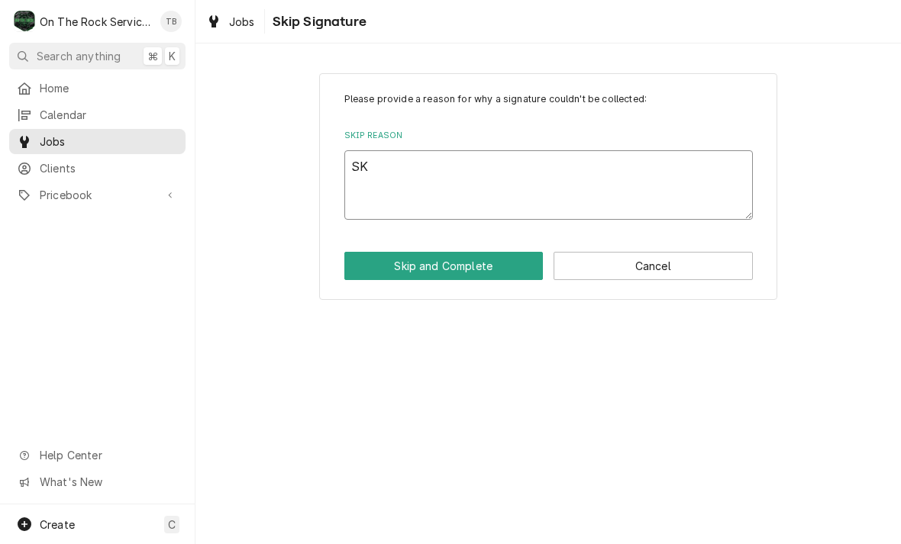
type textarea "x"
type textarea "SKI"
type textarea "x"
type textarea "SKIP"
type textarea "x"
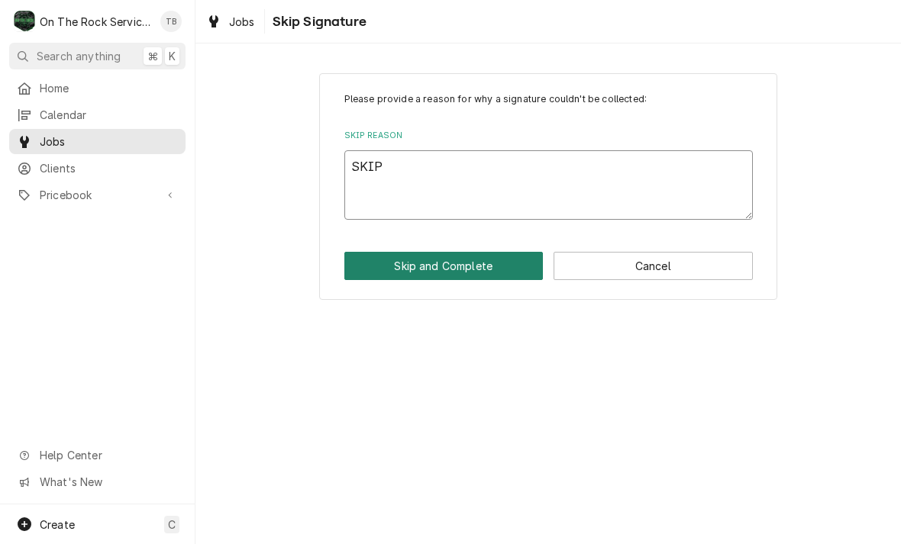
type textarea "SKIP"
click at [454, 272] on button "Skip and Complete" at bounding box center [443, 266] width 199 height 28
type textarea "x"
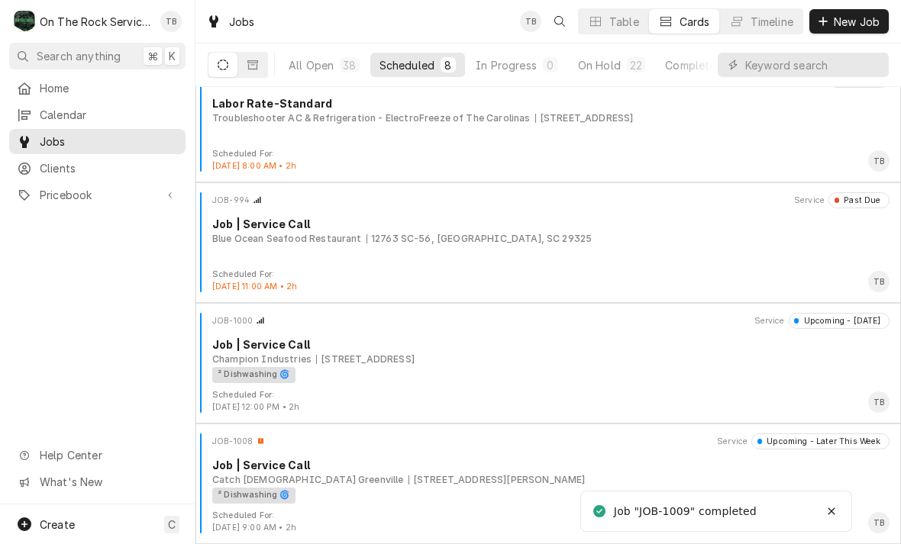
scroll to position [508, 0]
